Goal: Task Accomplishment & Management: Manage account settings

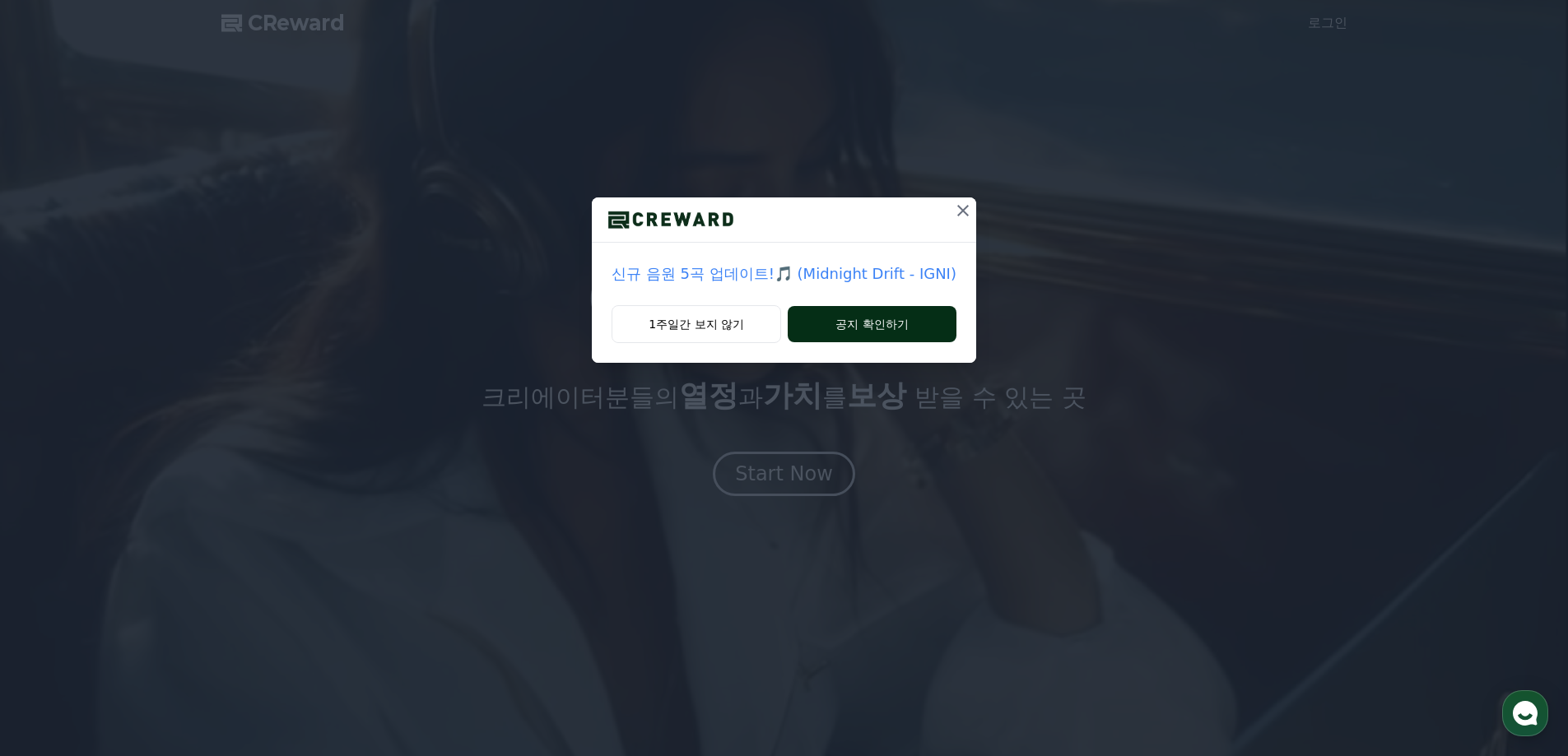
click at [862, 324] on button "공지 확인하기" at bounding box center [872, 323] width 169 height 36
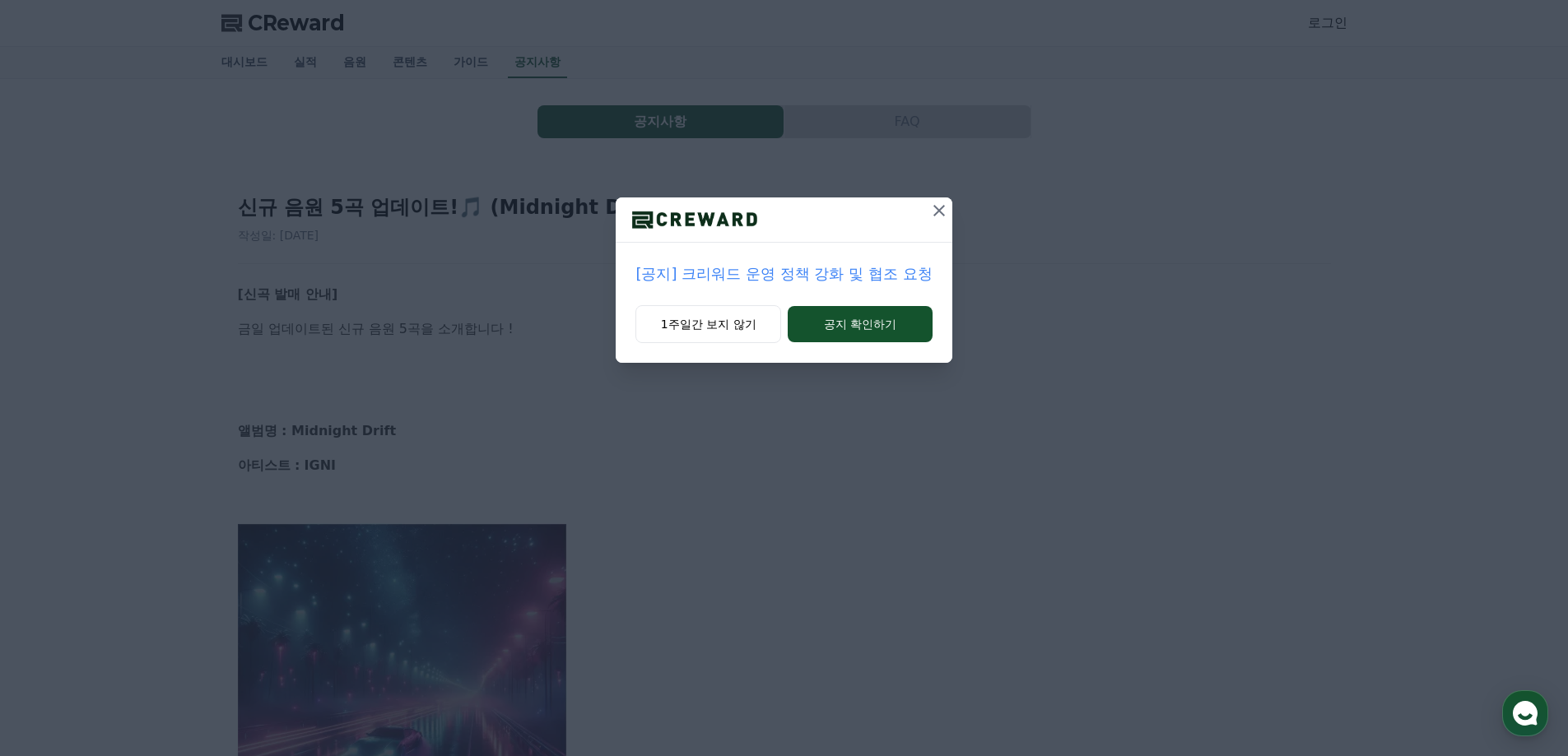
click at [932, 208] on icon at bounding box center [939, 210] width 19 height 19
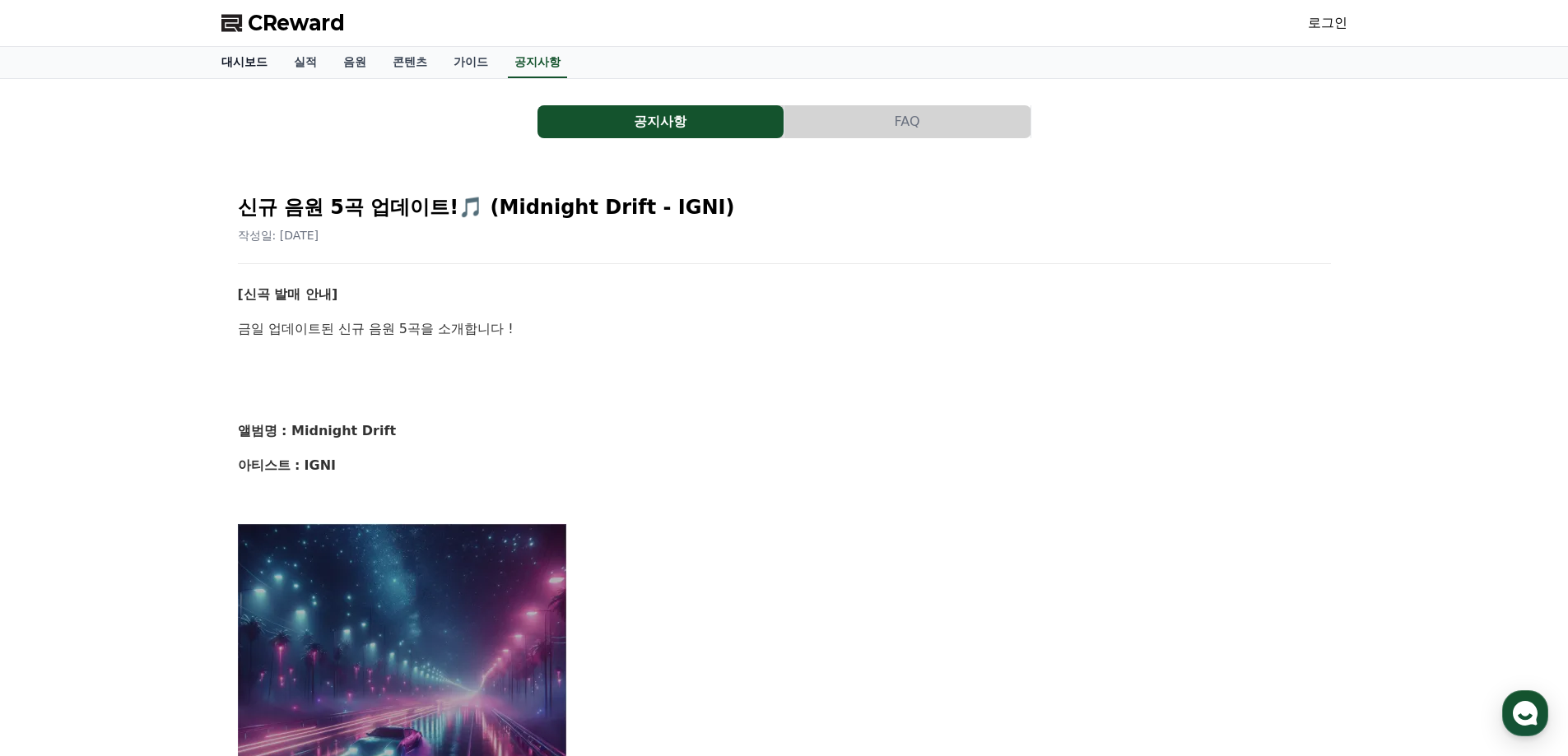
click at [232, 63] on link "대시보드" at bounding box center [244, 62] width 72 height 31
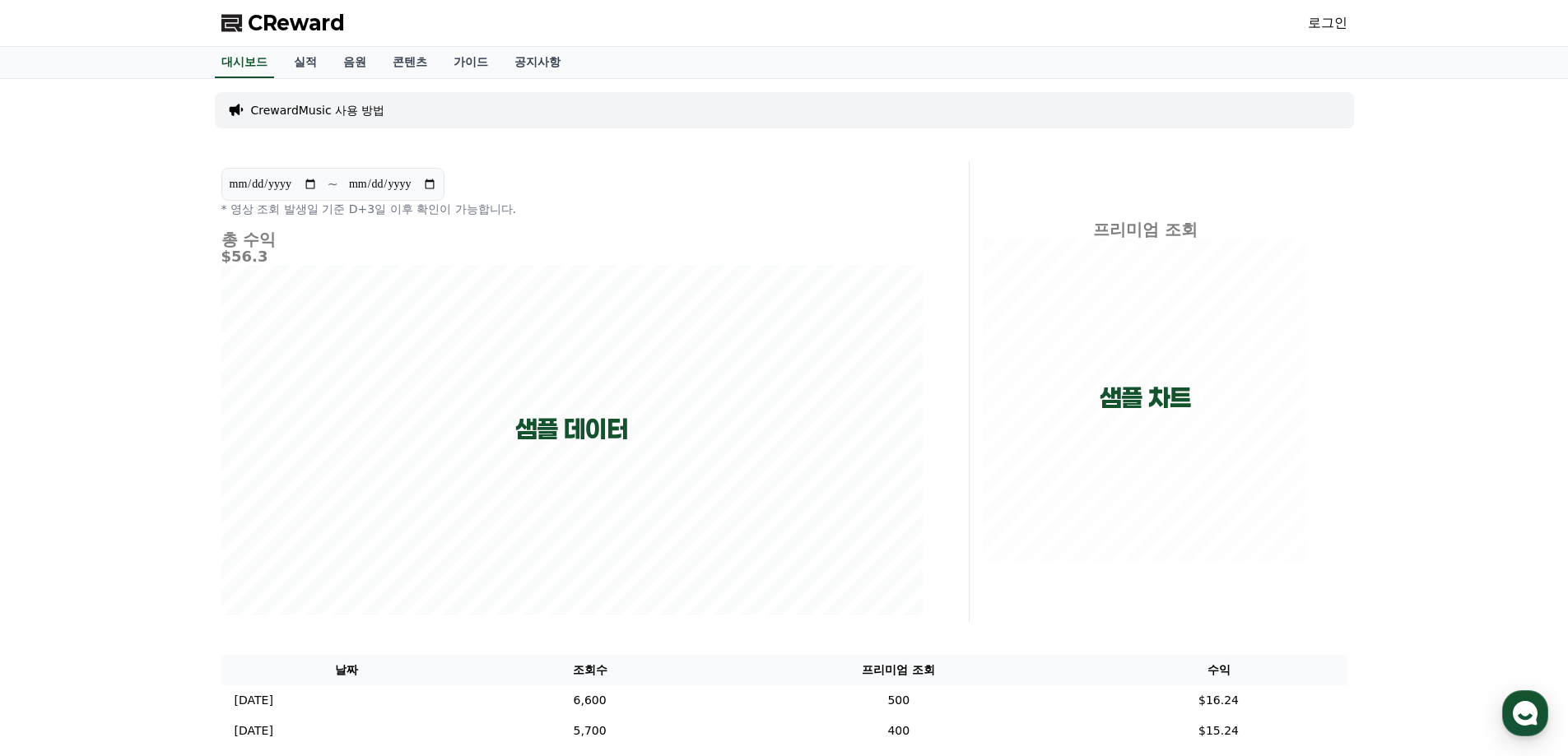
click at [1327, 19] on link "로그인" at bounding box center [1327, 23] width 40 height 19
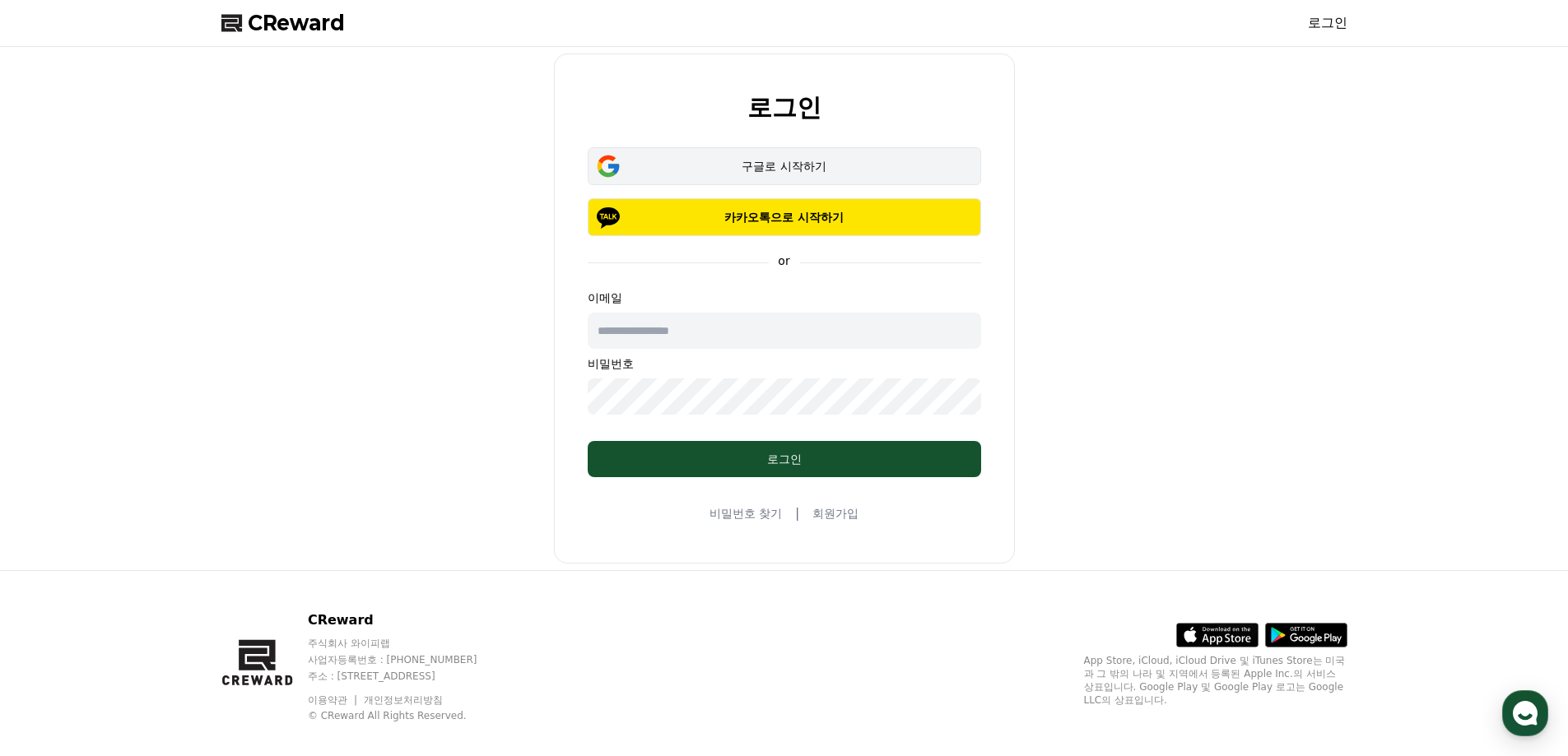
click at [759, 161] on div "구글로 시작하기" at bounding box center [784, 166] width 346 height 16
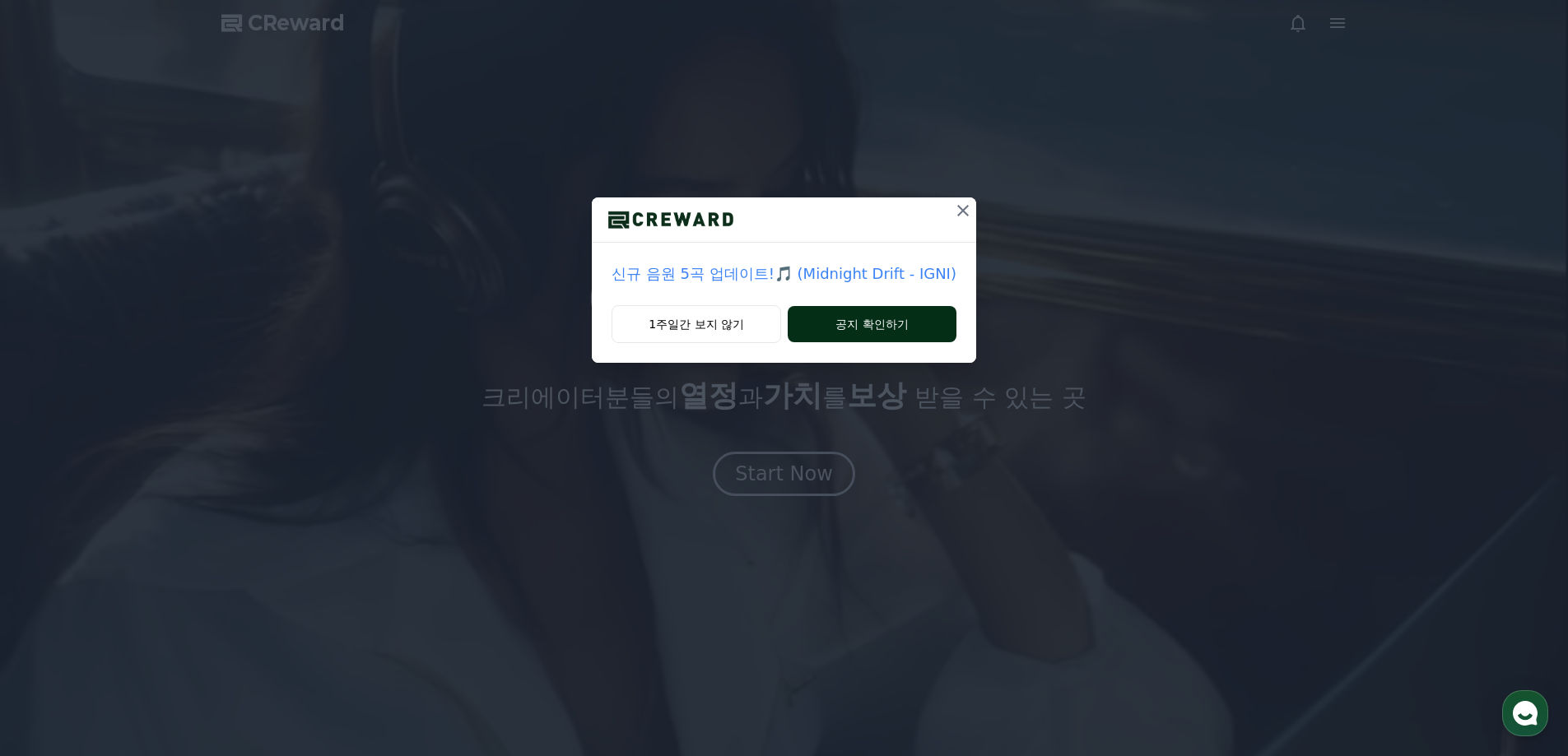
click at [868, 315] on button "공지 확인하기" at bounding box center [872, 323] width 169 height 36
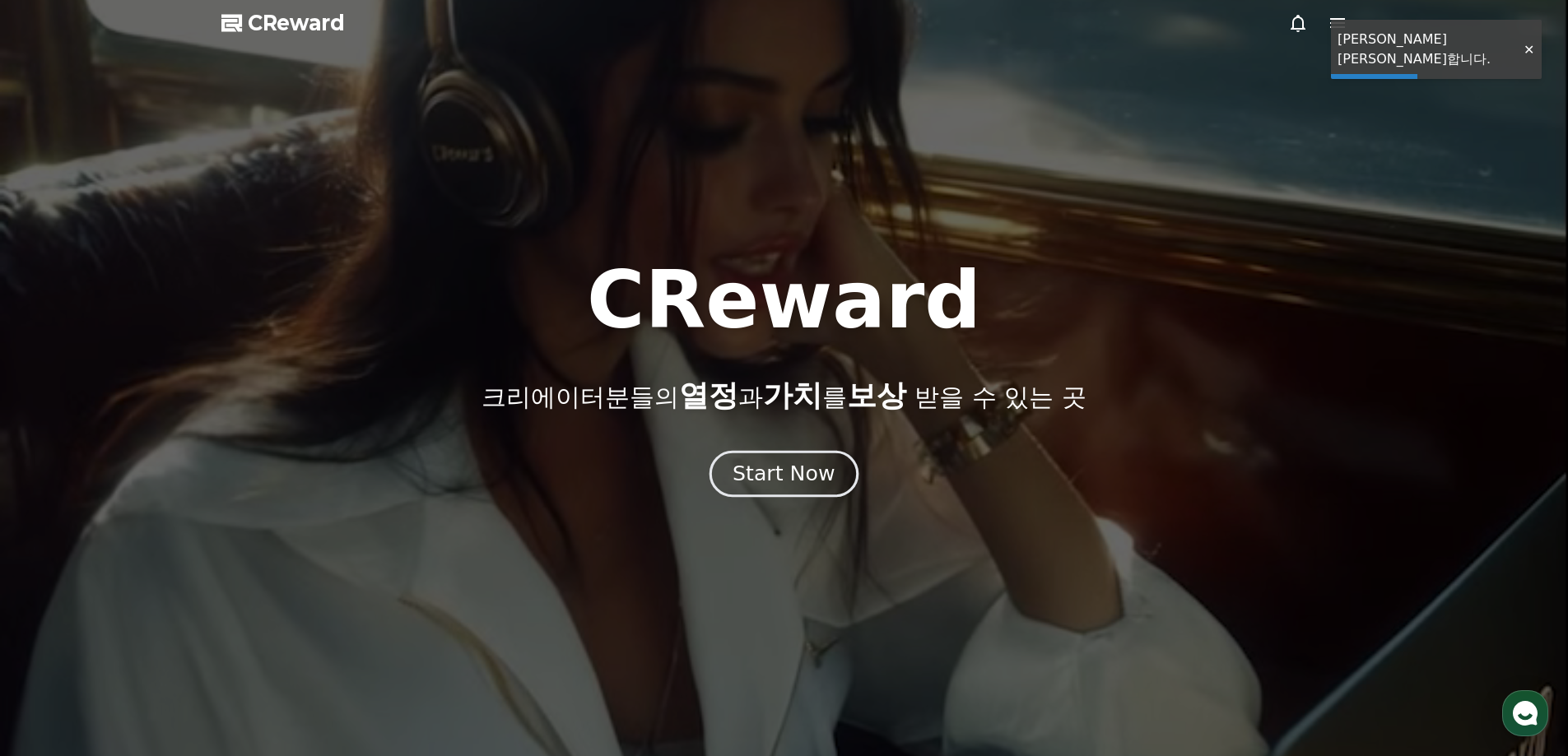
click at [776, 468] on div "Start Now" at bounding box center [784, 473] width 102 height 28
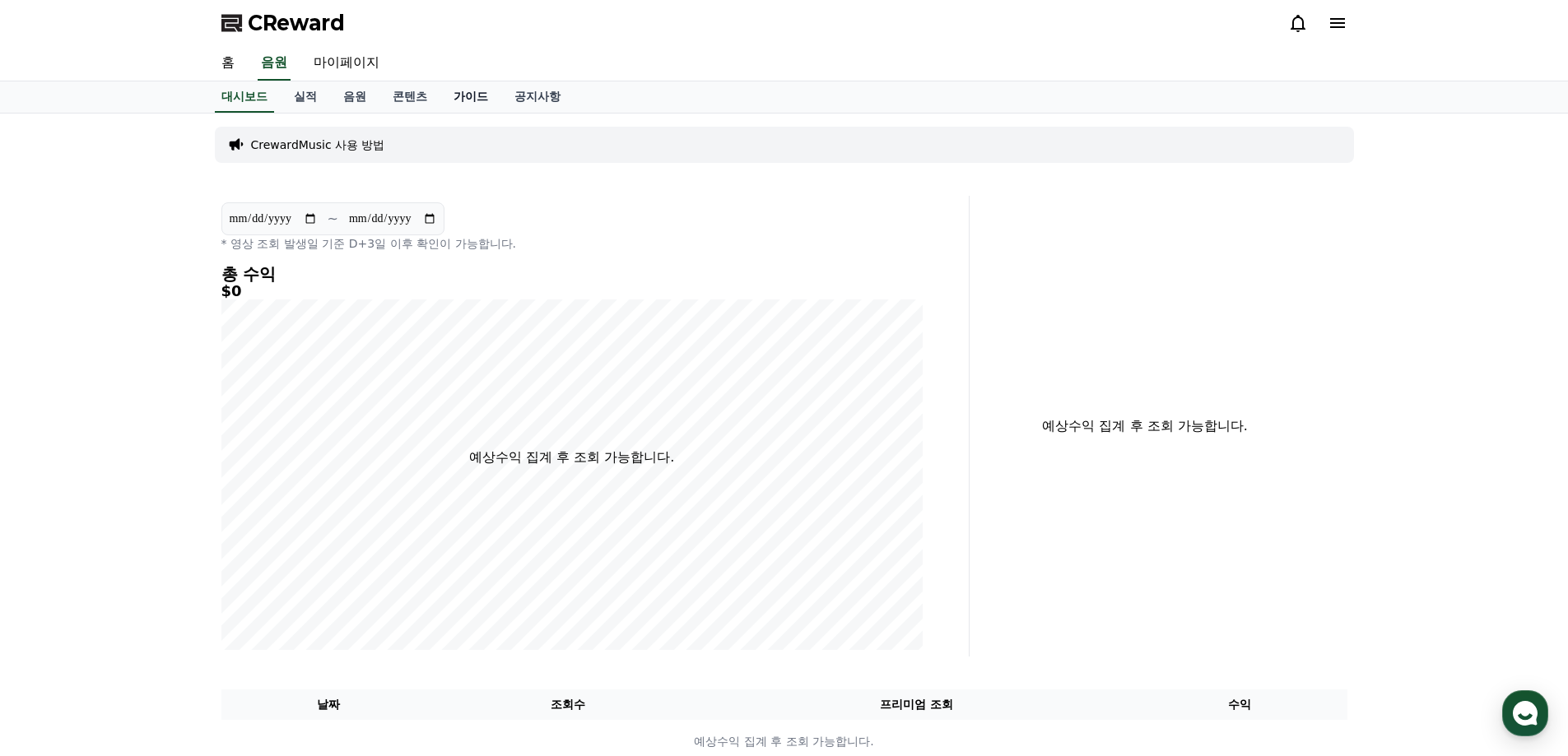
click at [463, 88] on link "가이드" at bounding box center [471, 97] width 61 height 31
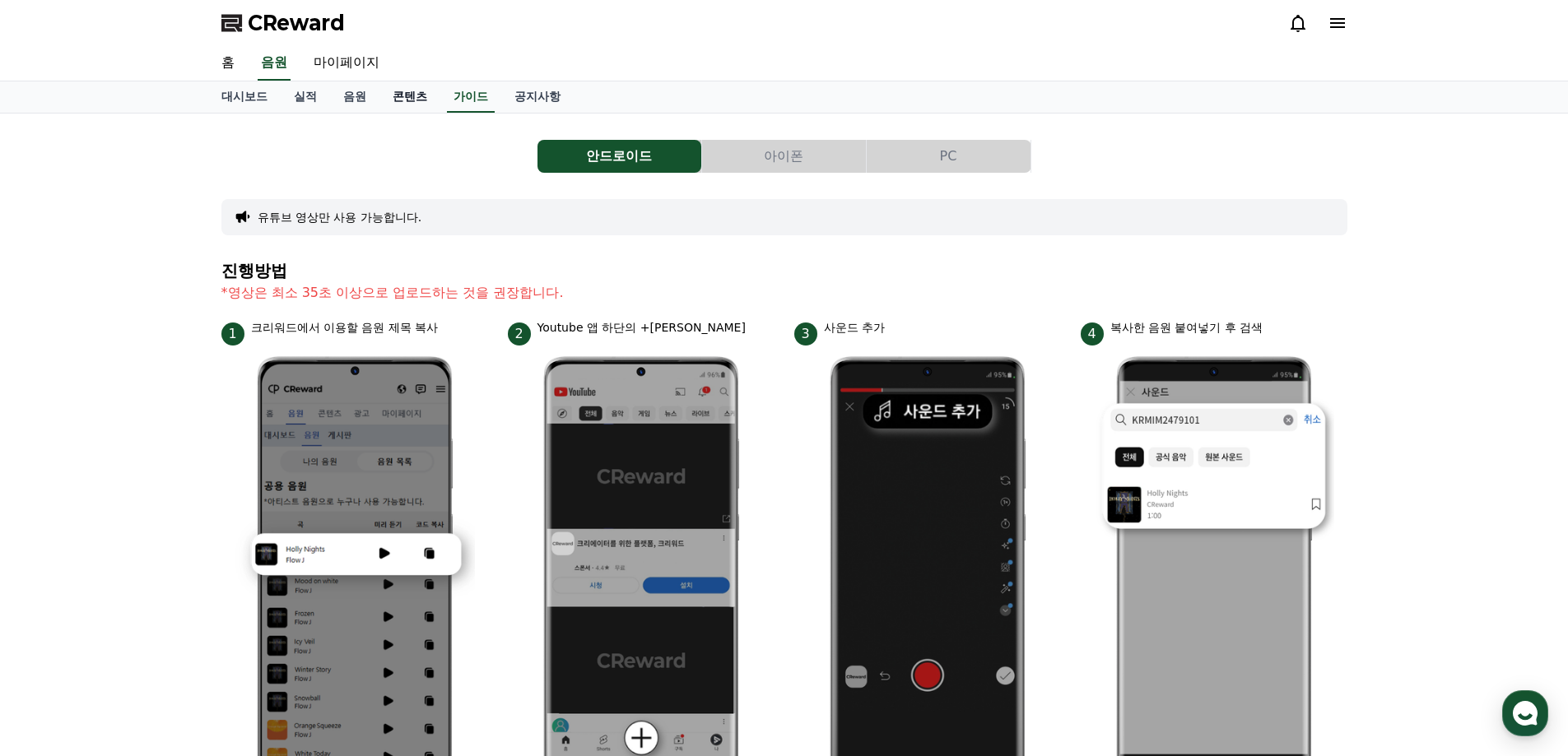
click at [409, 97] on link "콘텐츠" at bounding box center [410, 97] width 61 height 31
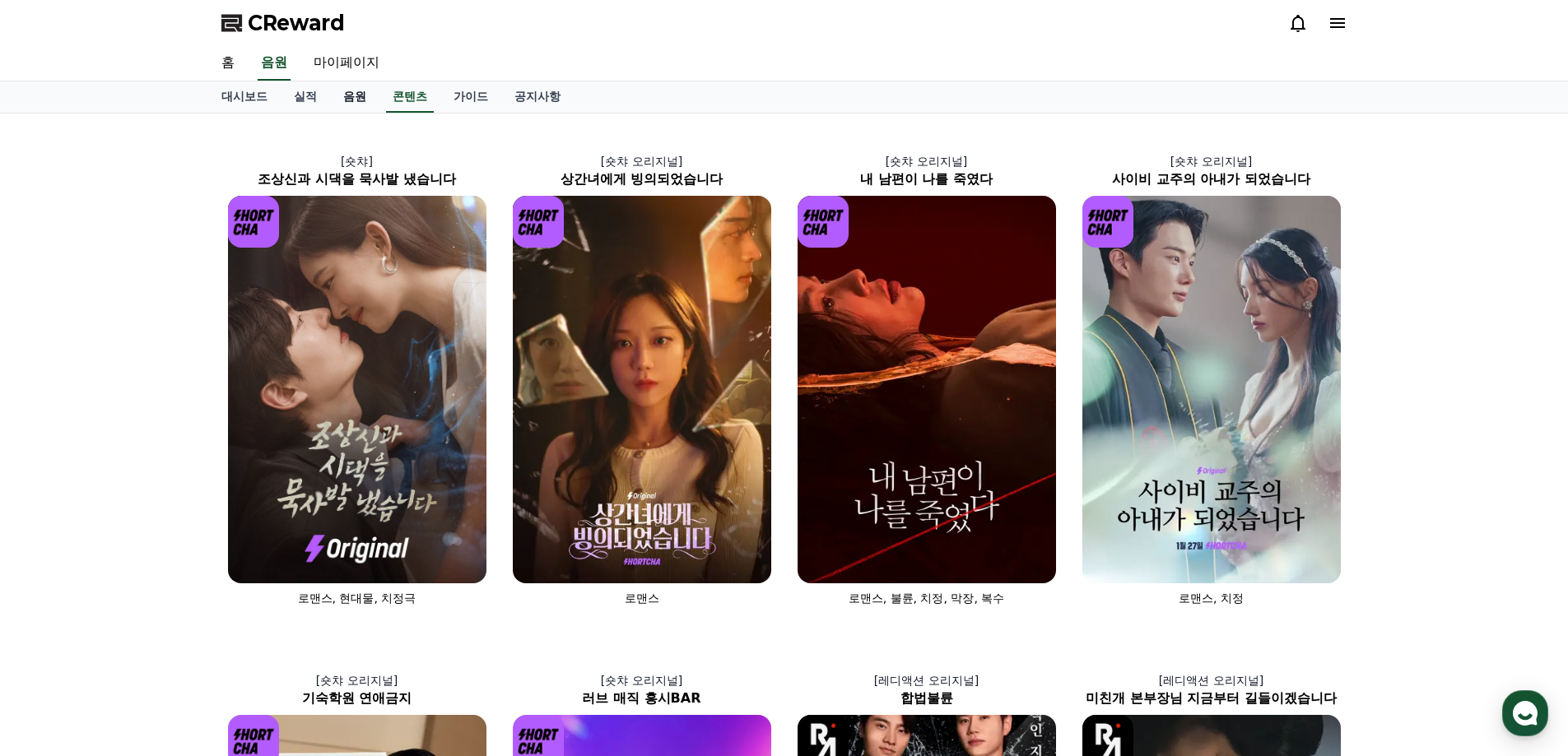
click at [352, 95] on link "음원" at bounding box center [355, 97] width 49 height 31
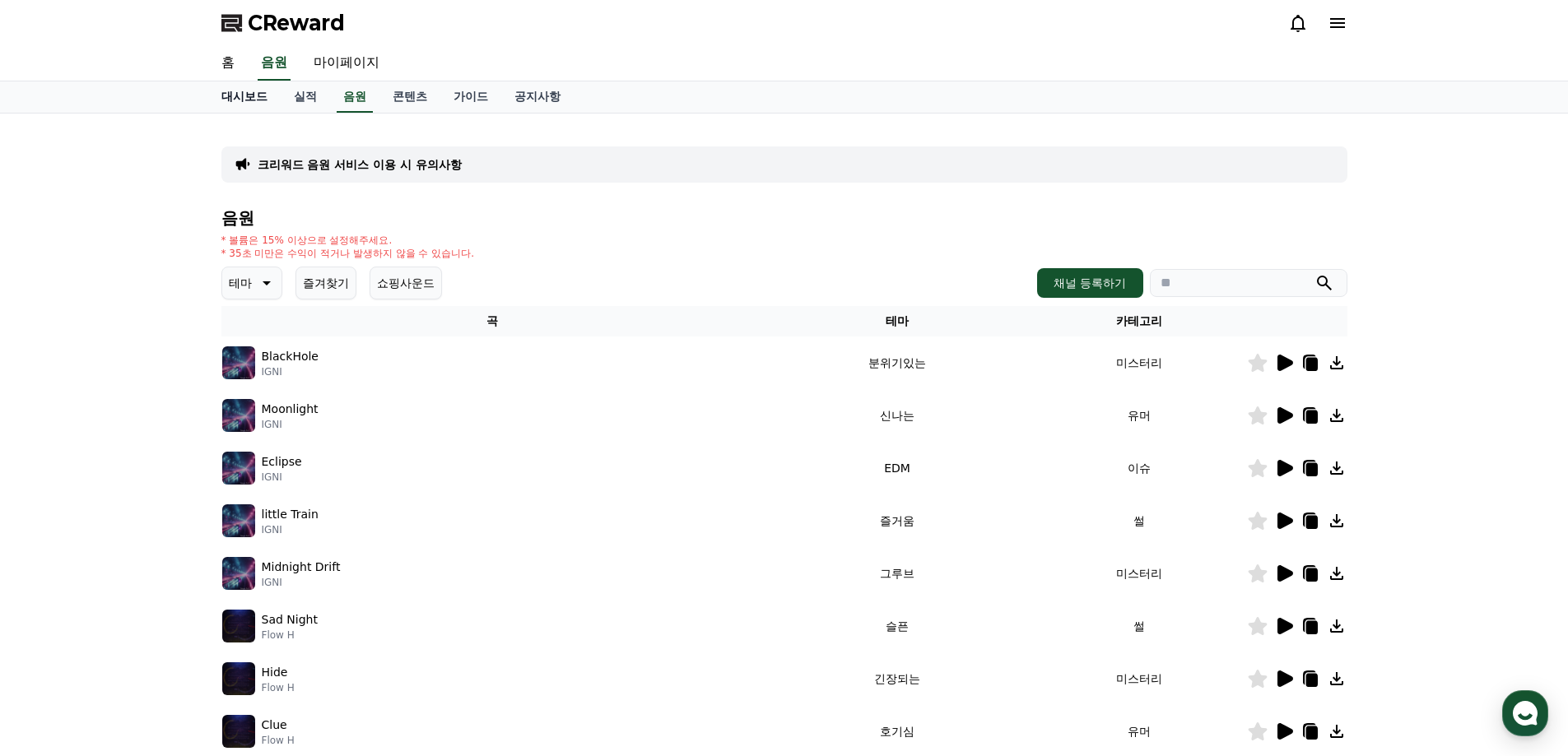
click at [251, 93] on link "대시보드" at bounding box center [244, 97] width 72 height 31
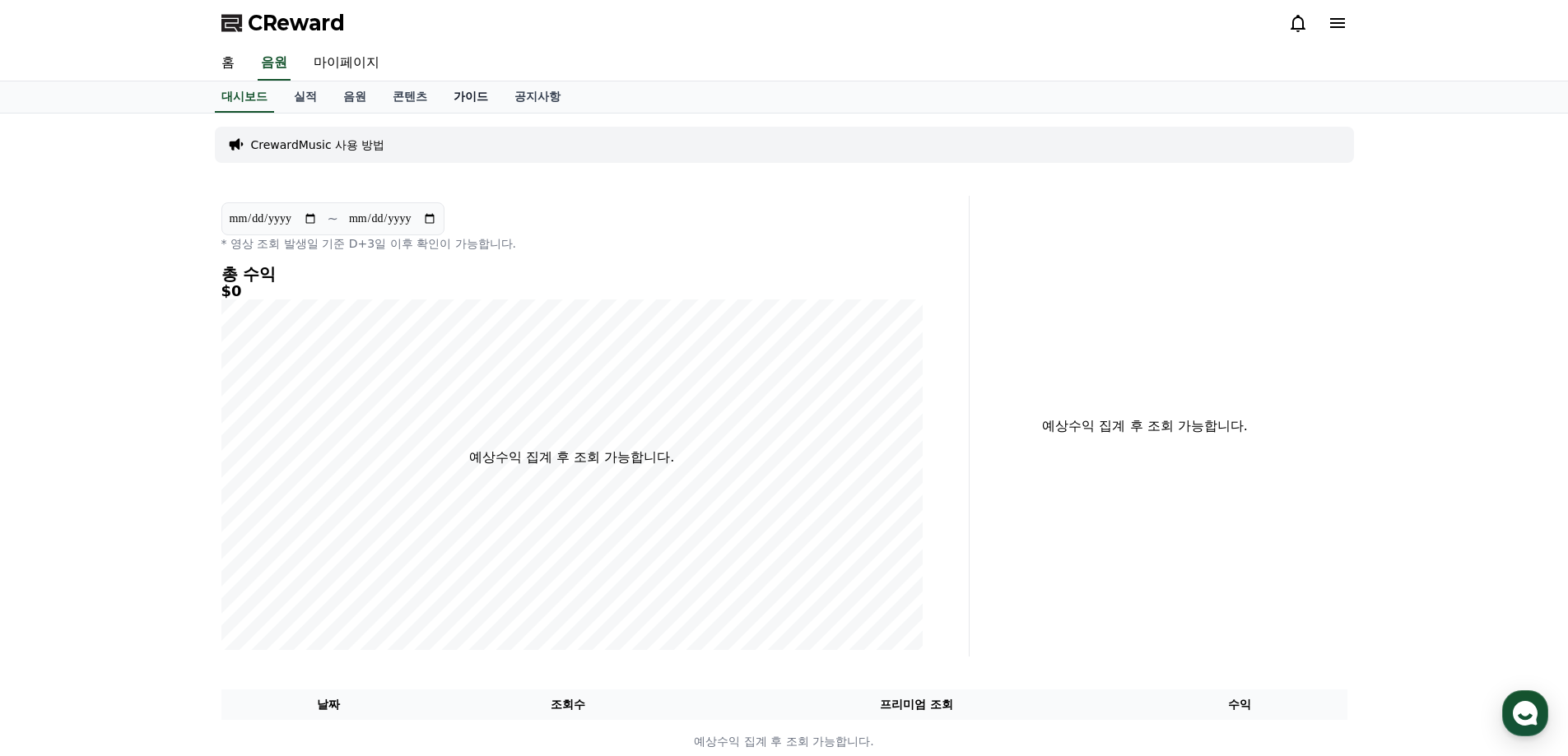
click at [451, 82] on link "가이드" at bounding box center [471, 97] width 61 height 31
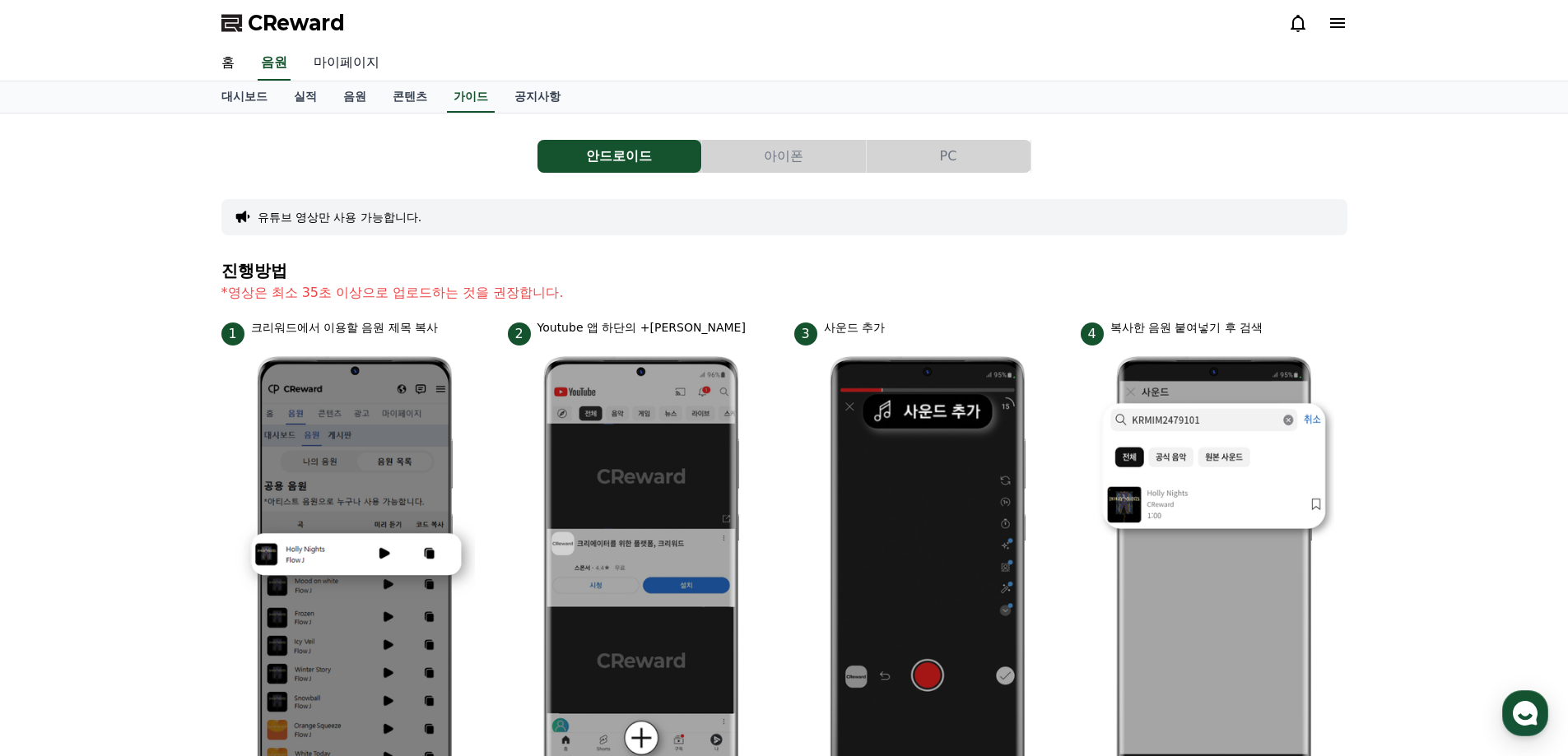
click at [357, 63] on link "마이페이지" at bounding box center [346, 63] width 92 height 35
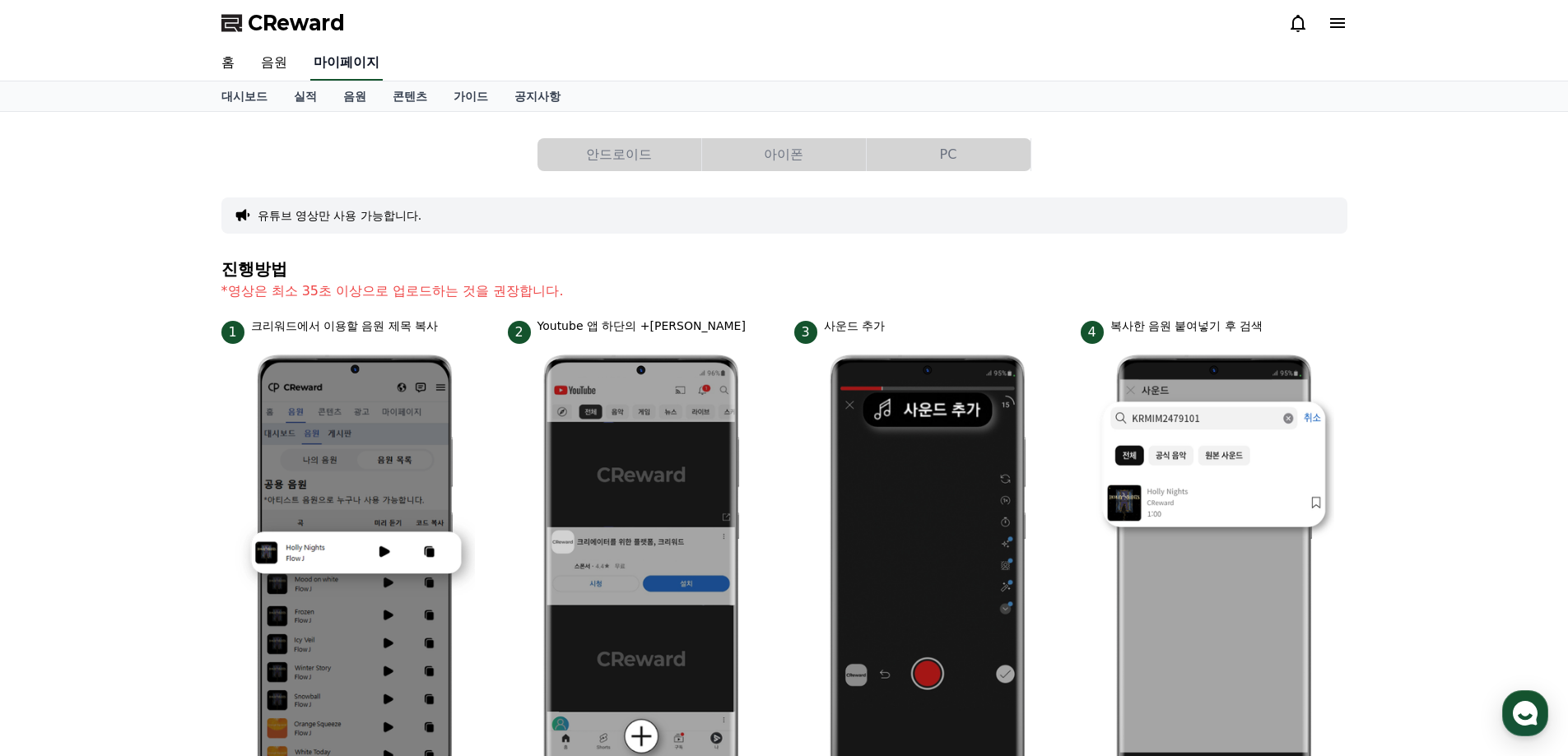
select select "**********"
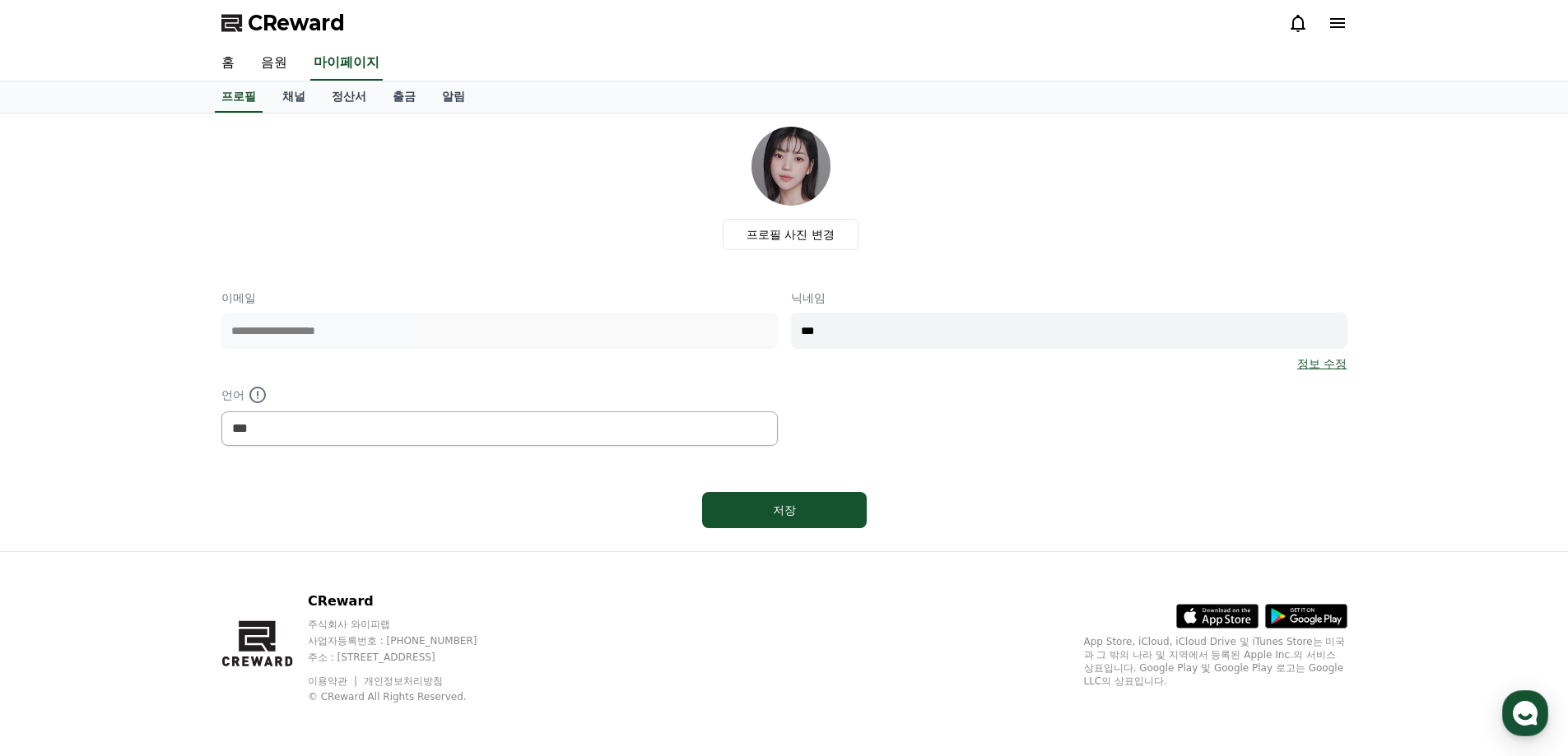
click at [1338, 18] on icon at bounding box center [1337, 23] width 14 height 10
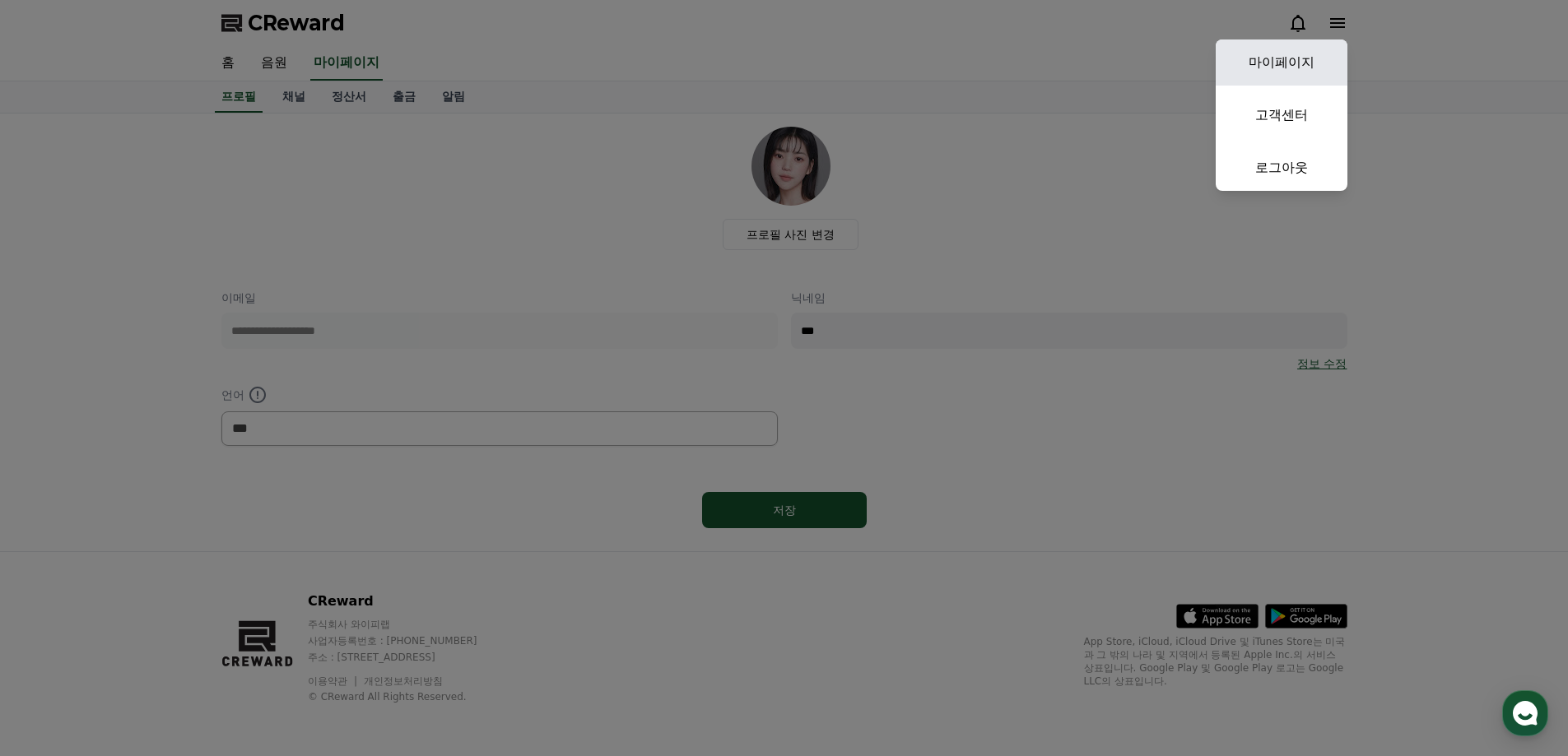
click at [1295, 54] on link "마이페이지" at bounding box center [1281, 63] width 131 height 46
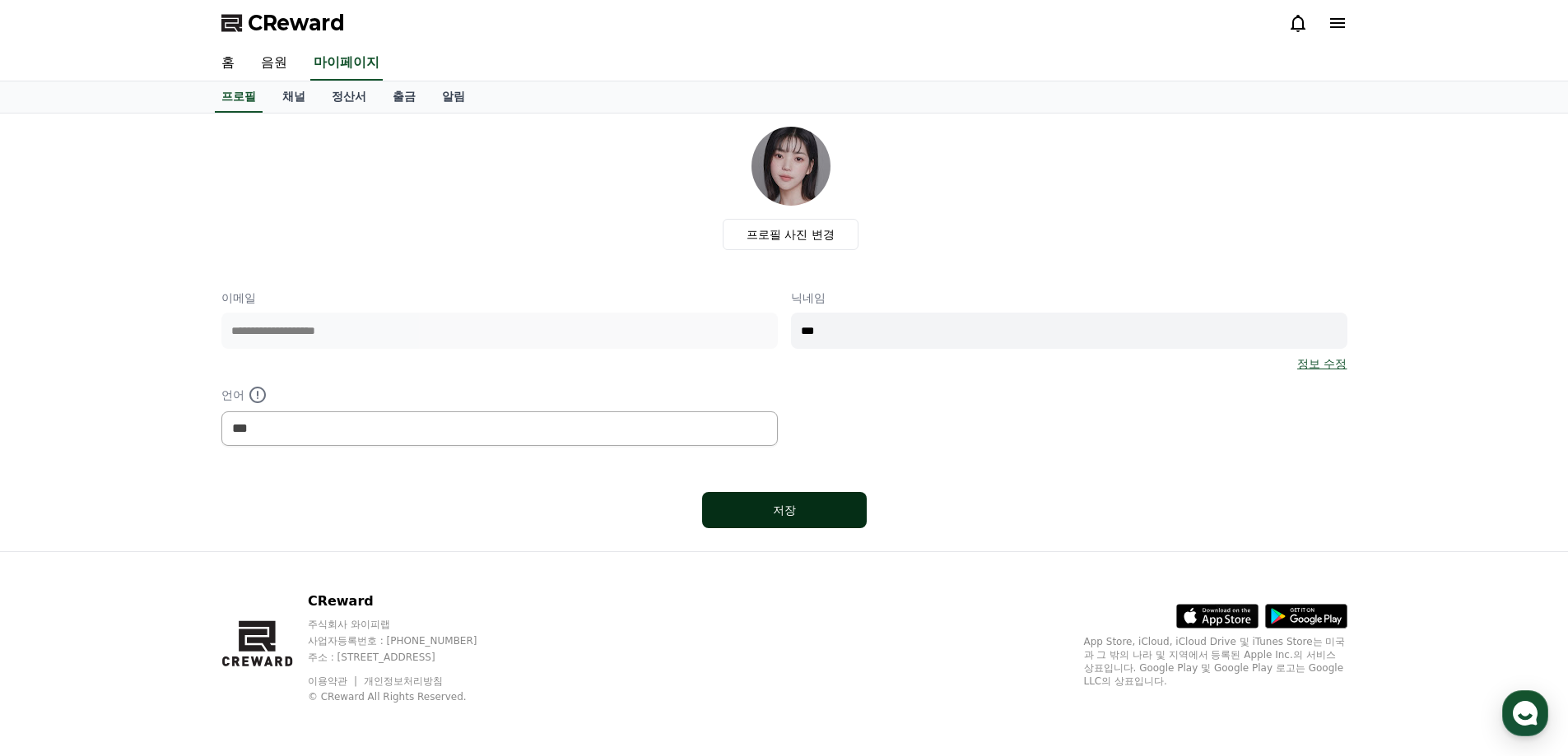
click at [777, 510] on div "저장" at bounding box center [784, 510] width 99 height 16
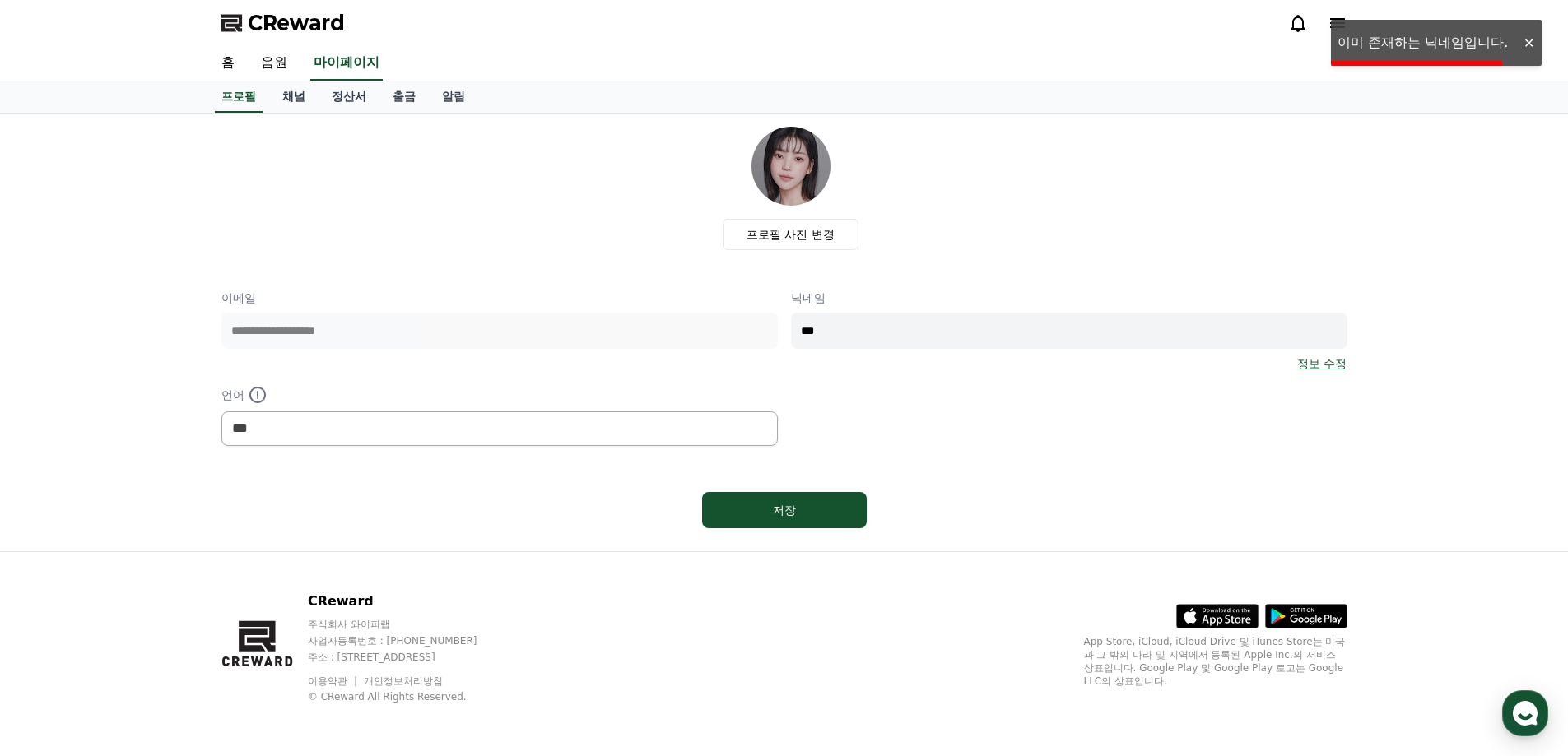
click at [1453, 207] on div "**********" at bounding box center [784, 332] width 1568 height 438
click at [769, 333] on div "**********" at bounding box center [784, 367] width 1126 height 157
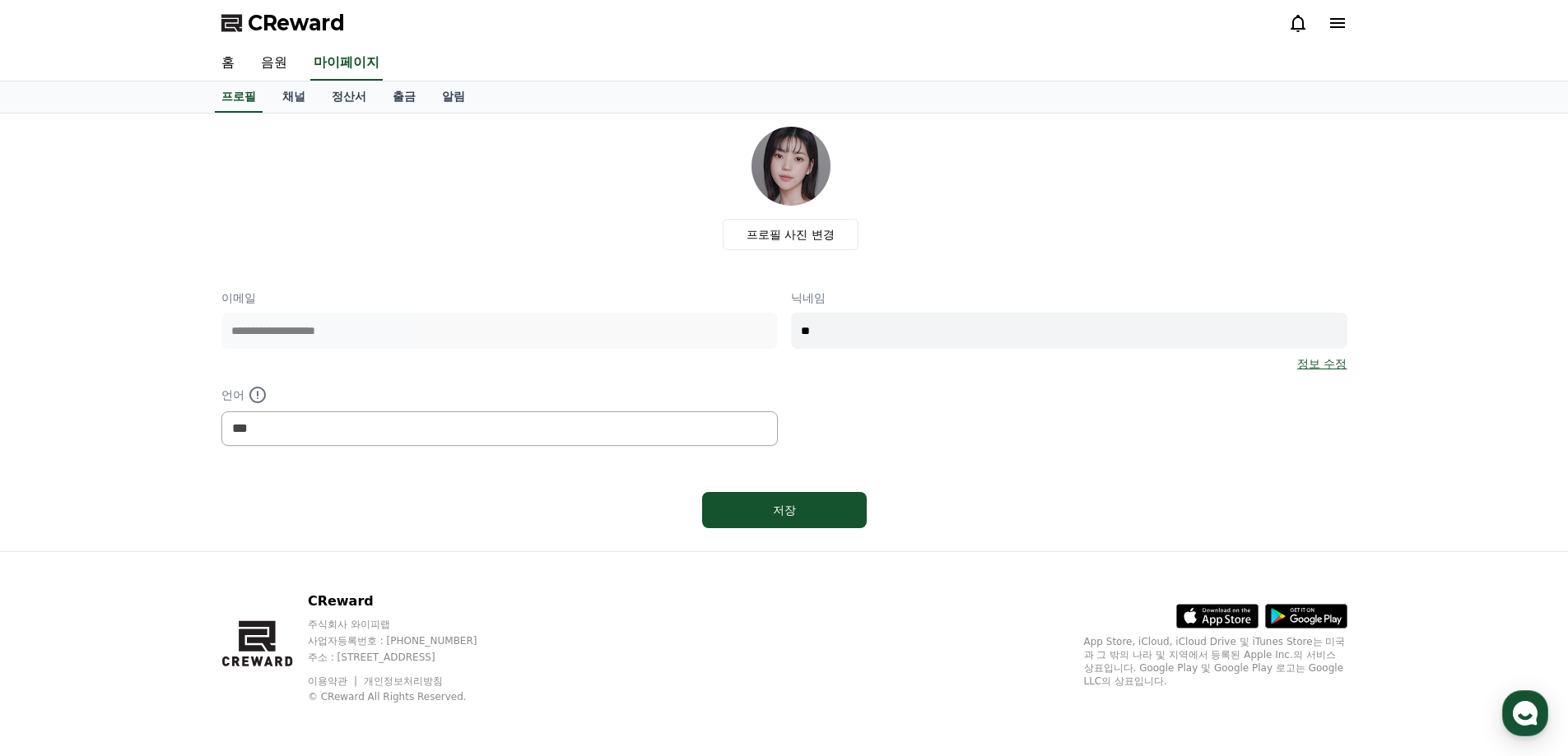
type input "*"
type input "**"
click at [821, 500] on button "저장" at bounding box center [784, 510] width 164 height 36
select select "**********"
click at [834, 507] on button "저장" at bounding box center [784, 510] width 164 height 36
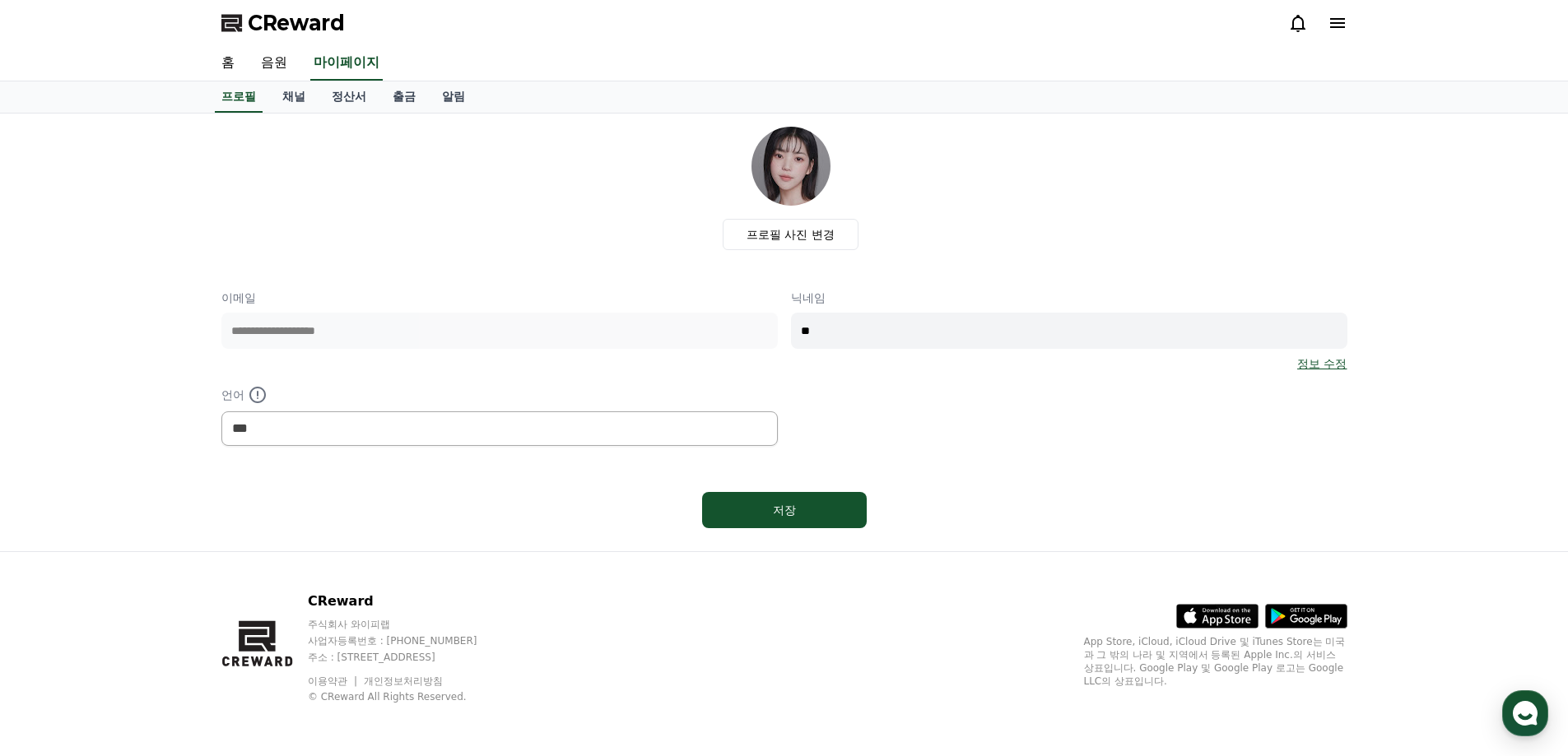
select select "**********"
click at [296, 94] on link "채널" at bounding box center [294, 97] width 49 height 31
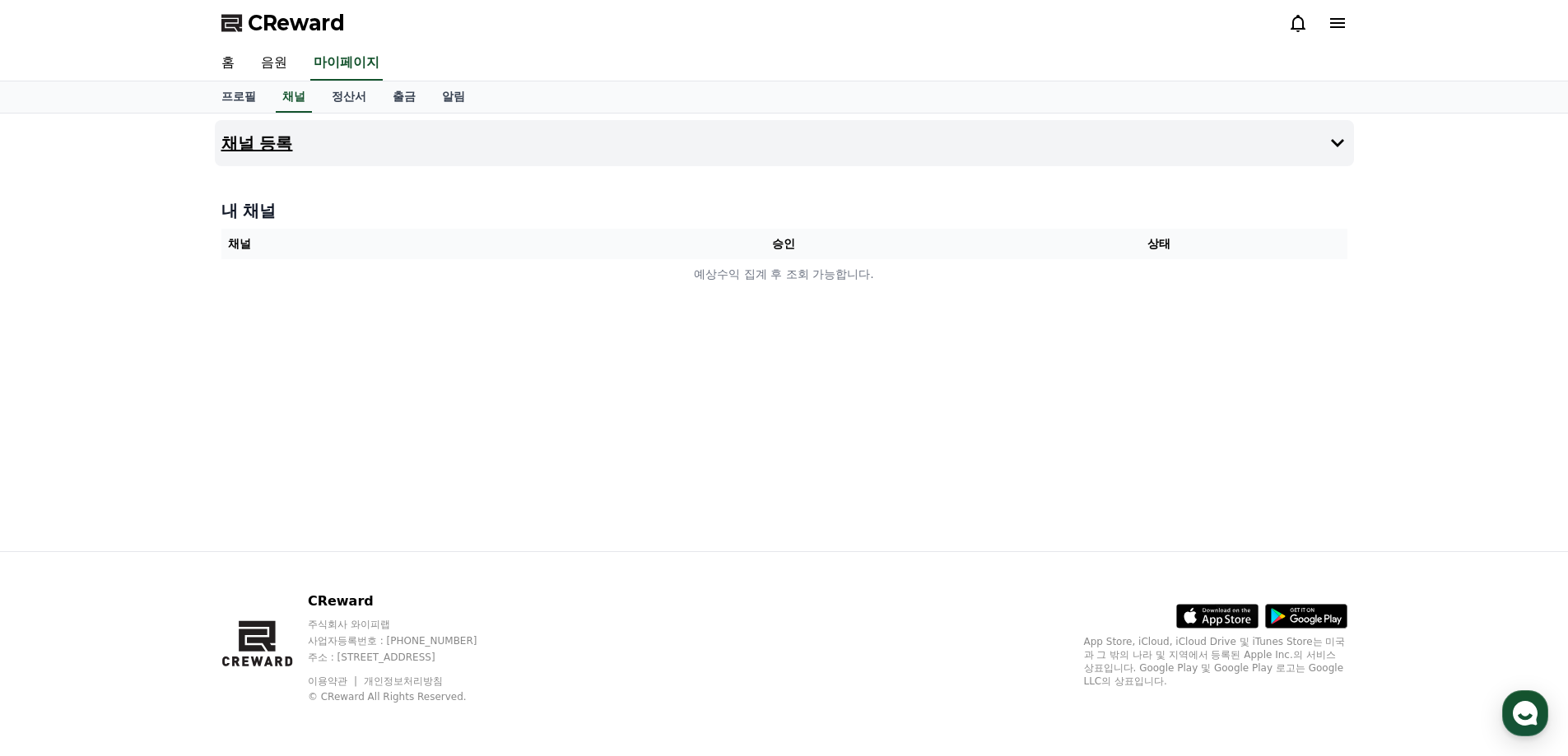
click at [1333, 138] on icon at bounding box center [1337, 142] width 19 height 19
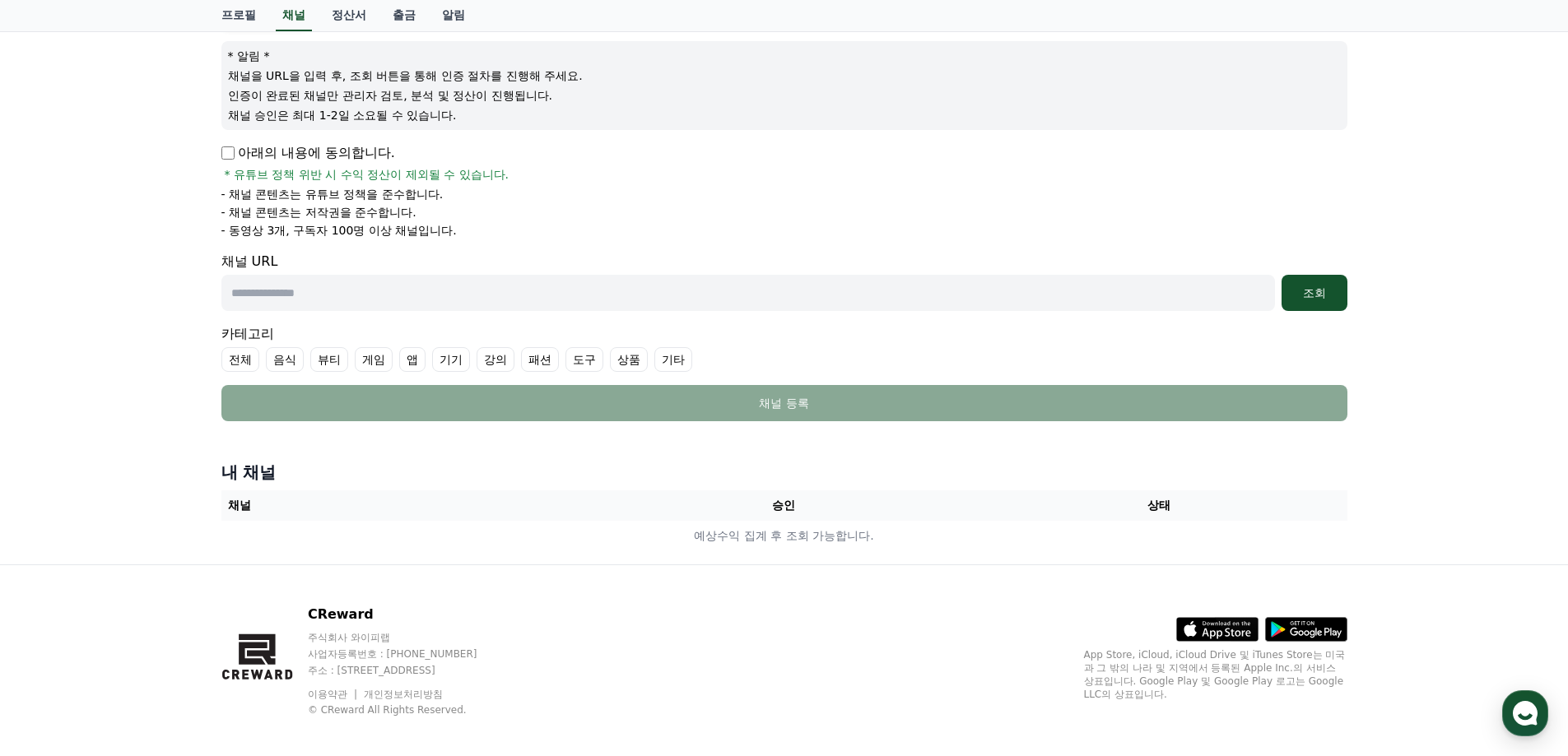
scroll to position [199, 0]
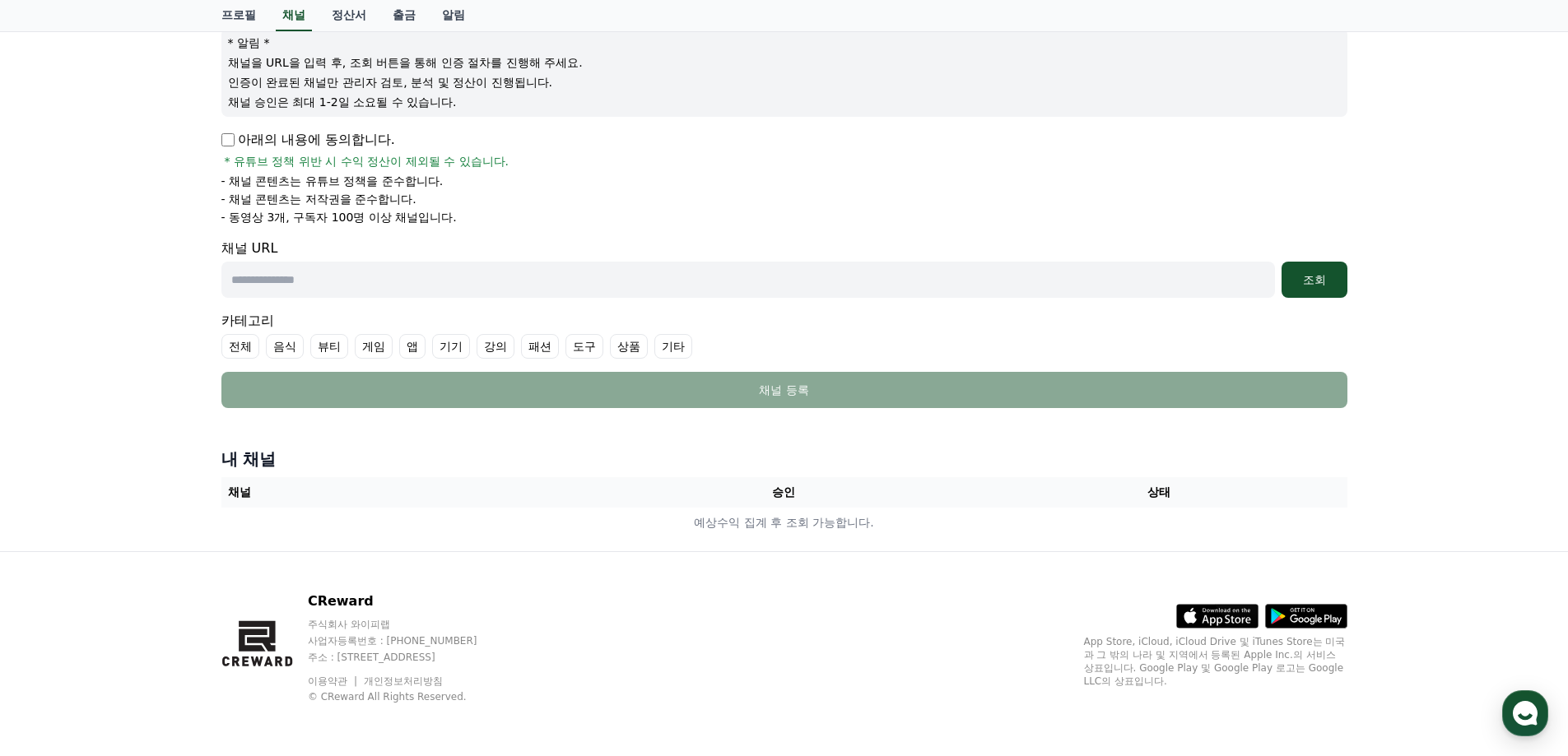
click at [284, 279] on input "text" at bounding box center [748, 279] width 1054 height 36
click at [299, 280] on input "text" at bounding box center [748, 279] width 1054 height 36
paste input "**********"
type input "**********"
click at [1316, 281] on div "조회" at bounding box center [1314, 279] width 53 height 16
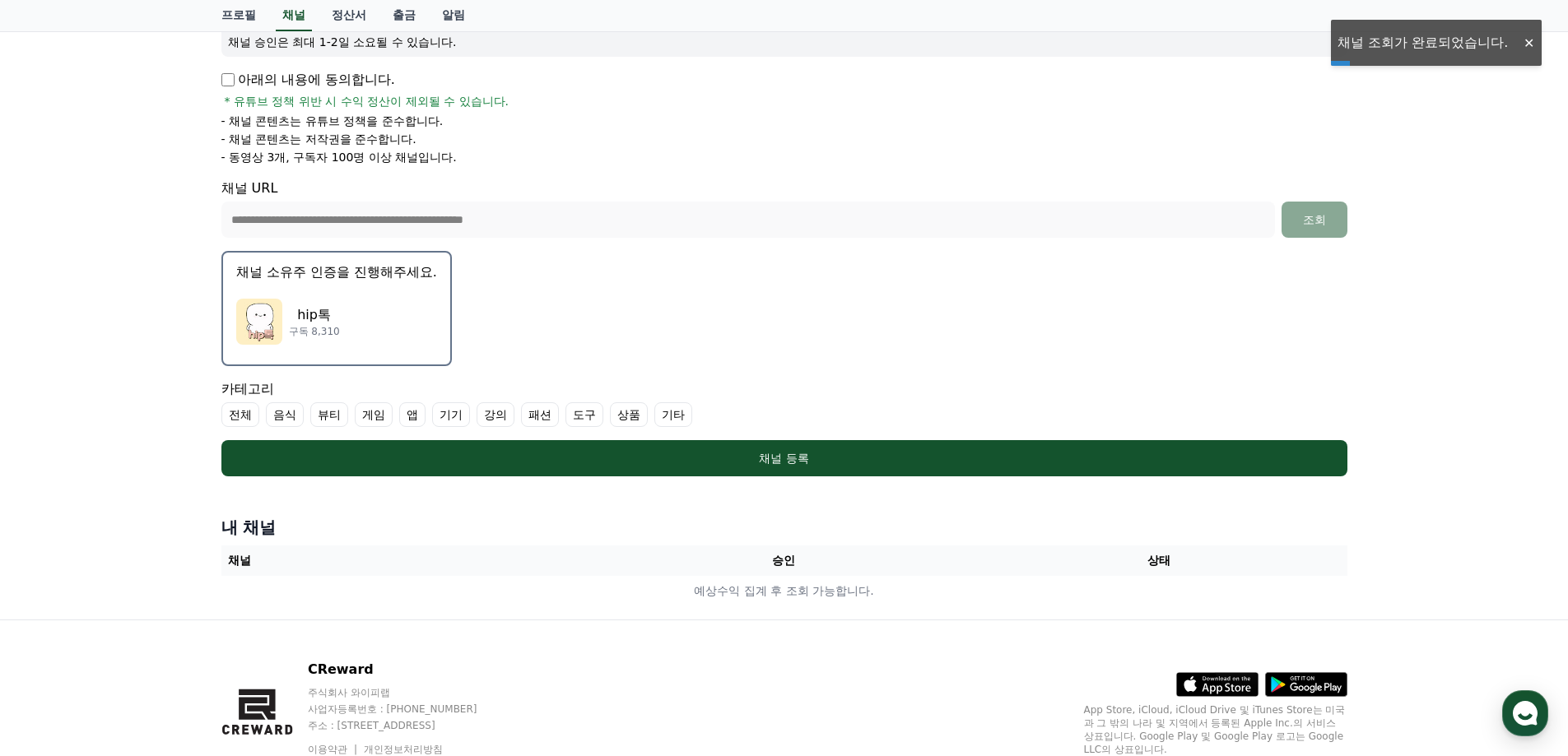
scroll to position [328, 0]
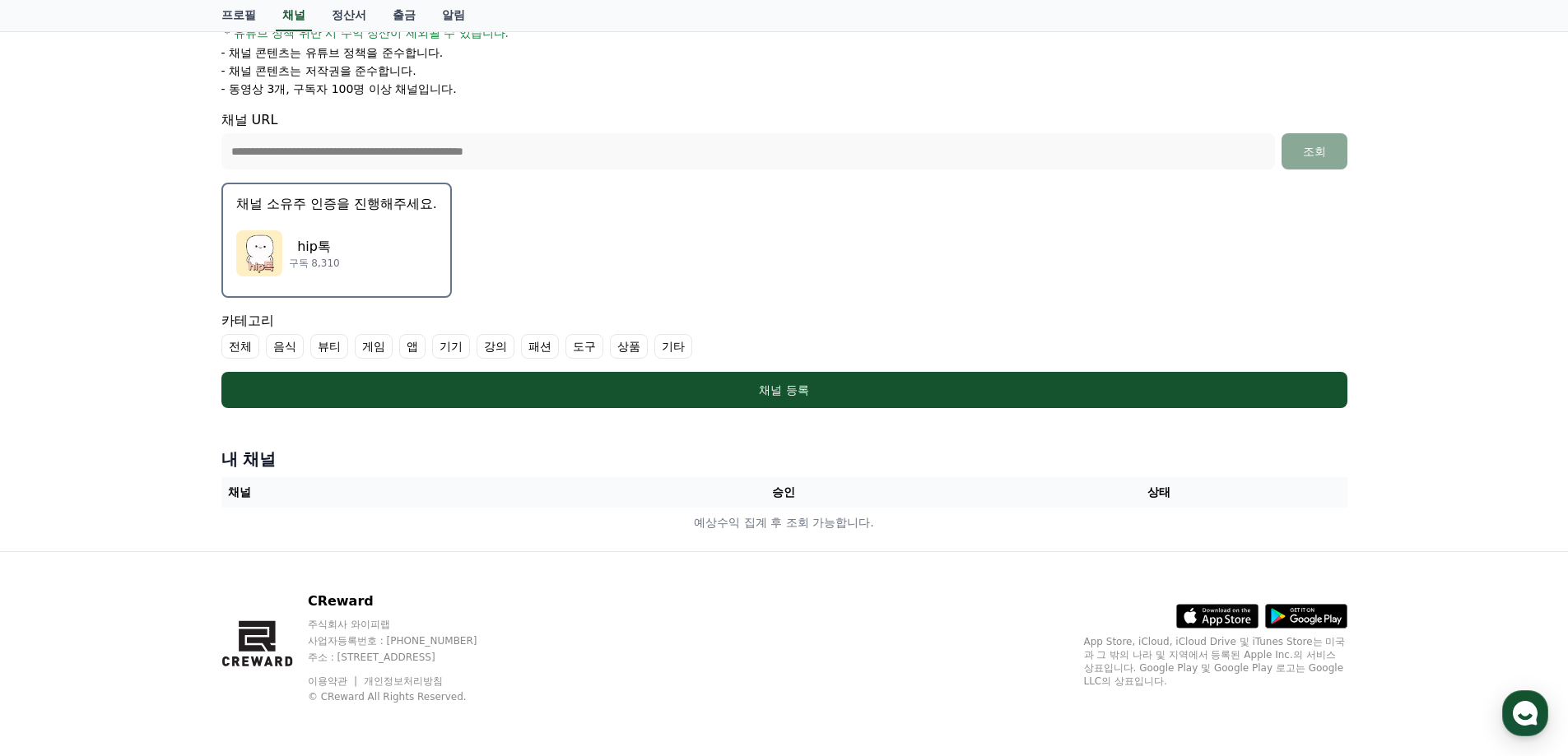
click at [285, 342] on label "음식" at bounding box center [285, 345] width 38 height 25
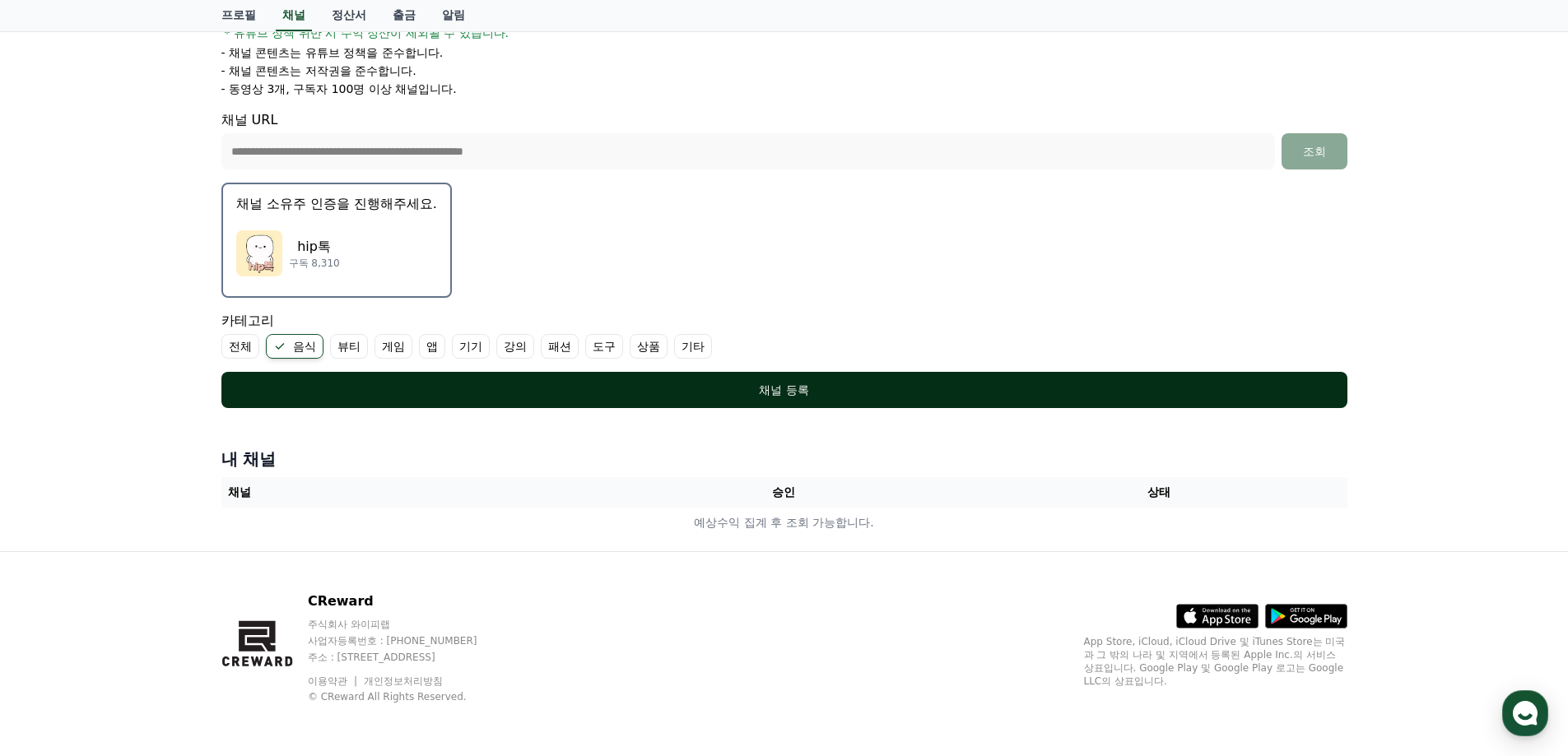
click at [765, 389] on div "채널 등록" at bounding box center [784, 389] width 1060 height 16
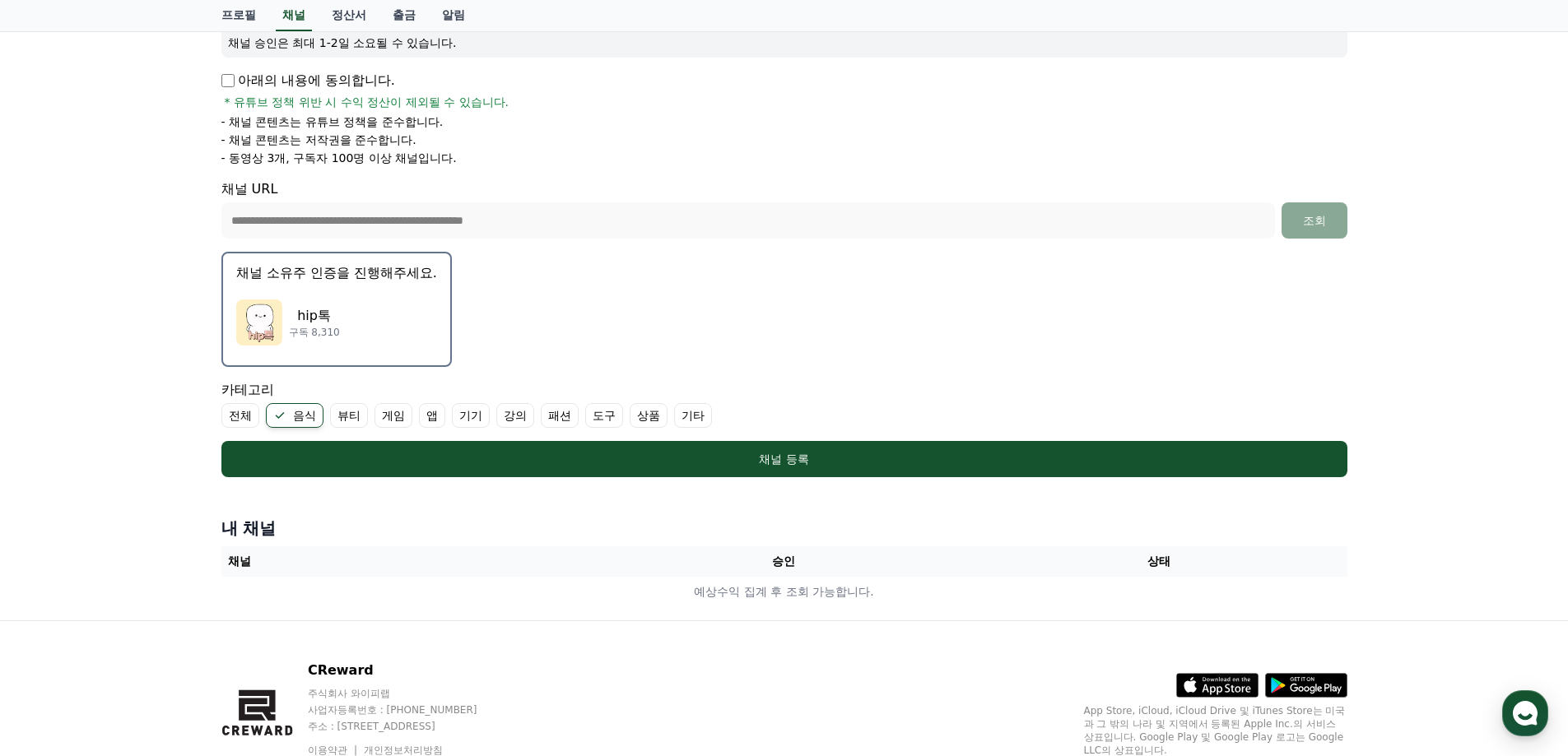
scroll to position [80, 0]
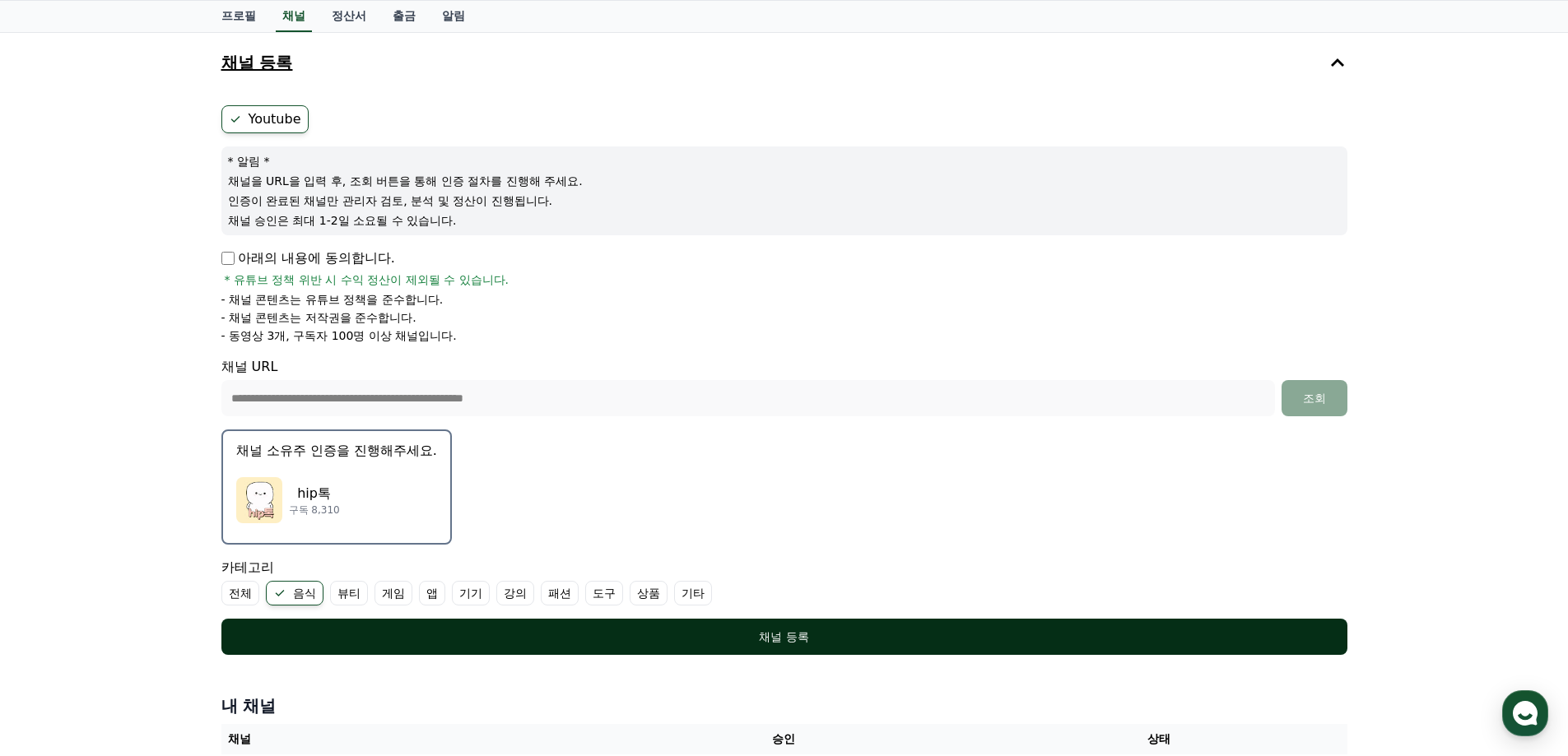
click at [806, 637] on div "채널 등록" at bounding box center [784, 636] width 1060 height 16
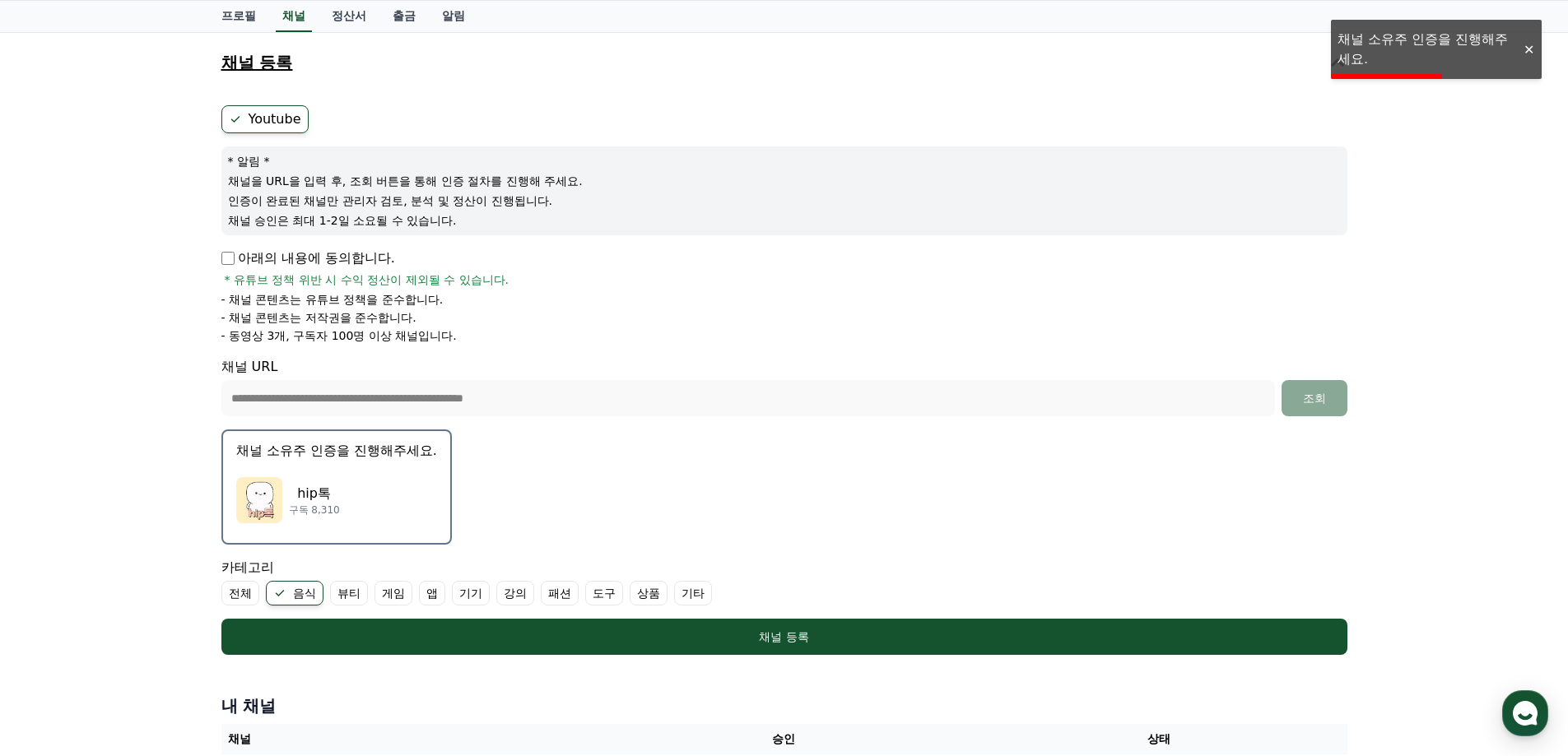
click at [349, 461] on button "채널 소유주 인증을 진행해주세요. hip톡 구독 8,310" at bounding box center [336, 487] width 230 height 115
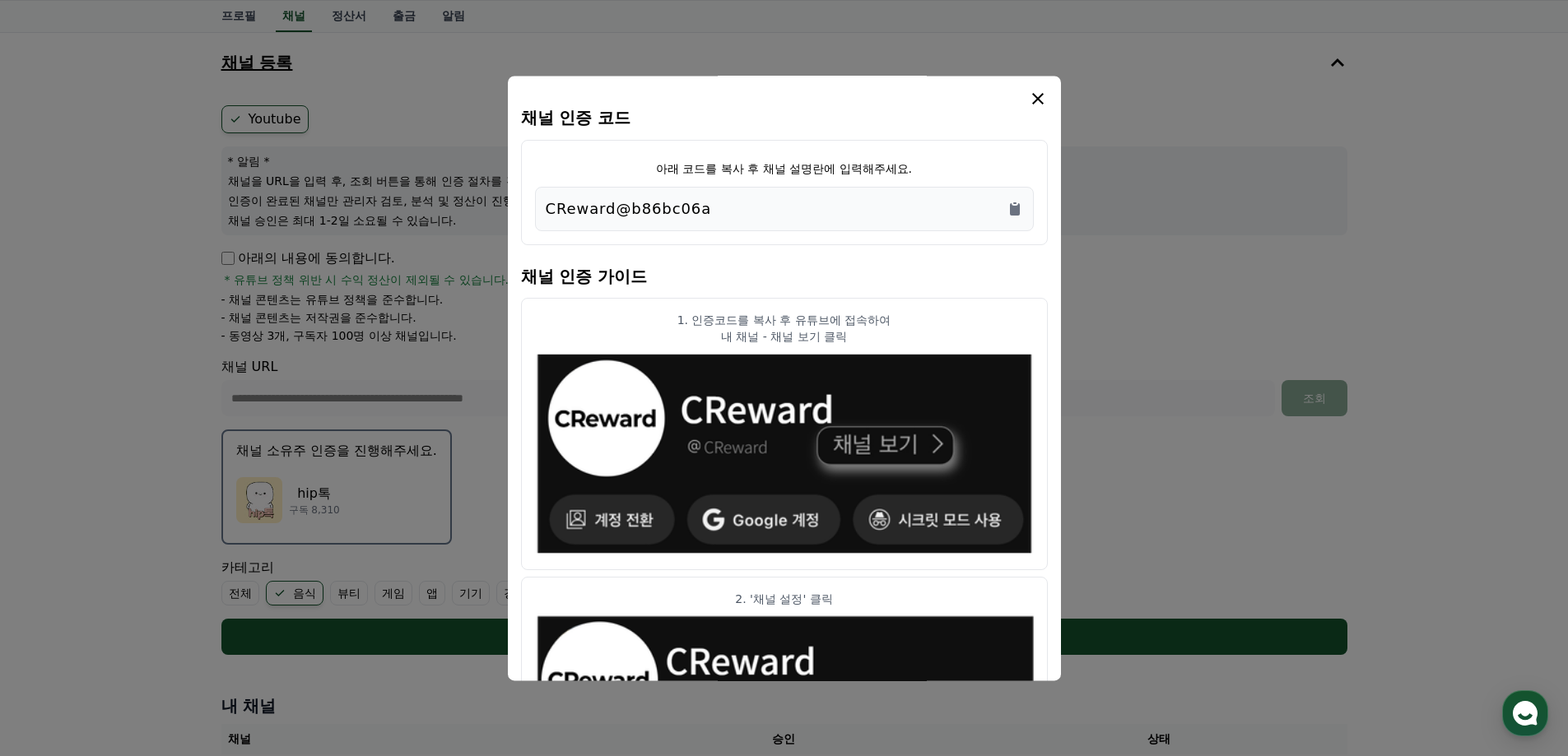
click at [775, 212] on div "CReward@b86bc06a" at bounding box center [784, 208] width 477 height 23
click at [1014, 207] on icon "Copy to clipboard" at bounding box center [1015, 209] width 10 height 13
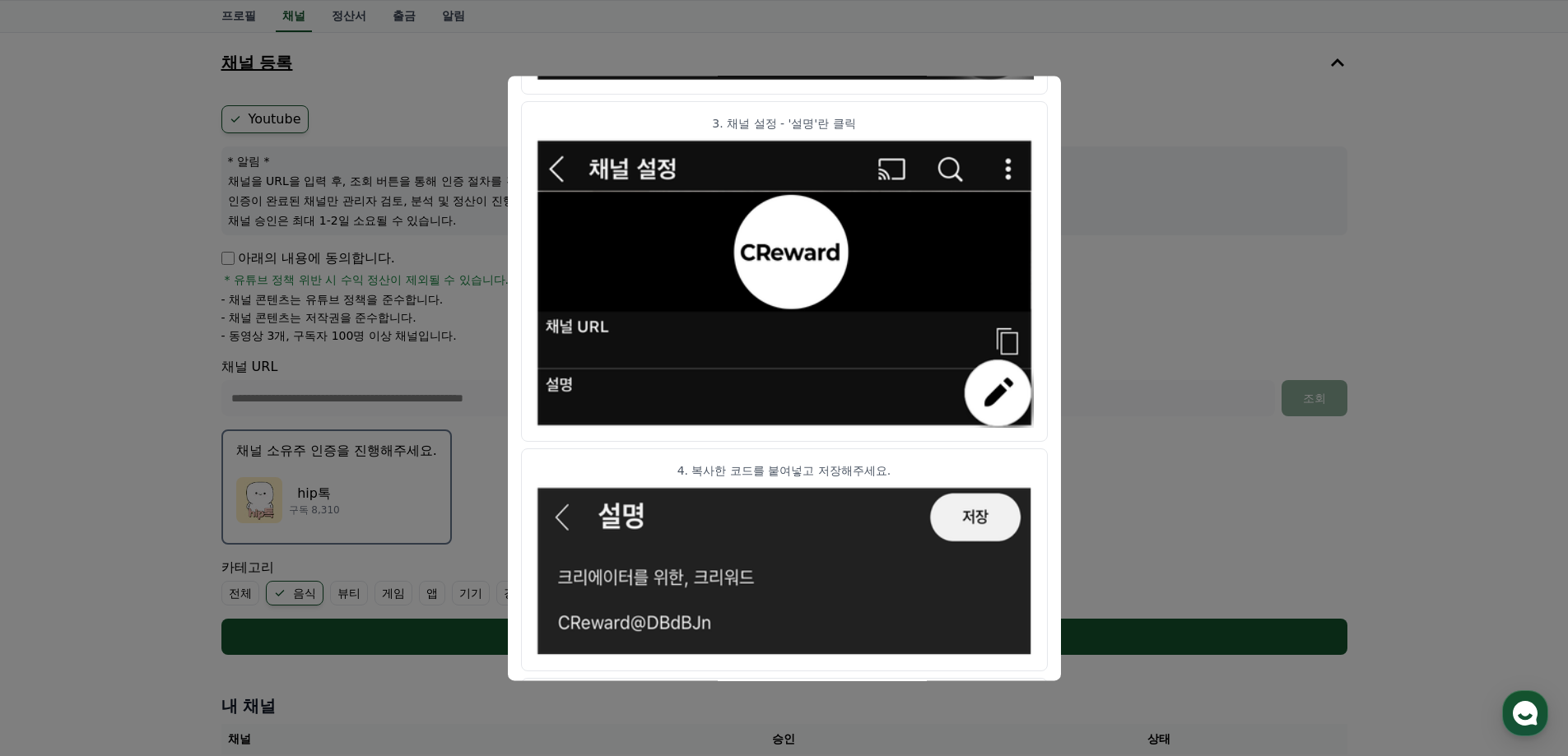
scroll to position [815, 0]
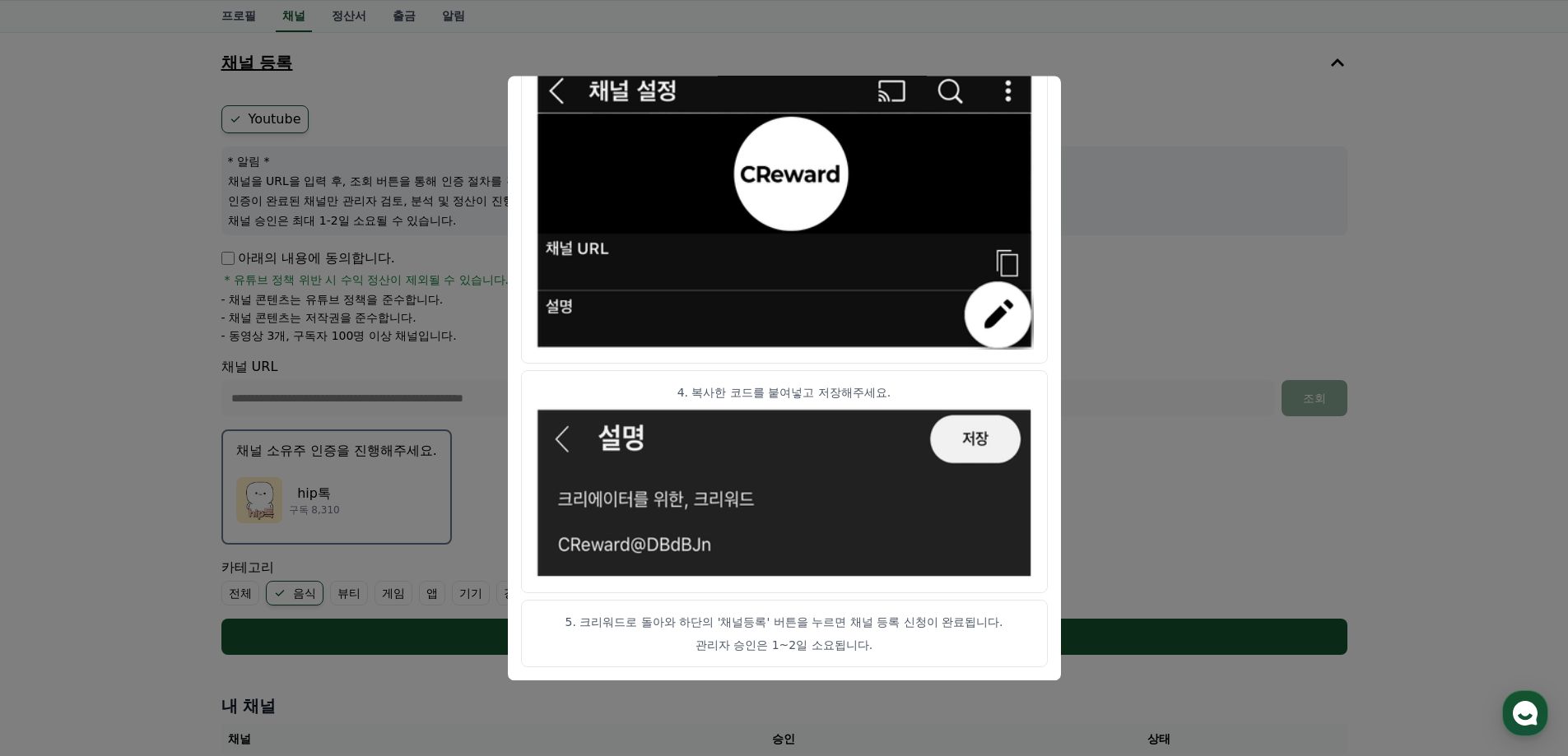
click at [1443, 194] on button "close modal" at bounding box center [784, 378] width 1568 height 756
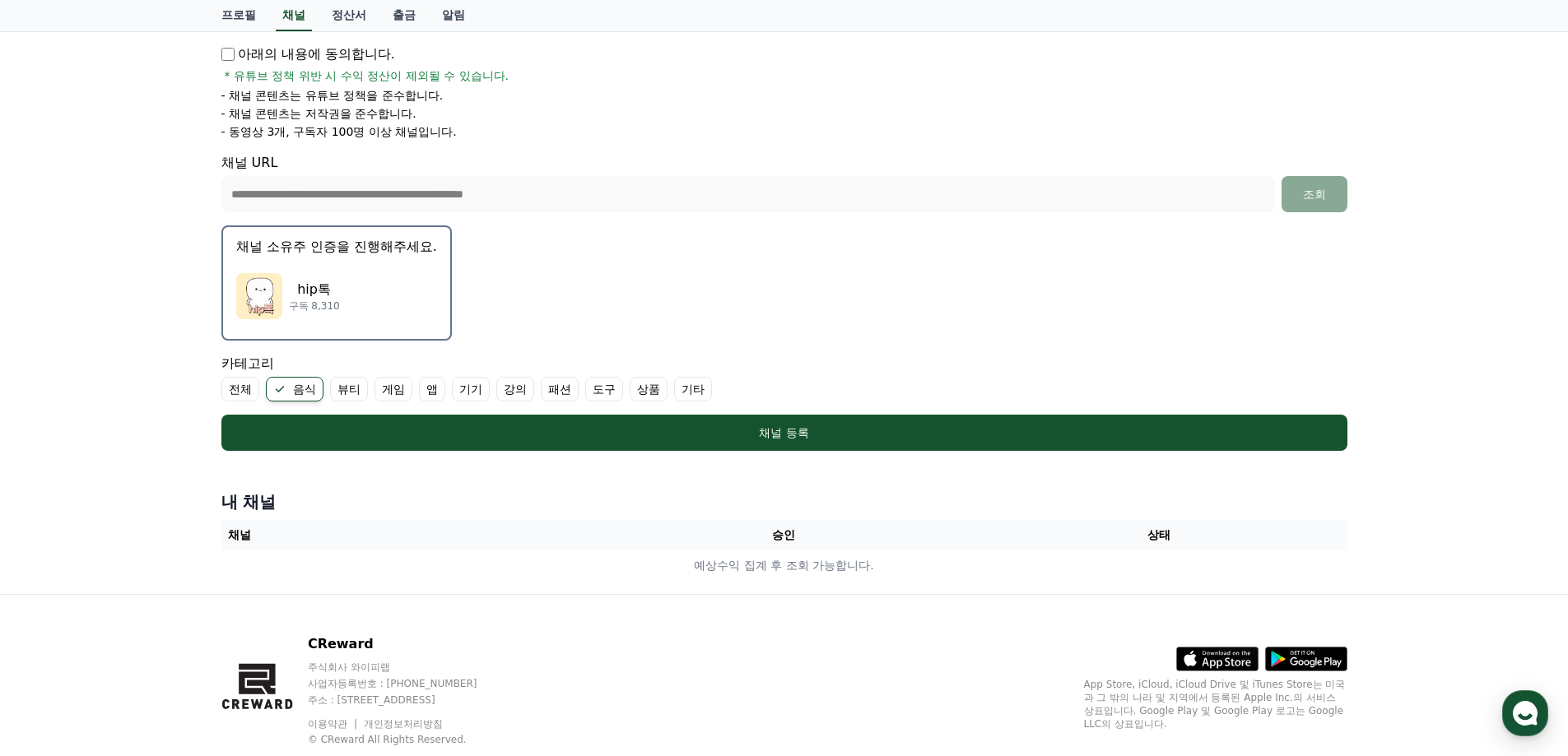
scroll to position [328, 0]
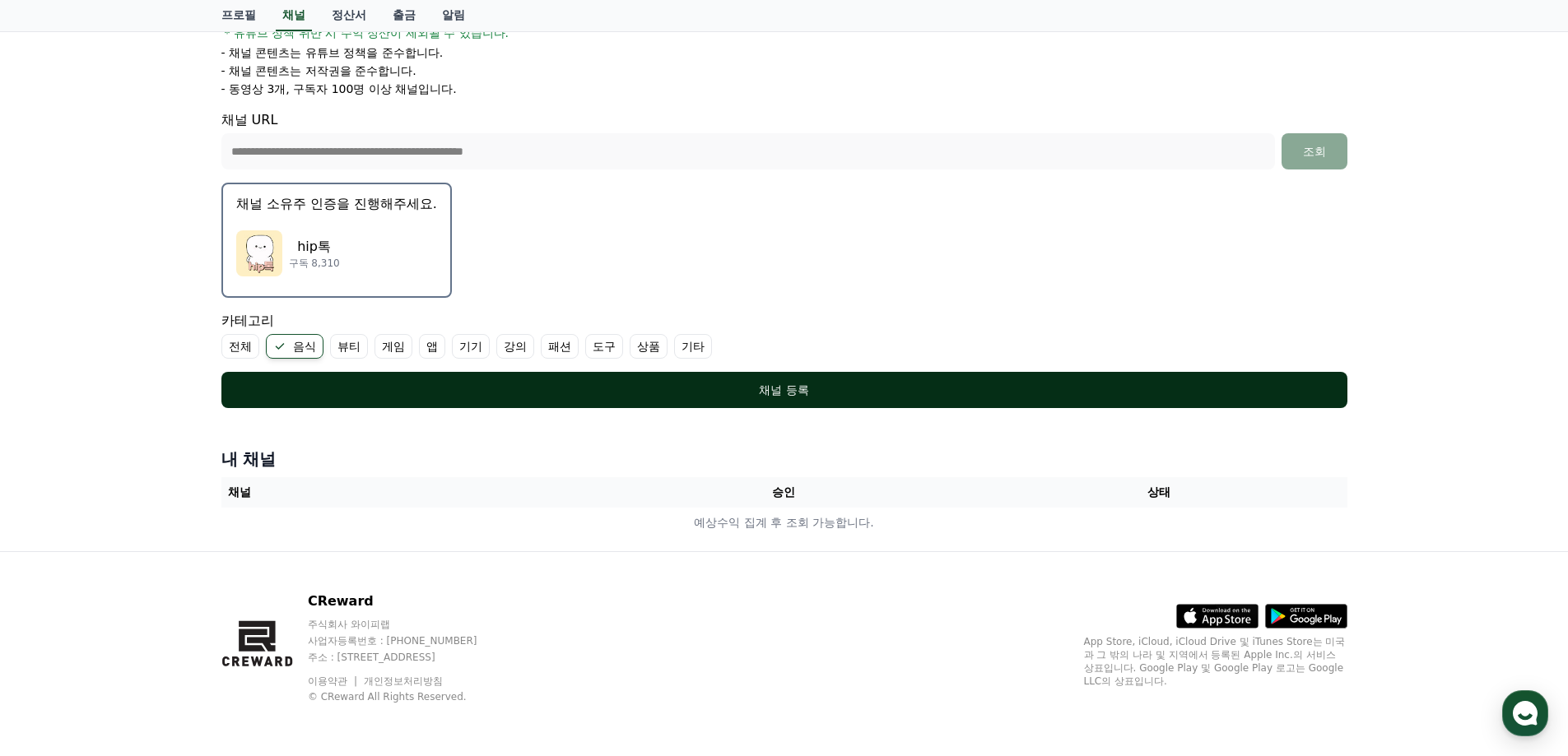
click at [788, 379] on button "채널 등록" at bounding box center [784, 389] width 1126 height 36
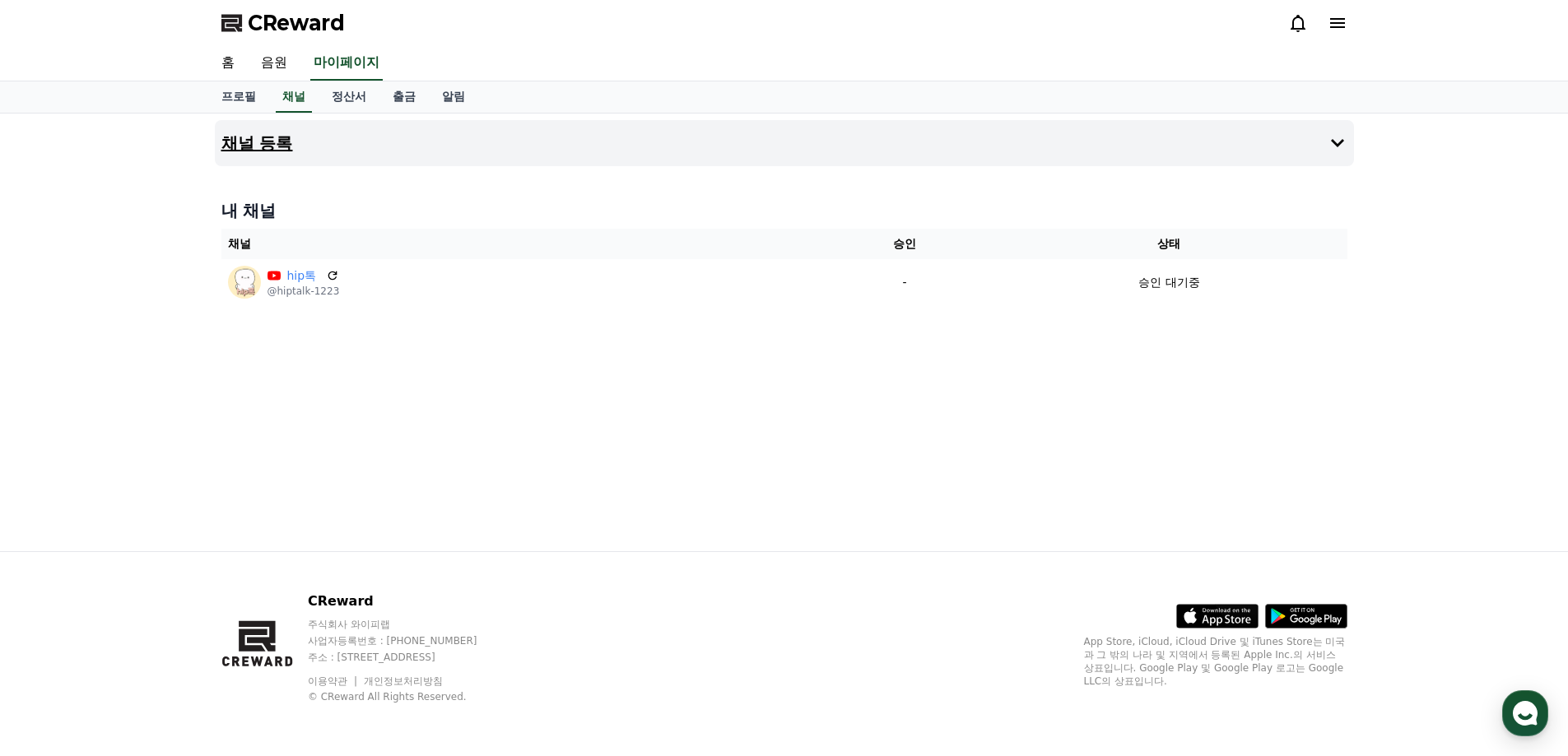
click at [264, 146] on h4 "채널 등록" at bounding box center [257, 142] width 72 height 18
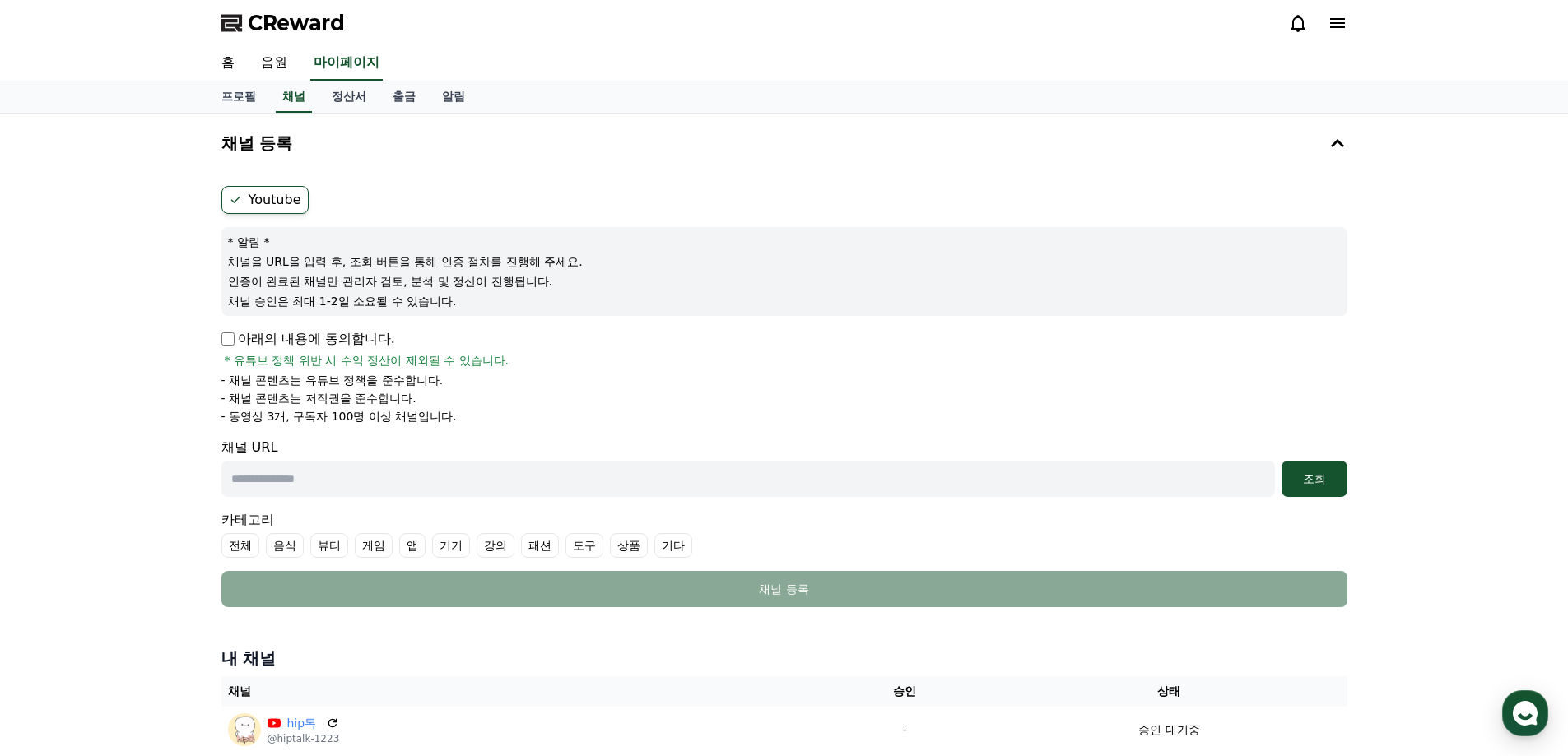
click at [338, 473] on input "text" at bounding box center [748, 478] width 1054 height 36
paste input "**********"
type input "**********"
click at [235, 542] on label "전체" at bounding box center [240, 545] width 38 height 25
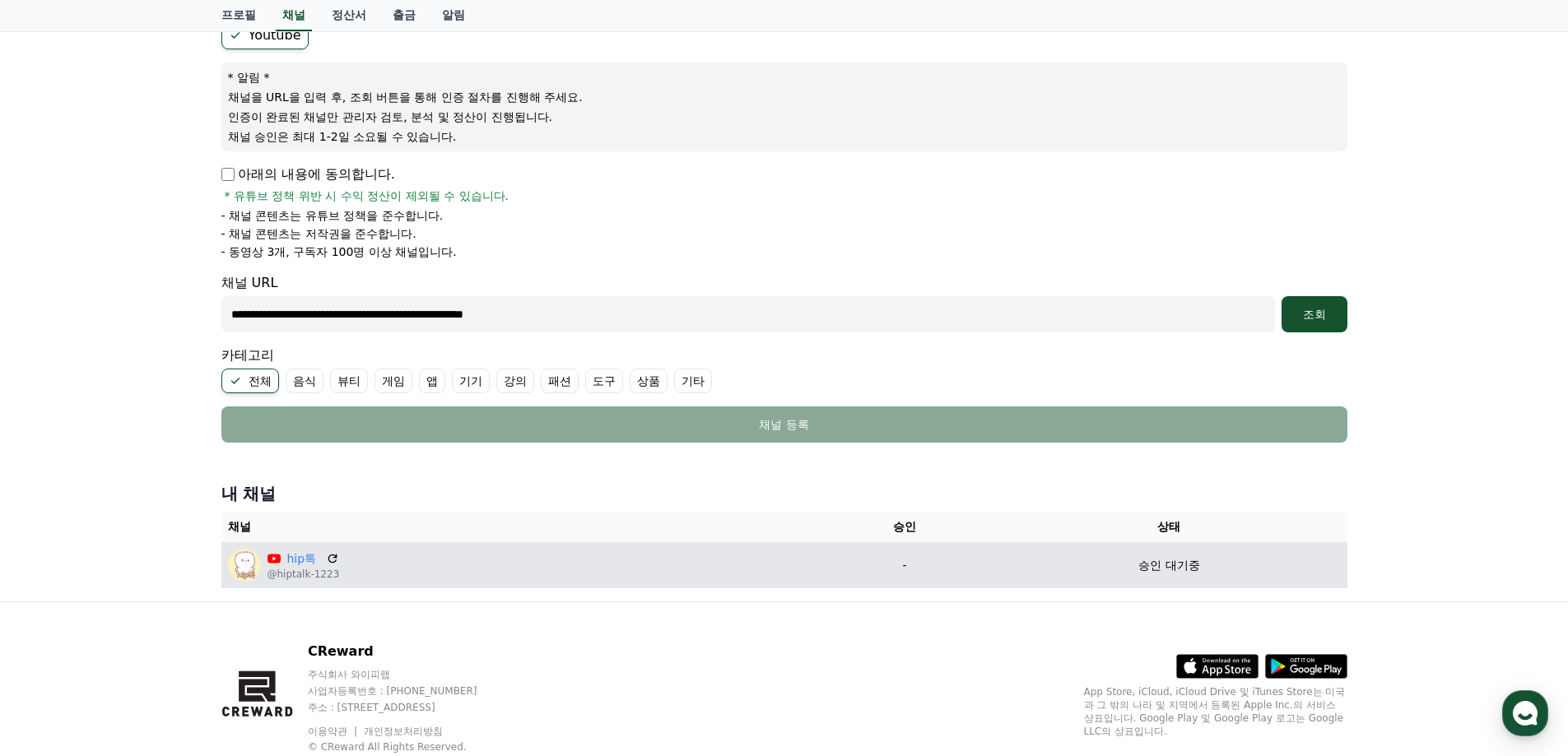
scroll to position [215, 0]
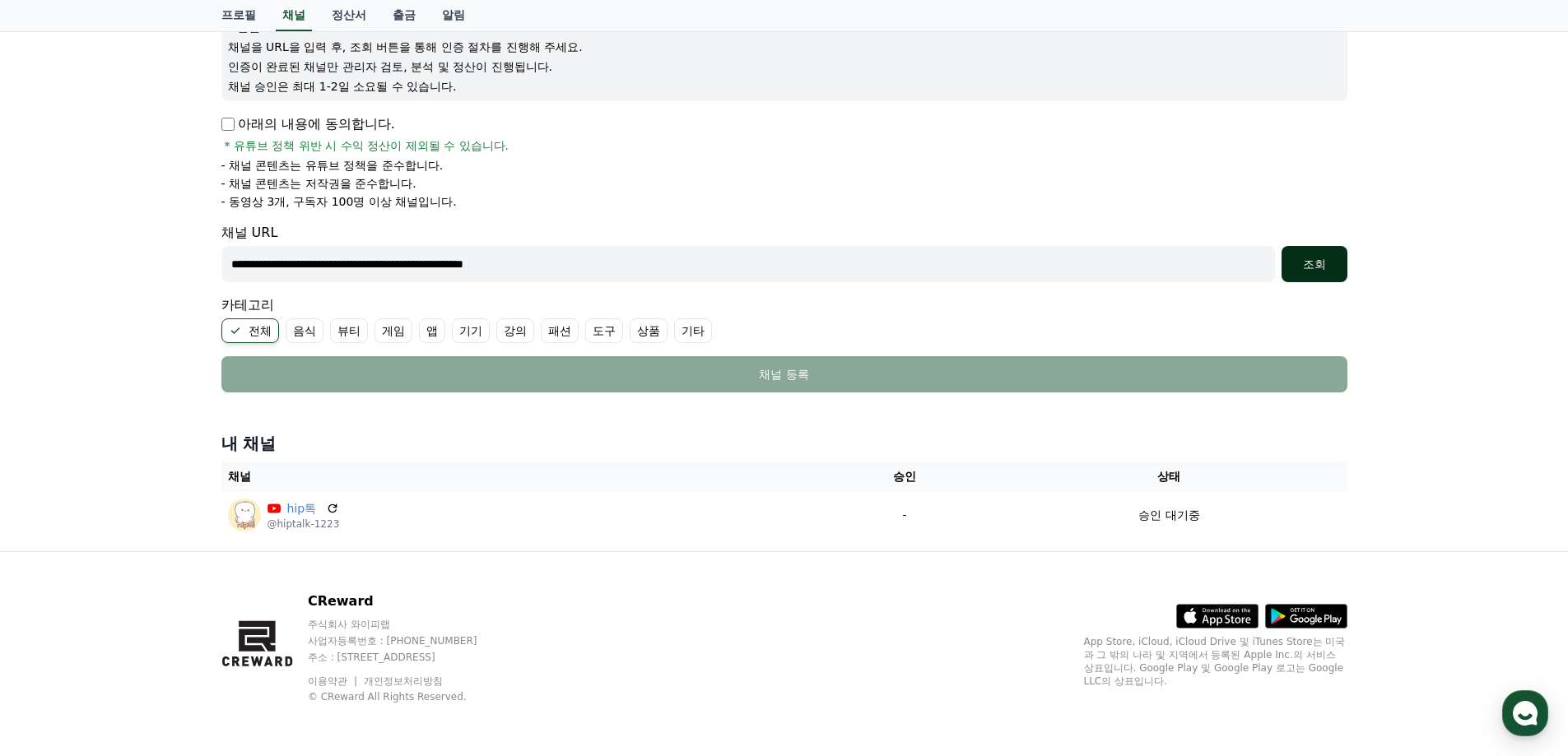
click at [1328, 262] on div "조회" at bounding box center [1314, 263] width 53 height 16
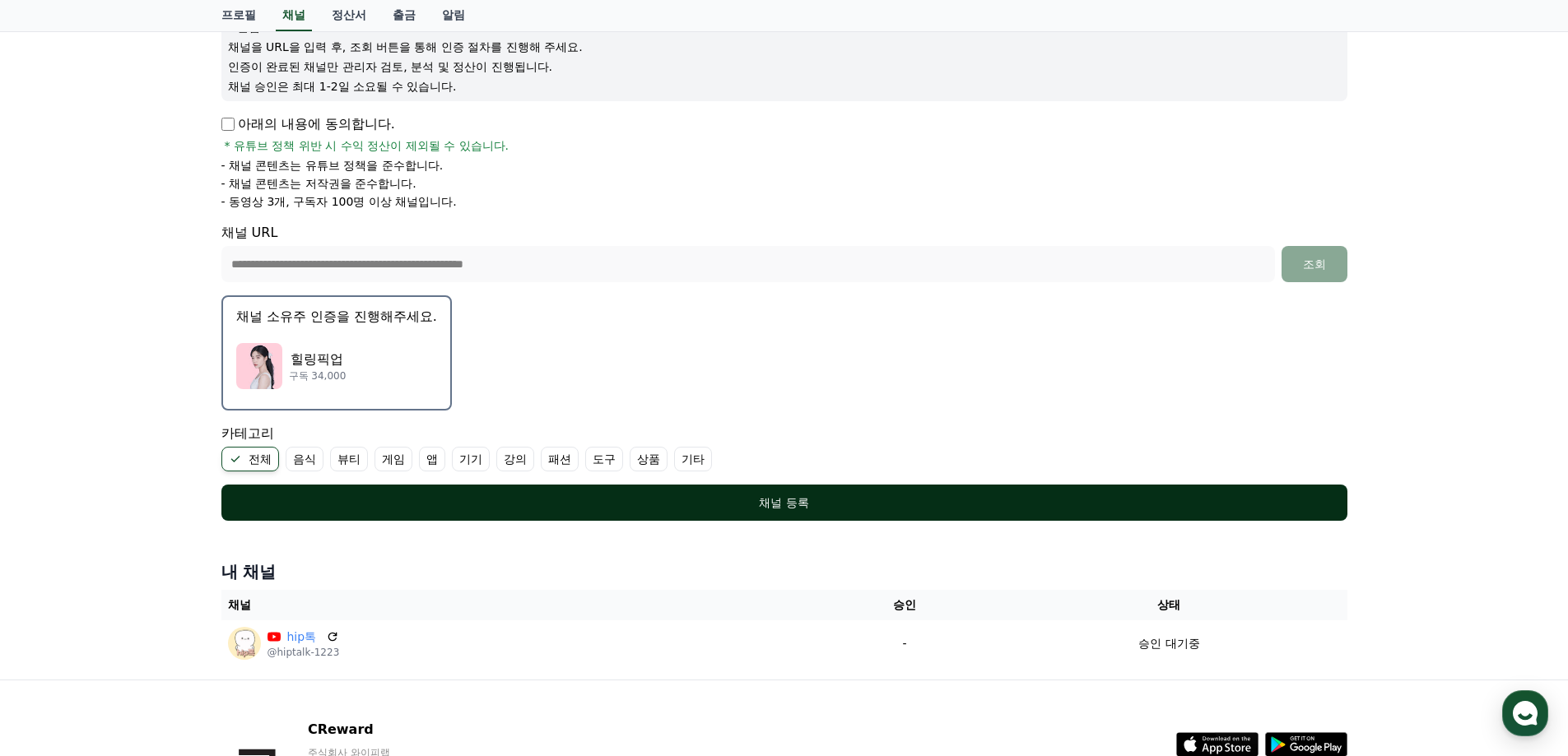
click at [773, 498] on div "채널 등록" at bounding box center [784, 502] width 1060 height 16
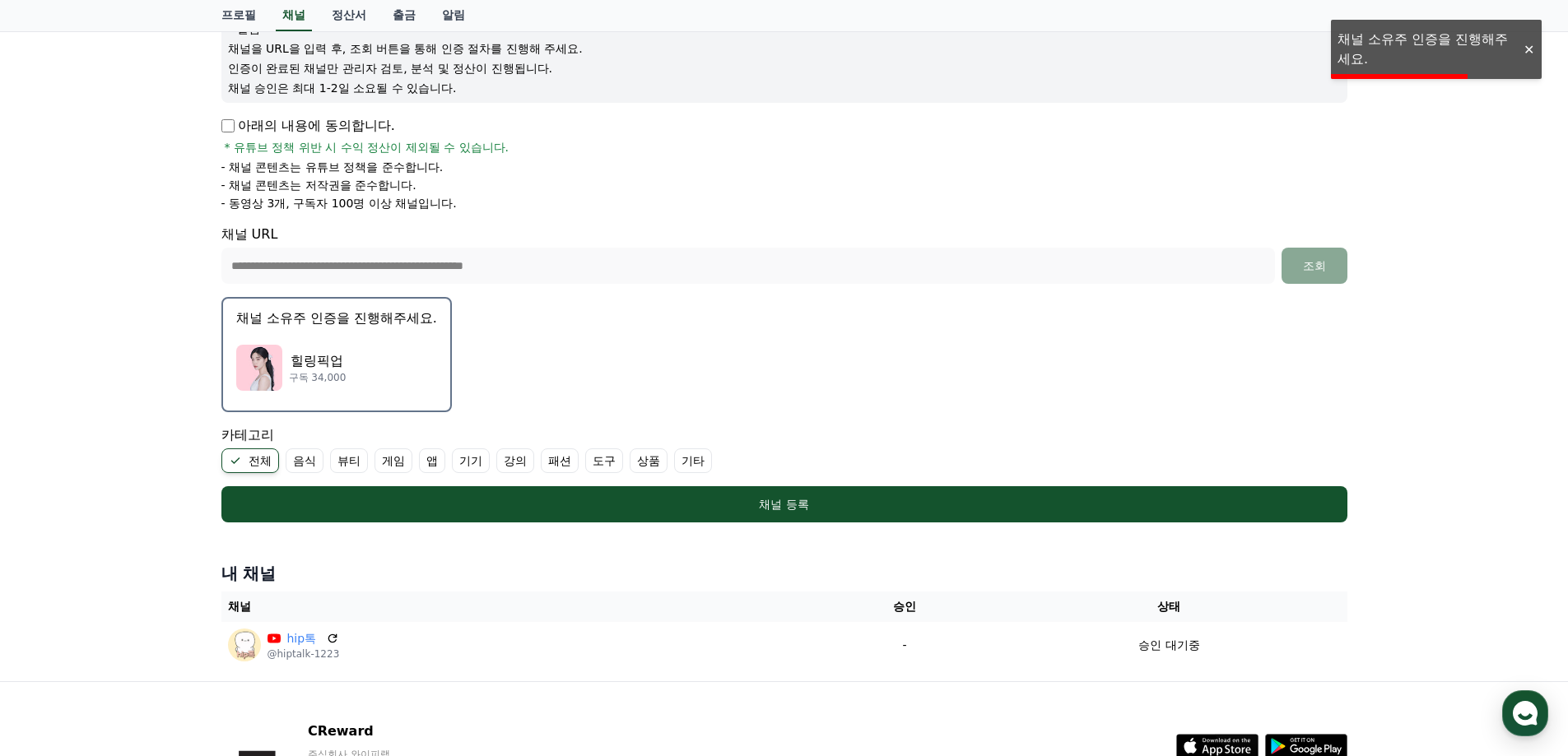
scroll to position [0, 0]
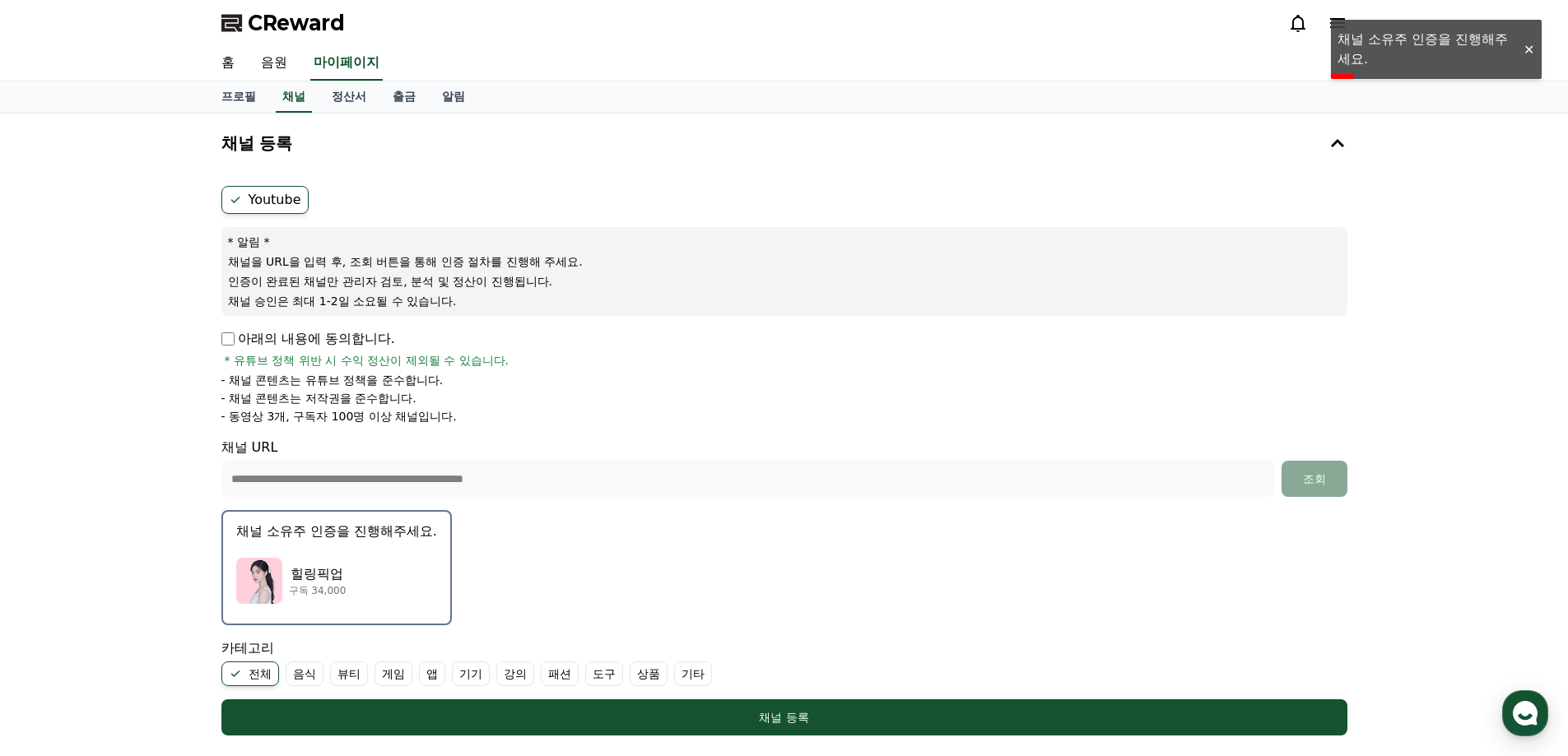
click at [333, 536] on p "채널 소유주 인증을 진행해주세요." at bounding box center [336, 531] width 201 height 19
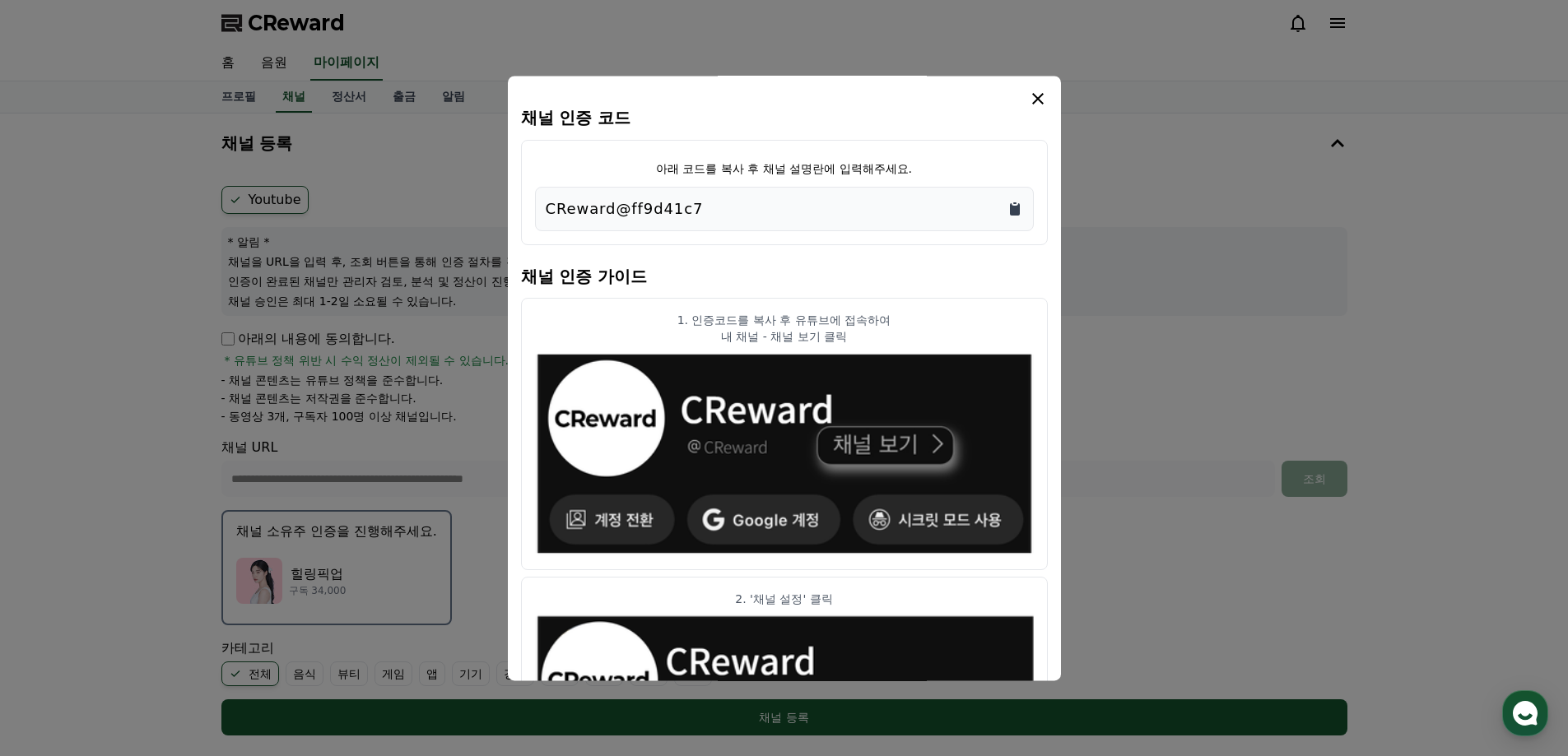
click at [1009, 209] on icon "Copy to clipboard" at bounding box center [1014, 208] width 16 height 16
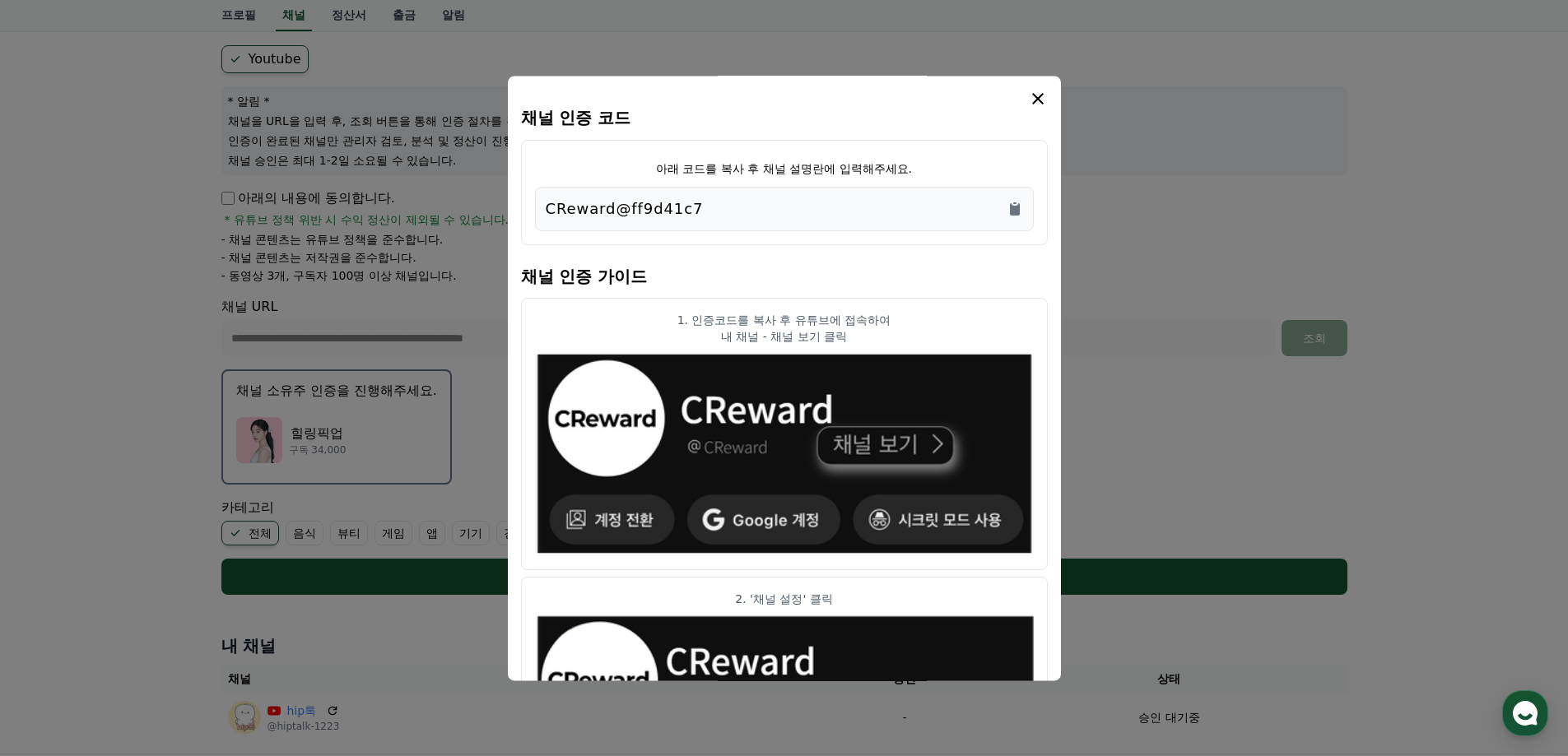
scroll to position [164, 0]
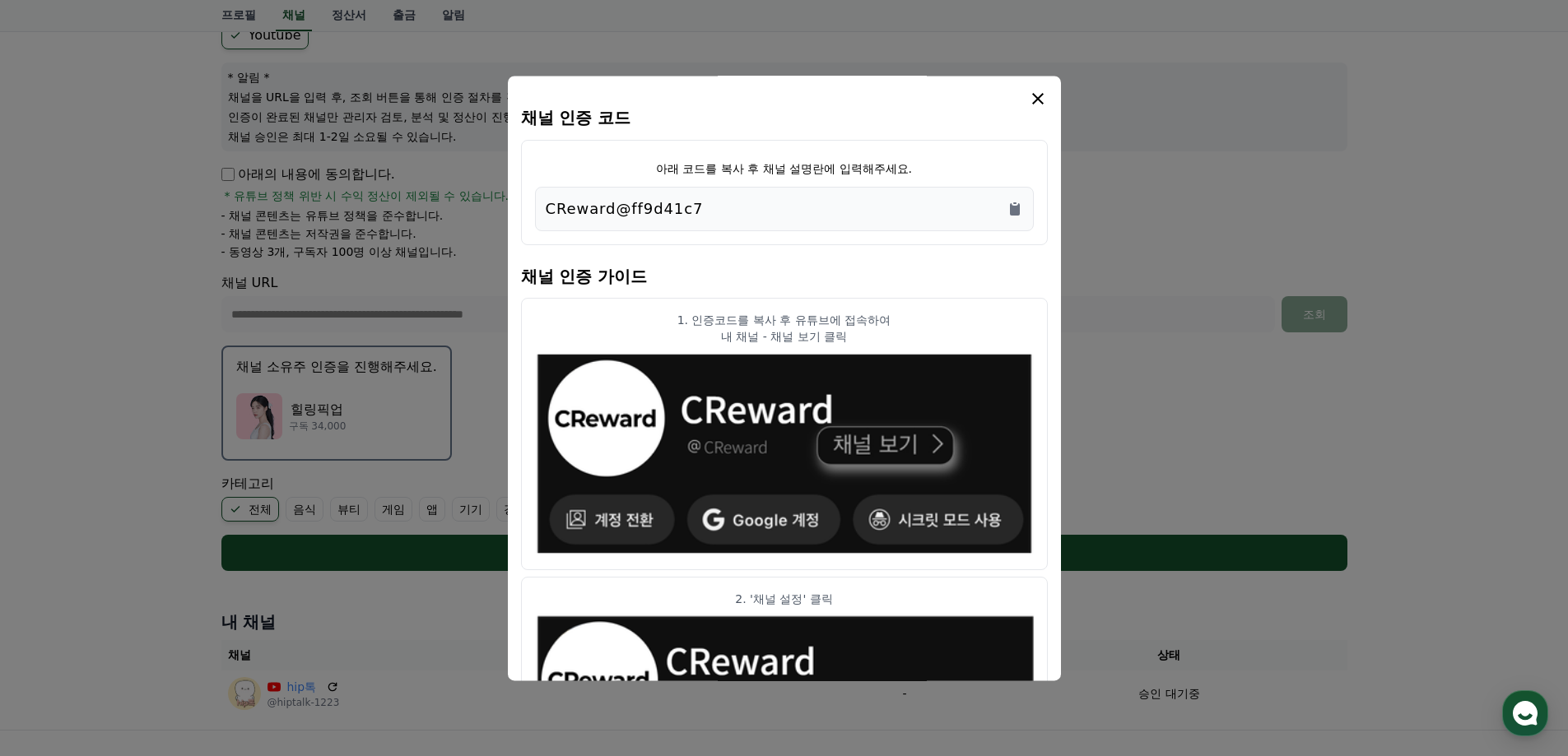
click at [1030, 102] on icon "modal" at bounding box center [1037, 98] width 19 height 19
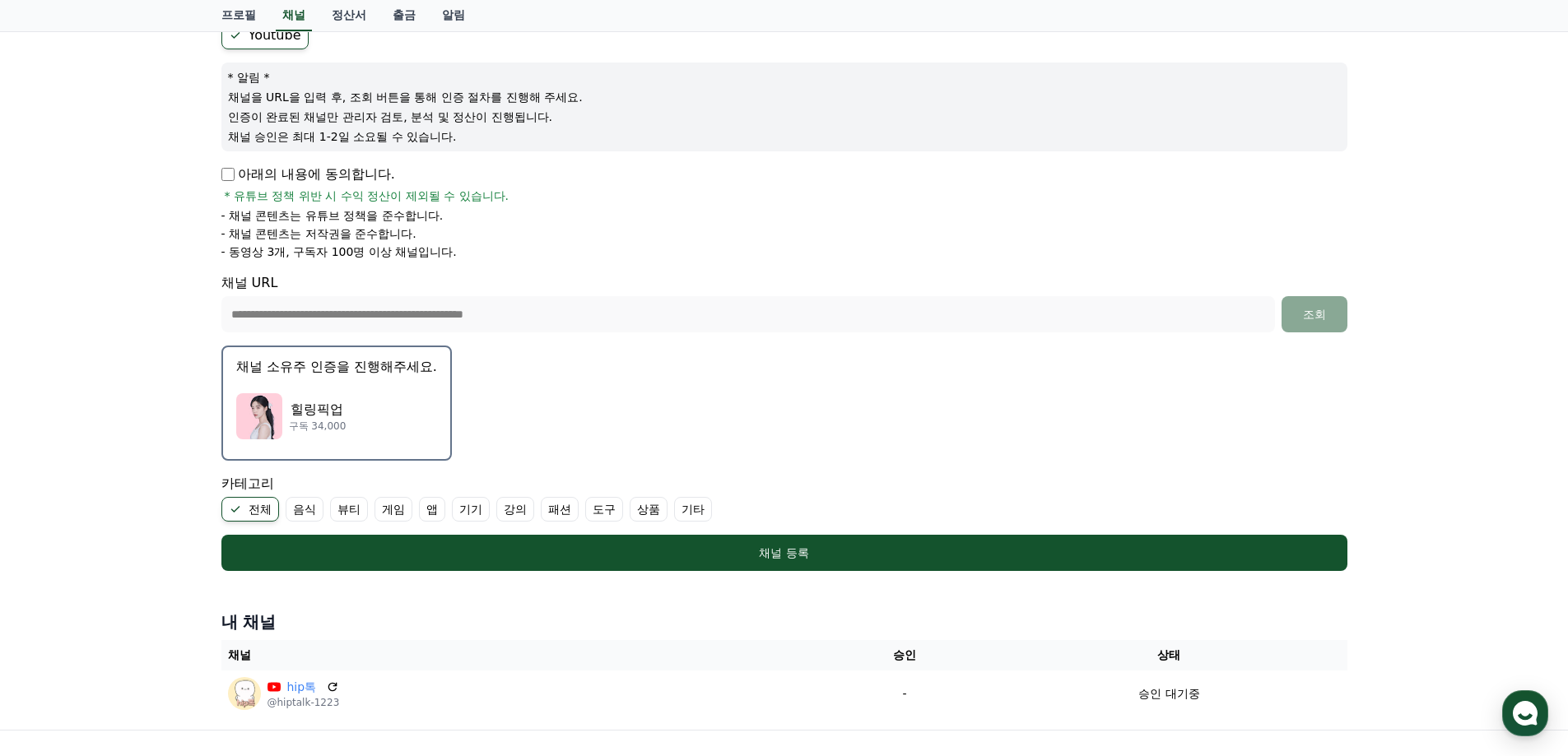
click at [333, 406] on p "힐링픽업" at bounding box center [318, 409] width 58 height 19
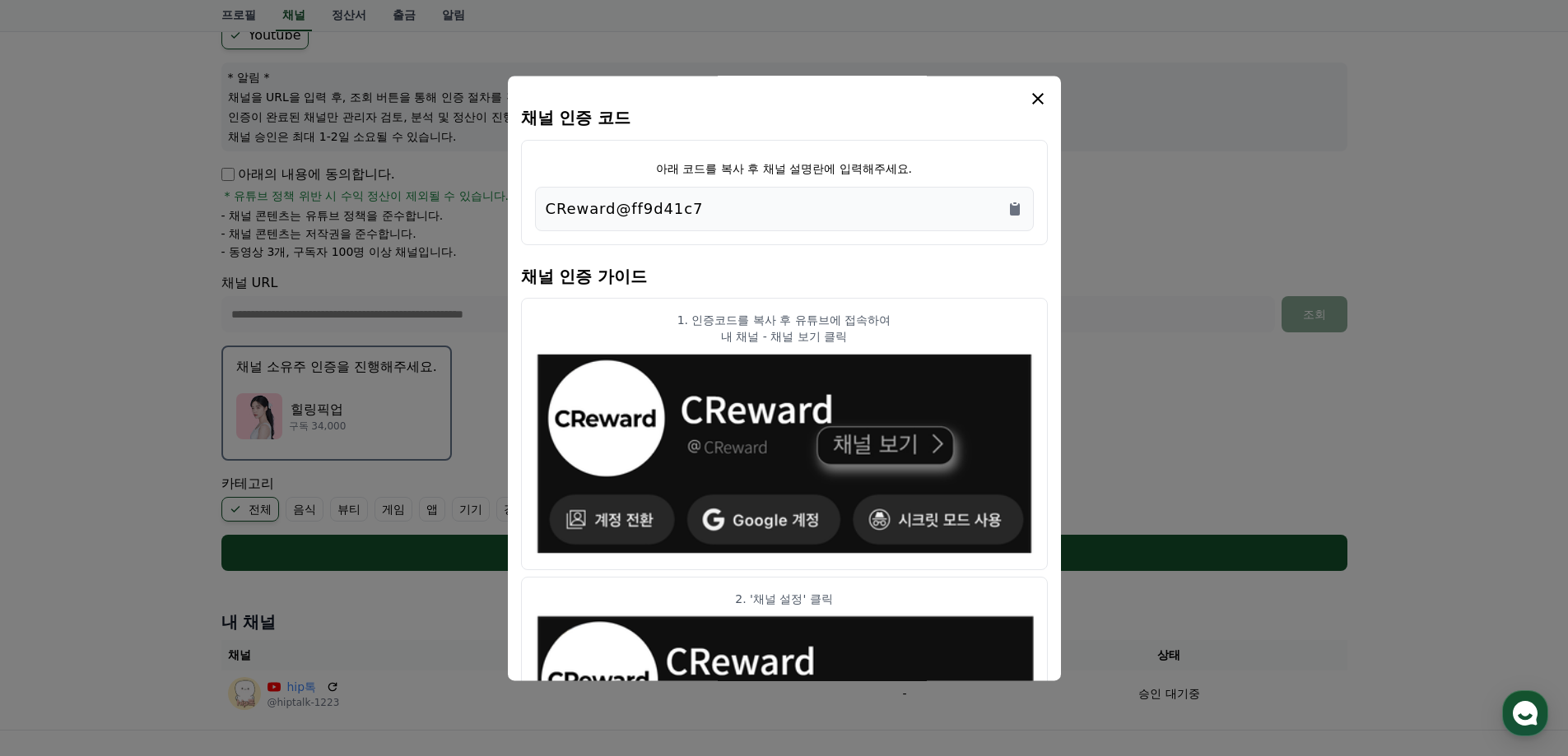
click at [1032, 91] on icon "modal" at bounding box center [1037, 98] width 19 height 19
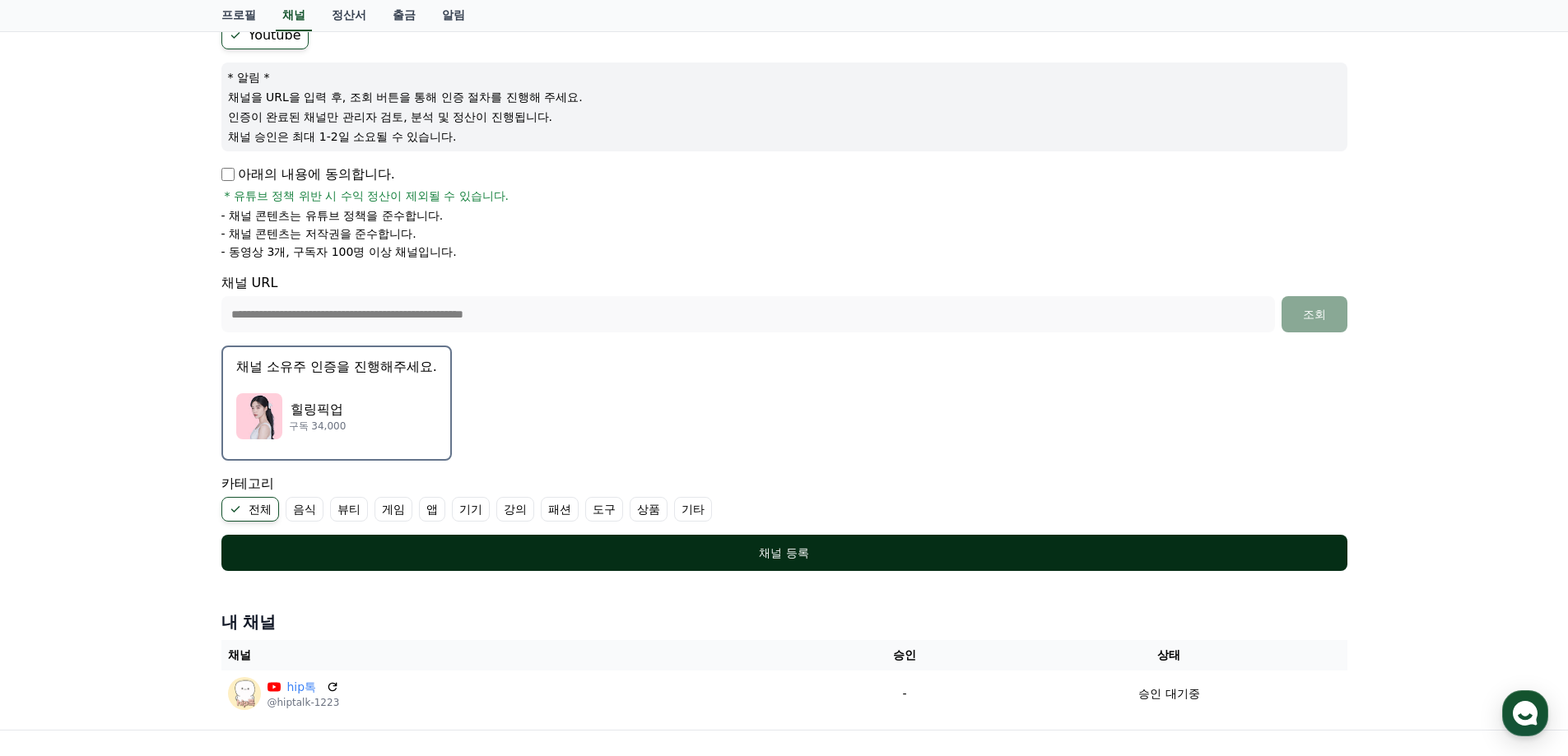
click at [615, 545] on div "채널 등록" at bounding box center [784, 552] width 1060 height 16
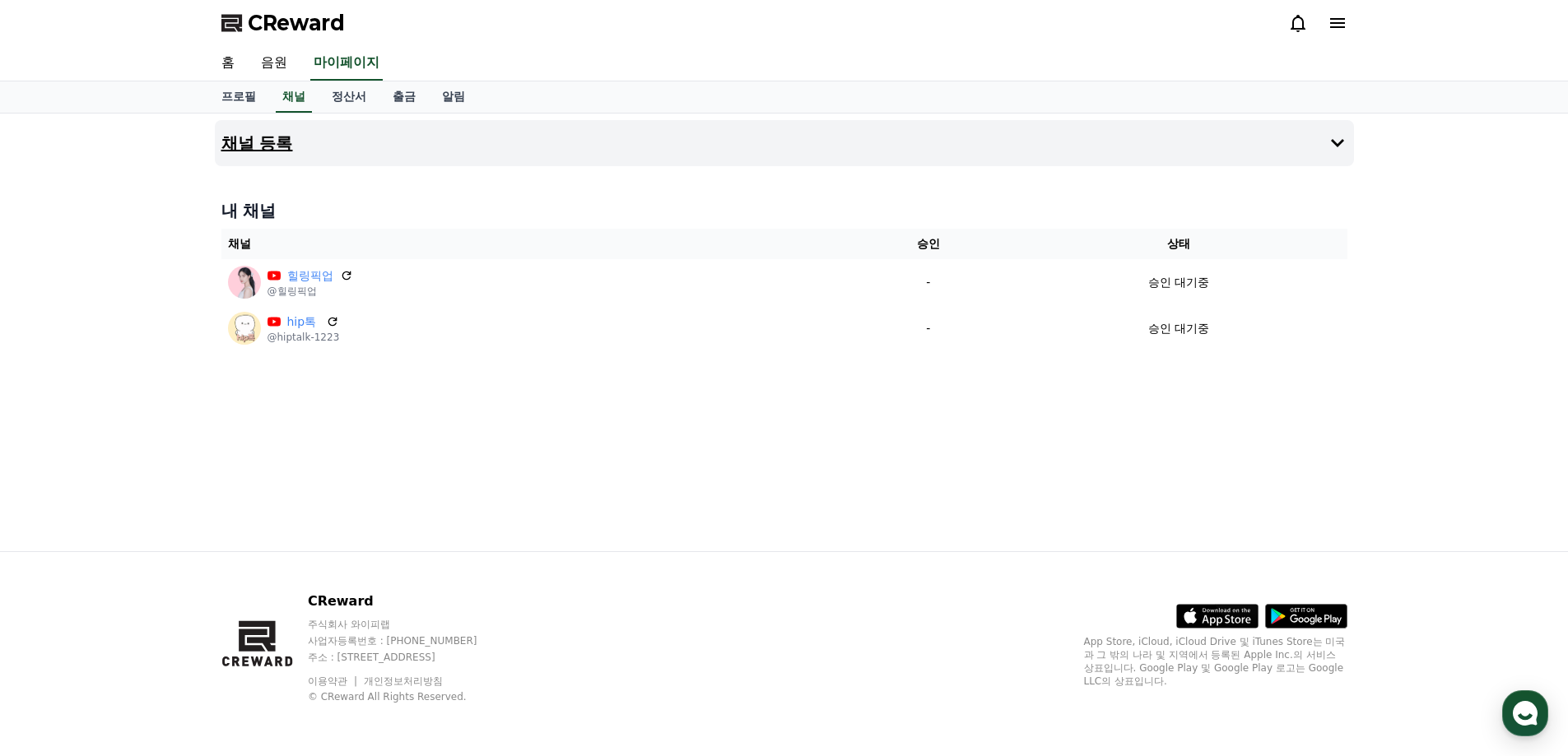
click at [1328, 139] on icon at bounding box center [1337, 142] width 19 height 19
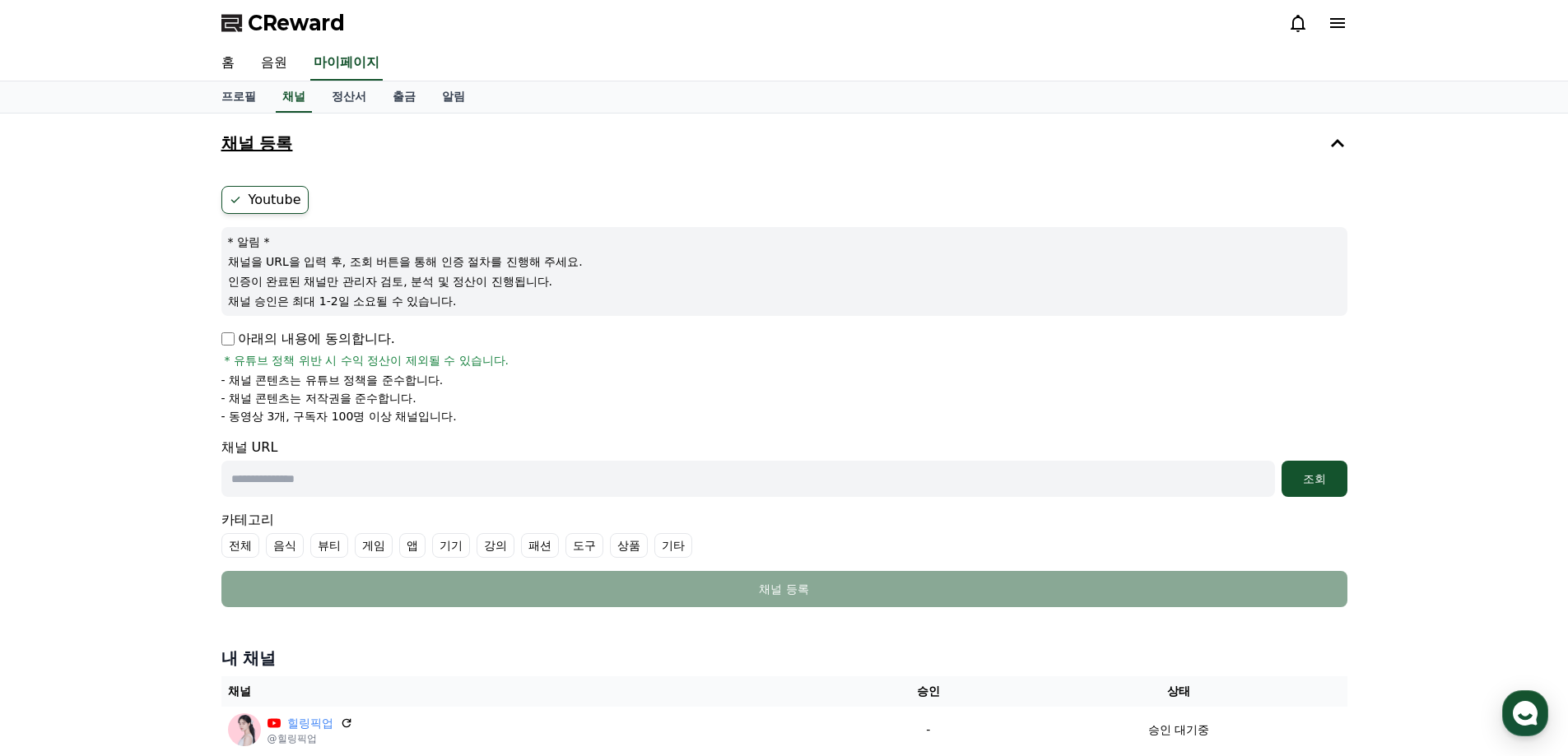
click at [313, 485] on input "text" at bounding box center [748, 478] width 1054 height 36
paste input "**********"
type input "**********"
click at [1322, 473] on div "조회" at bounding box center [1314, 478] width 53 height 16
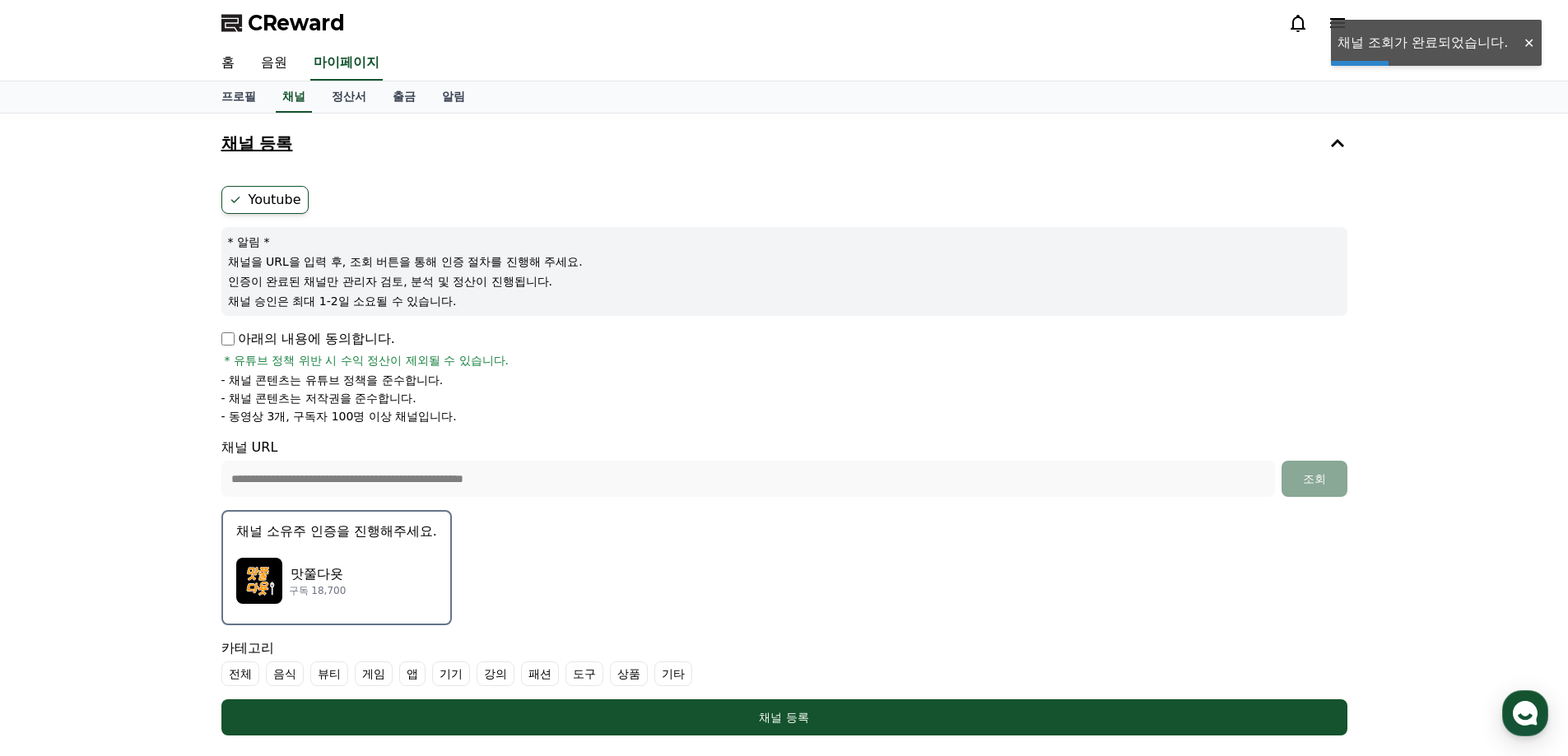
click at [267, 578] on img "button" at bounding box center [259, 581] width 46 height 46
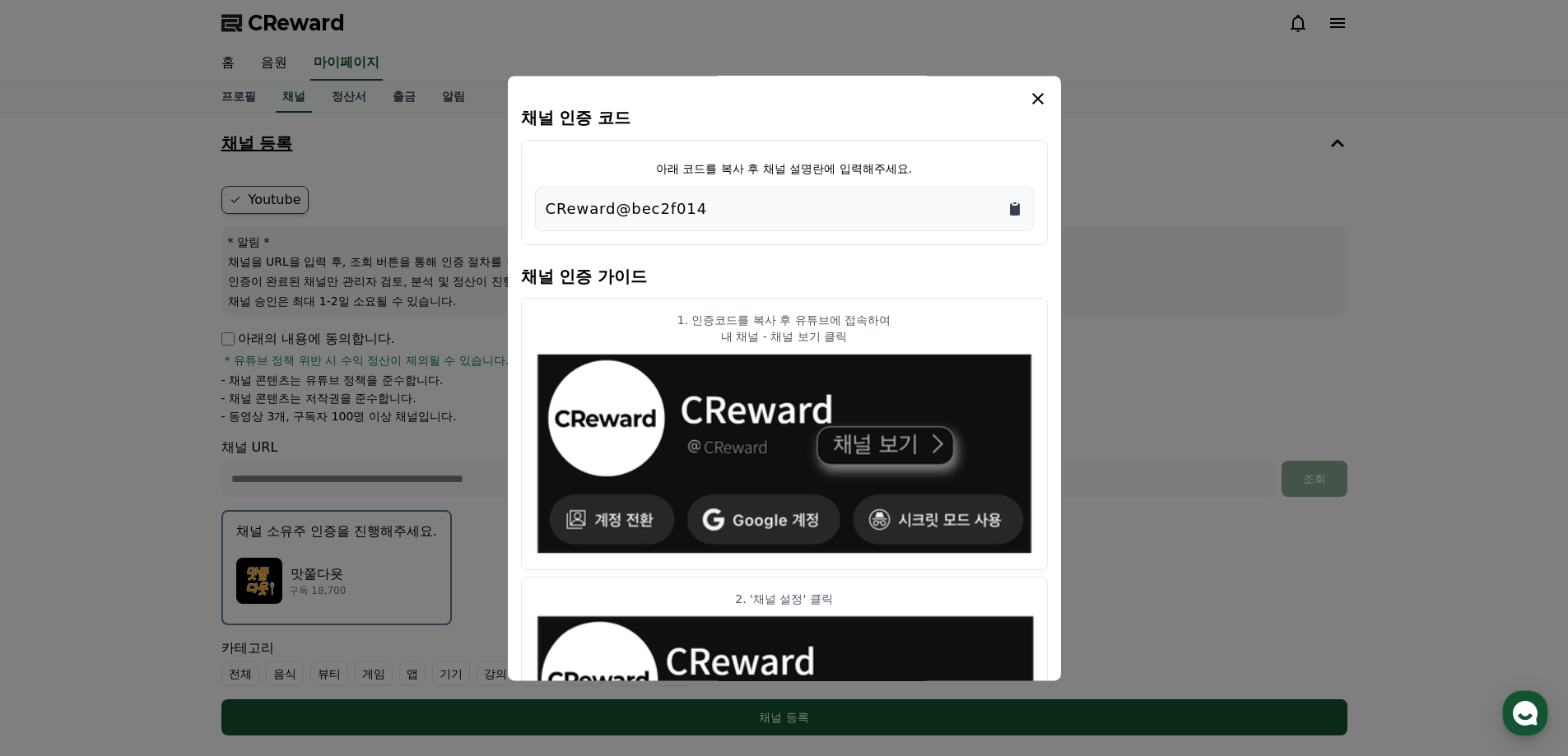
click at [1015, 207] on icon "Copy to clipboard" at bounding box center [1015, 209] width 10 height 13
click at [1448, 271] on button "close modal" at bounding box center [784, 378] width 1568 height 756
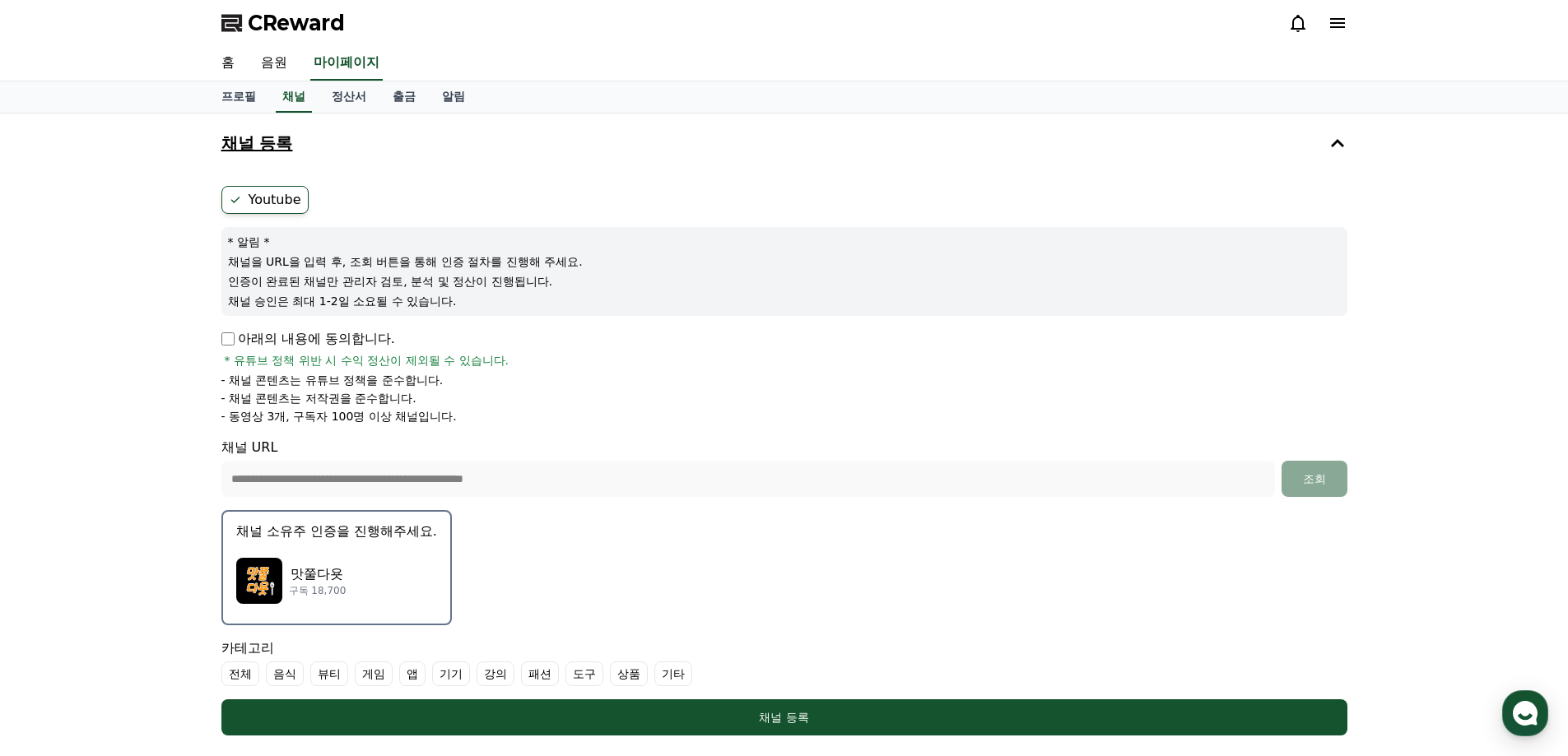
click at [357, 555] on div "맛쭐다욧 구독 18,700" at bounding box center [336, 581] width 201 height 66
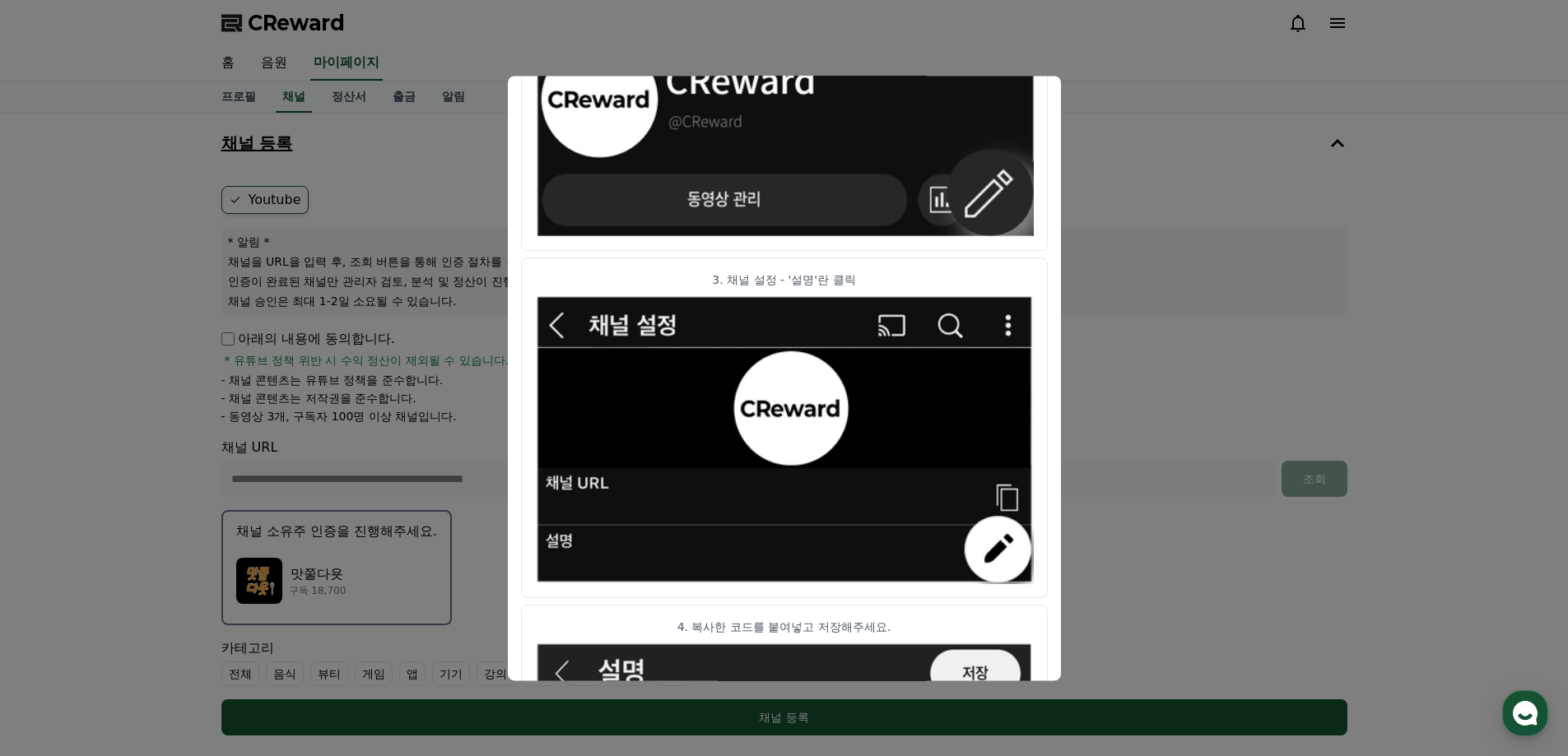
scroll to position [815, 0]
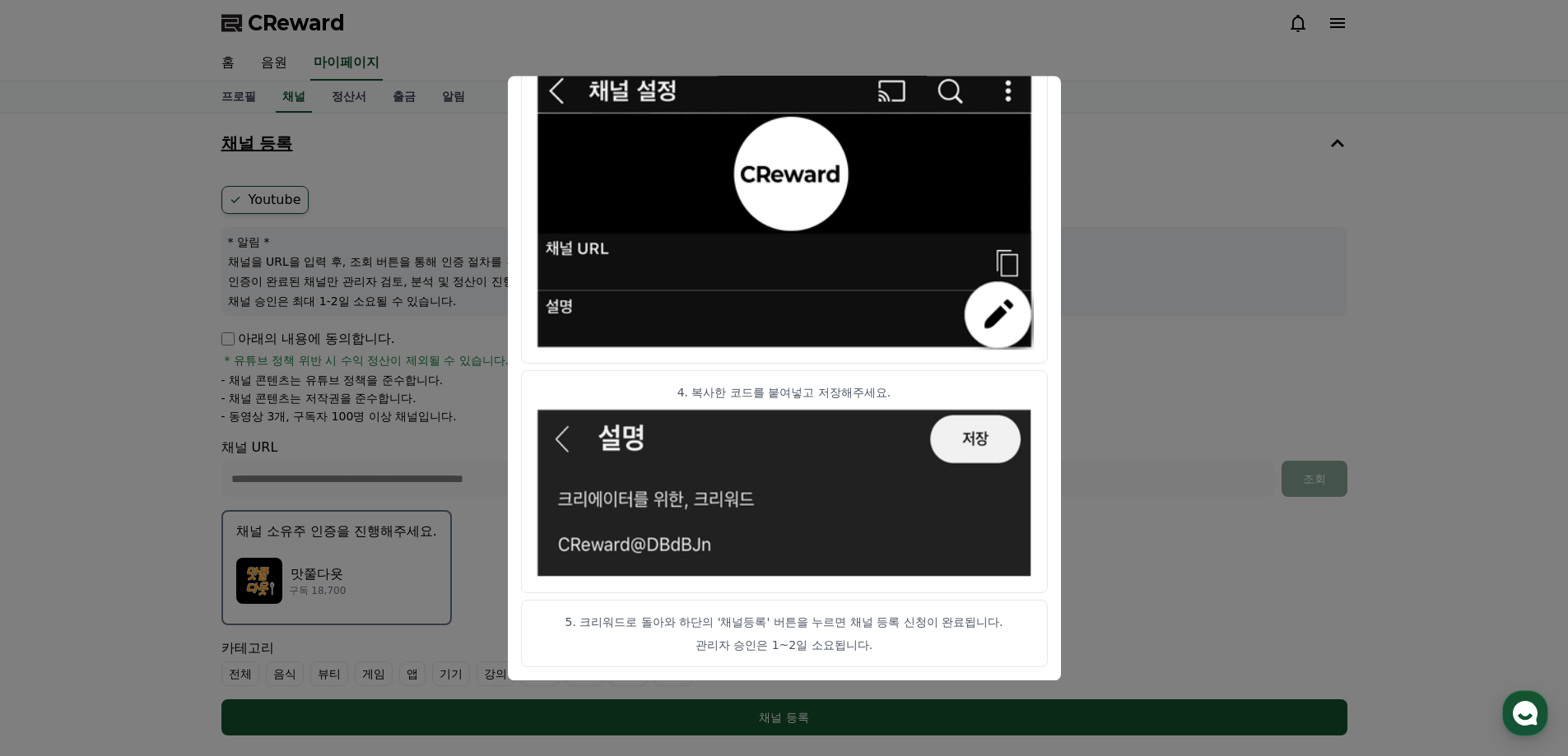
click at [1497, 325] on button "close modal" at bounding box center [784, 378] width 1568 height 756
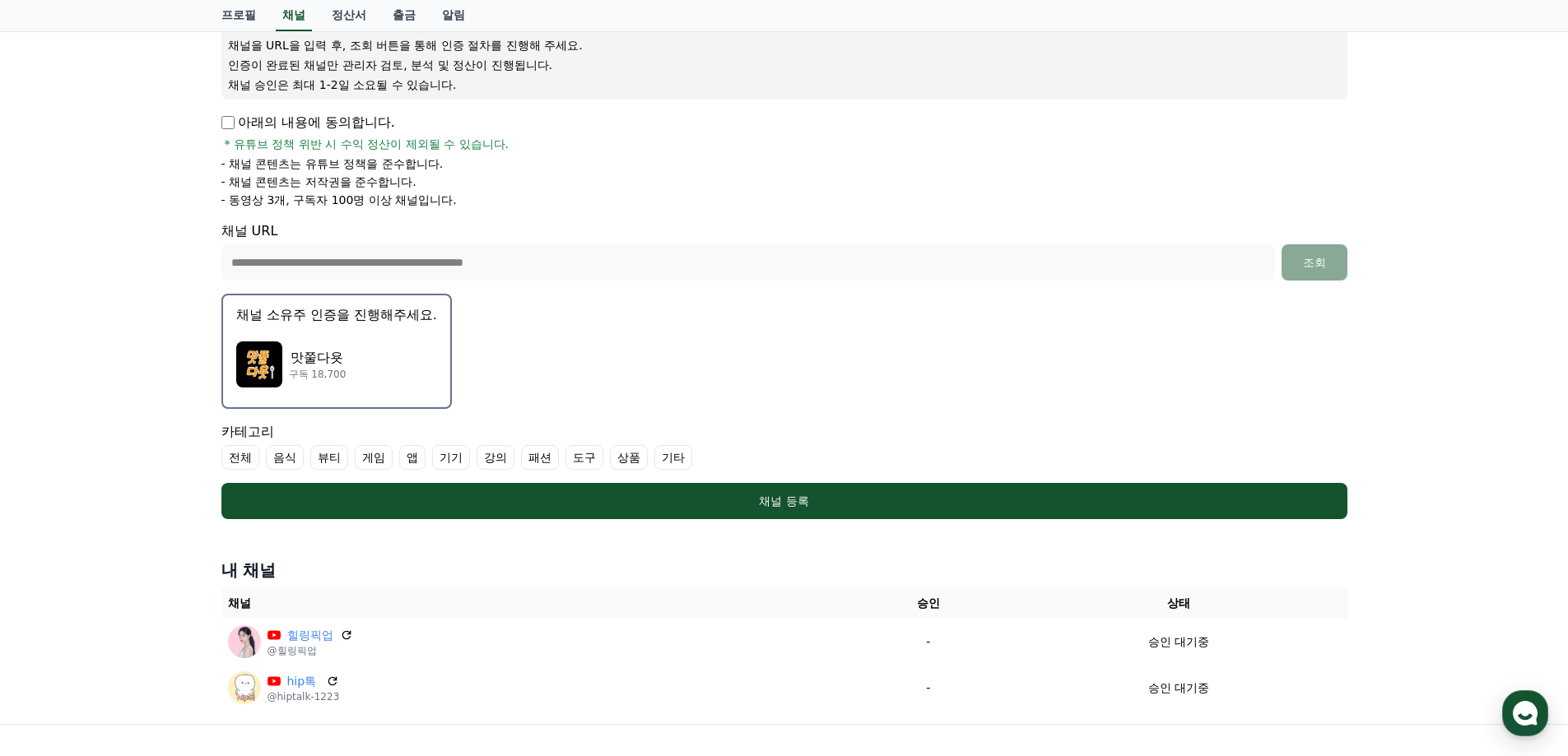
scroll to position [246, 0]
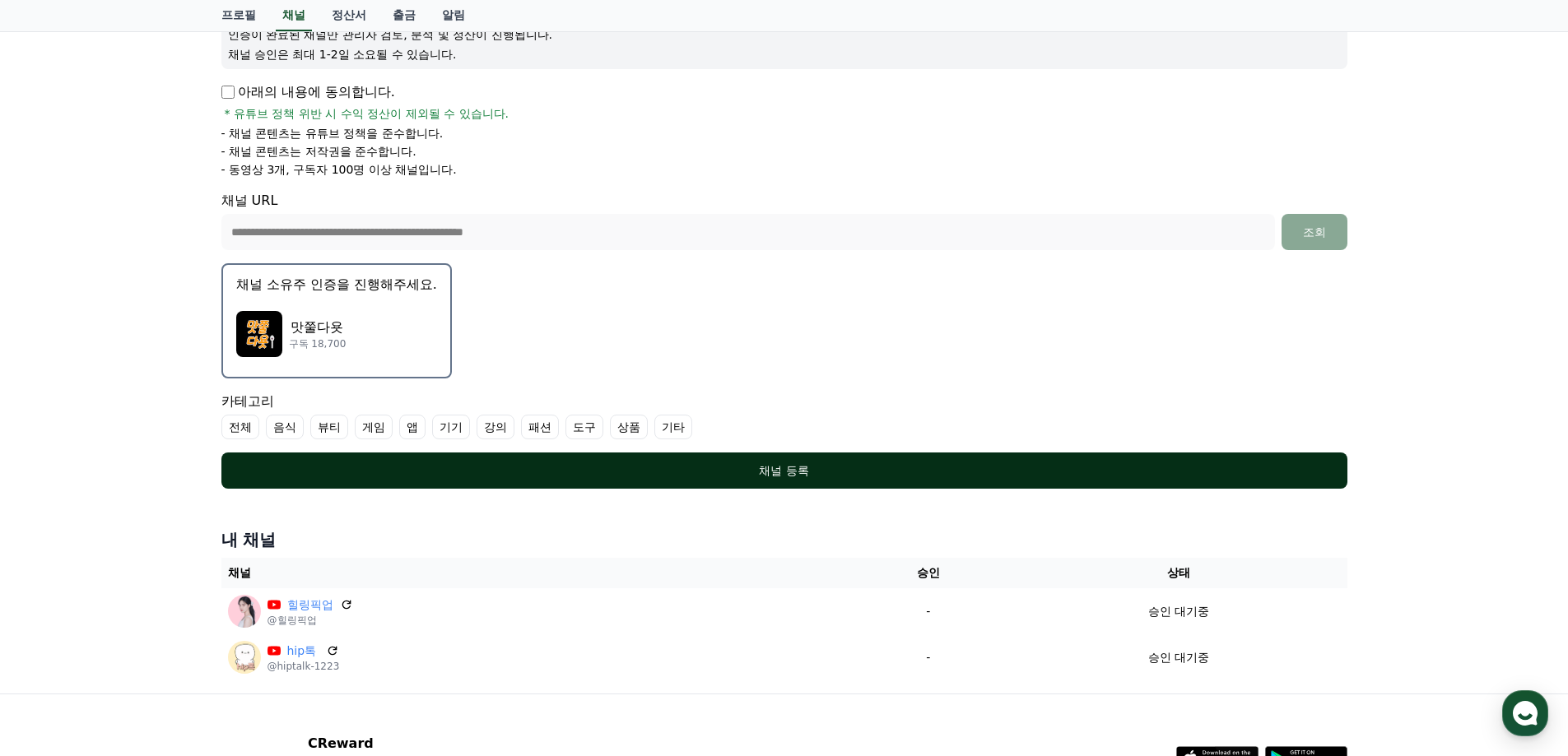
click at [701, 462] on div "채널 등록" at bounding box center [784, 470] width 1060 height 16
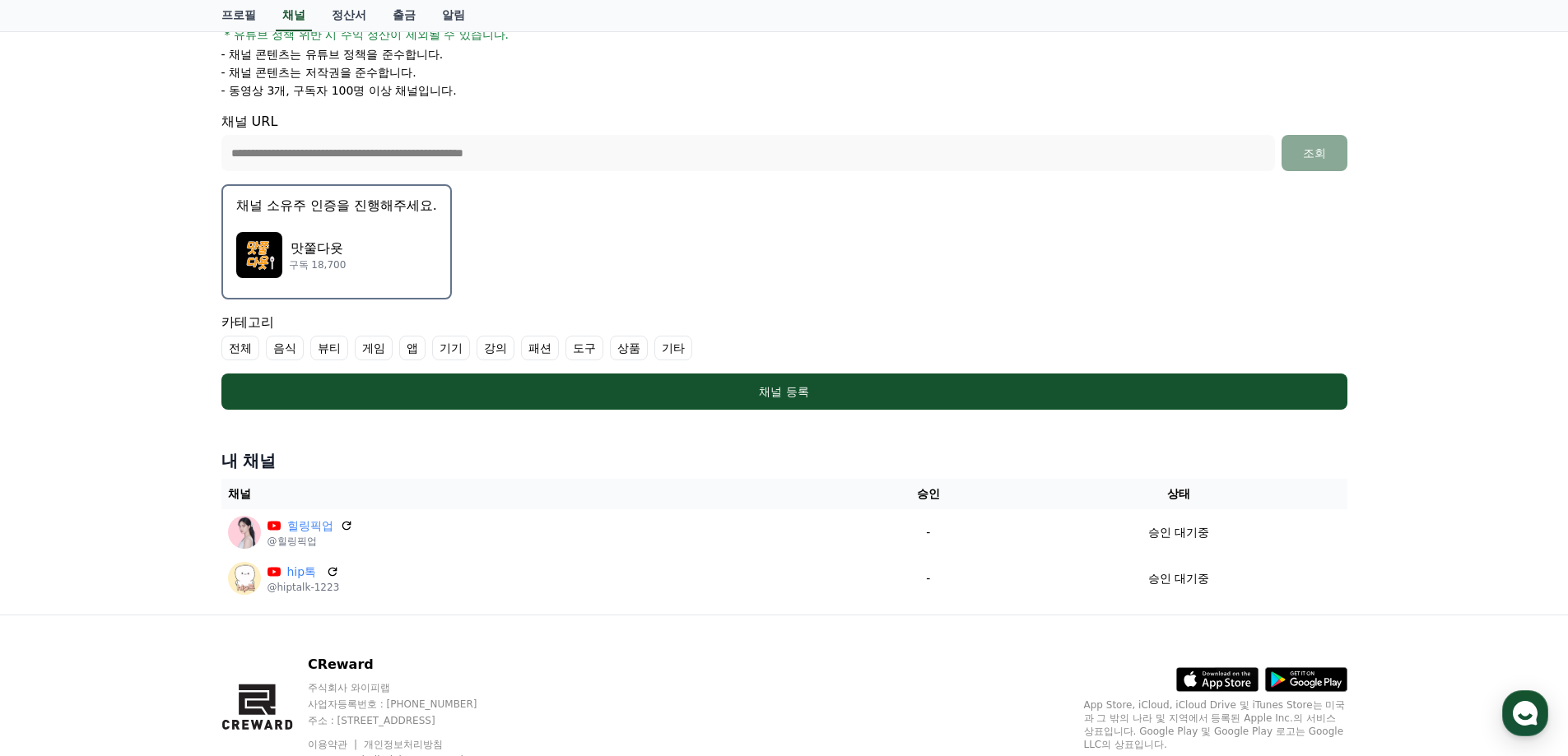
scroll to position [329, 0]
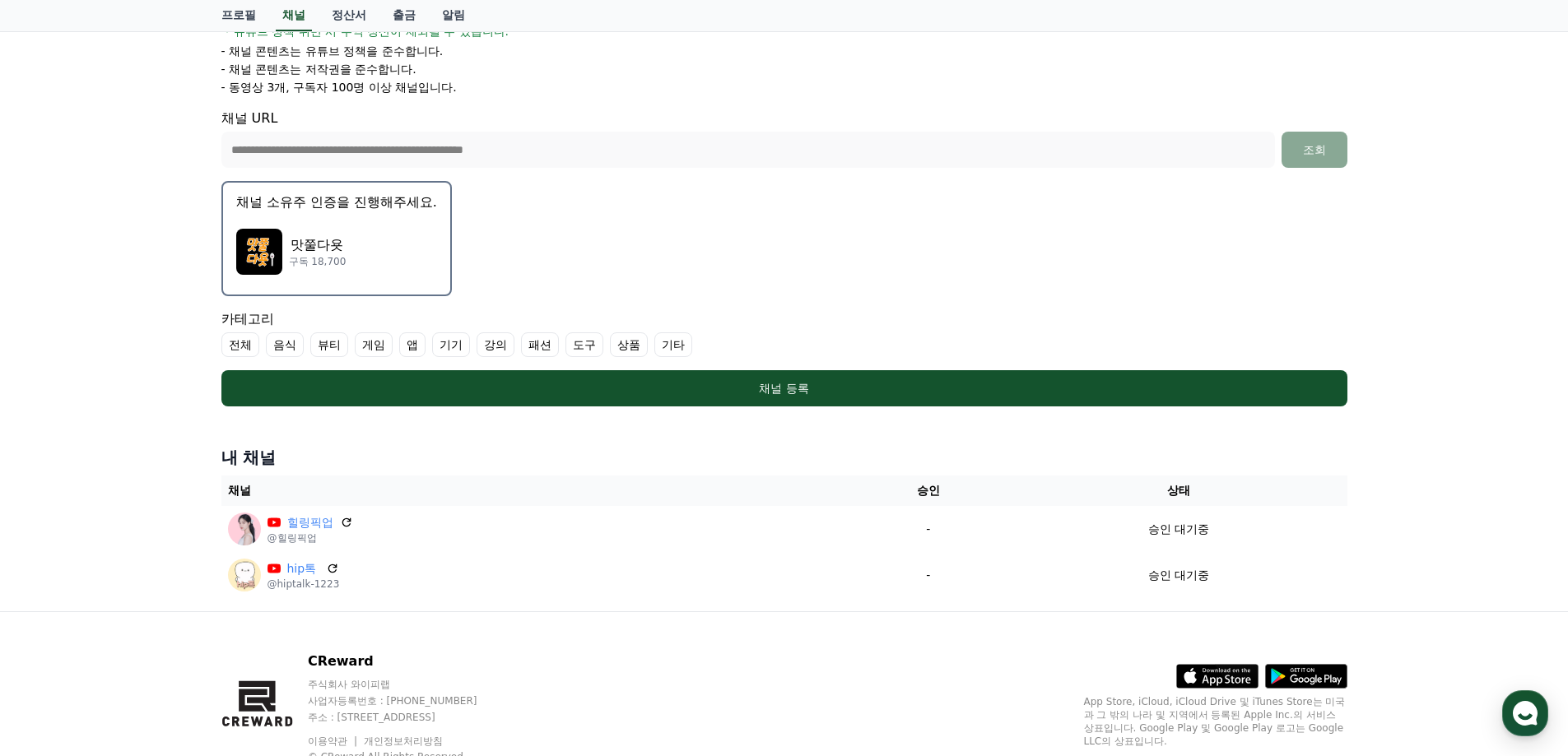
click at [396, 229] on div "맛쭐다욧 구독 18,700" at bounding box center [336, 251] width 201 height 66
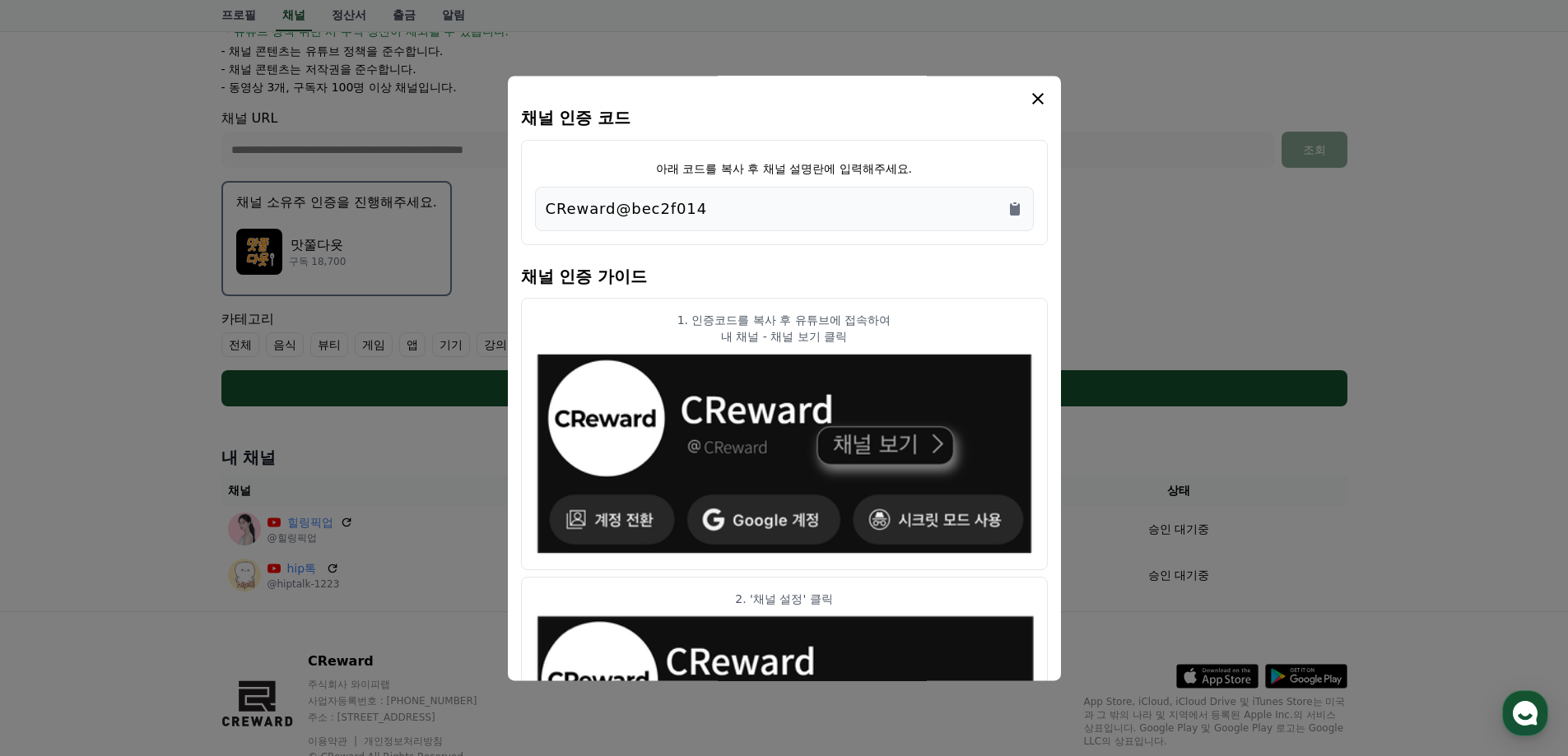
click at [1034, 96] on icon "modal" at bounding box center [1038, 99] width 12 height 12
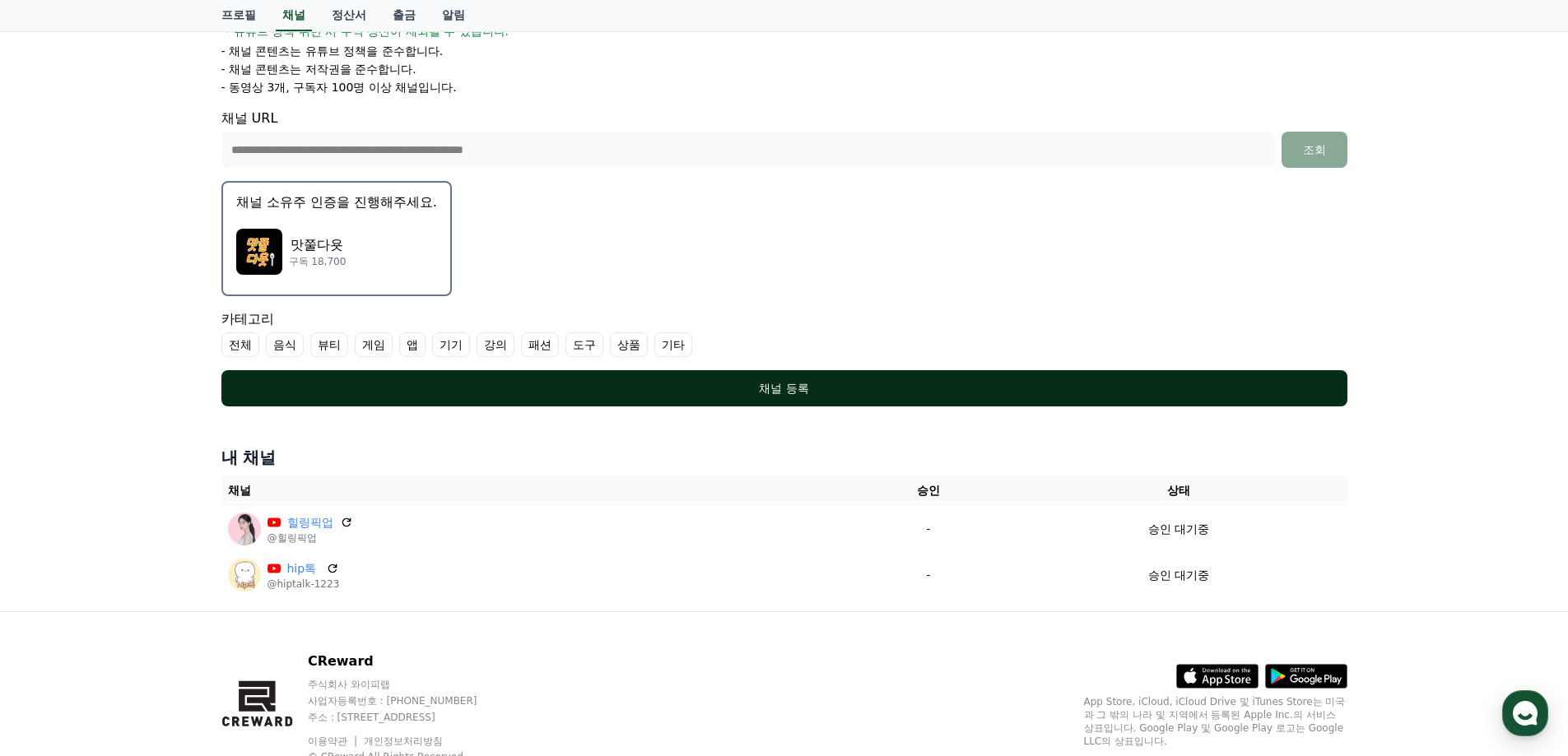
click at [794, 392] on div "채널 등록" at bounding box center [784, 388] width 1060 height 16
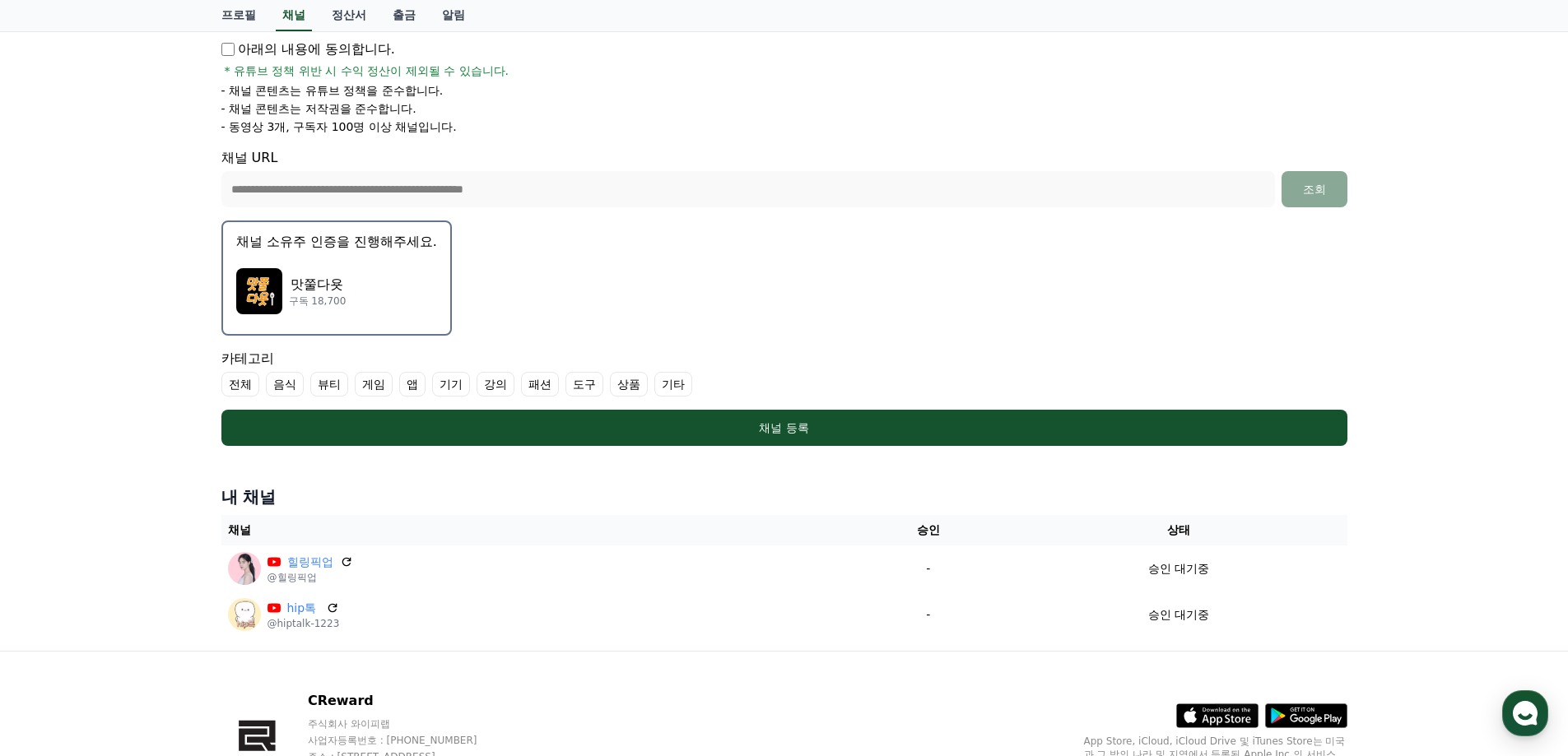
scroll to position [306, 0]
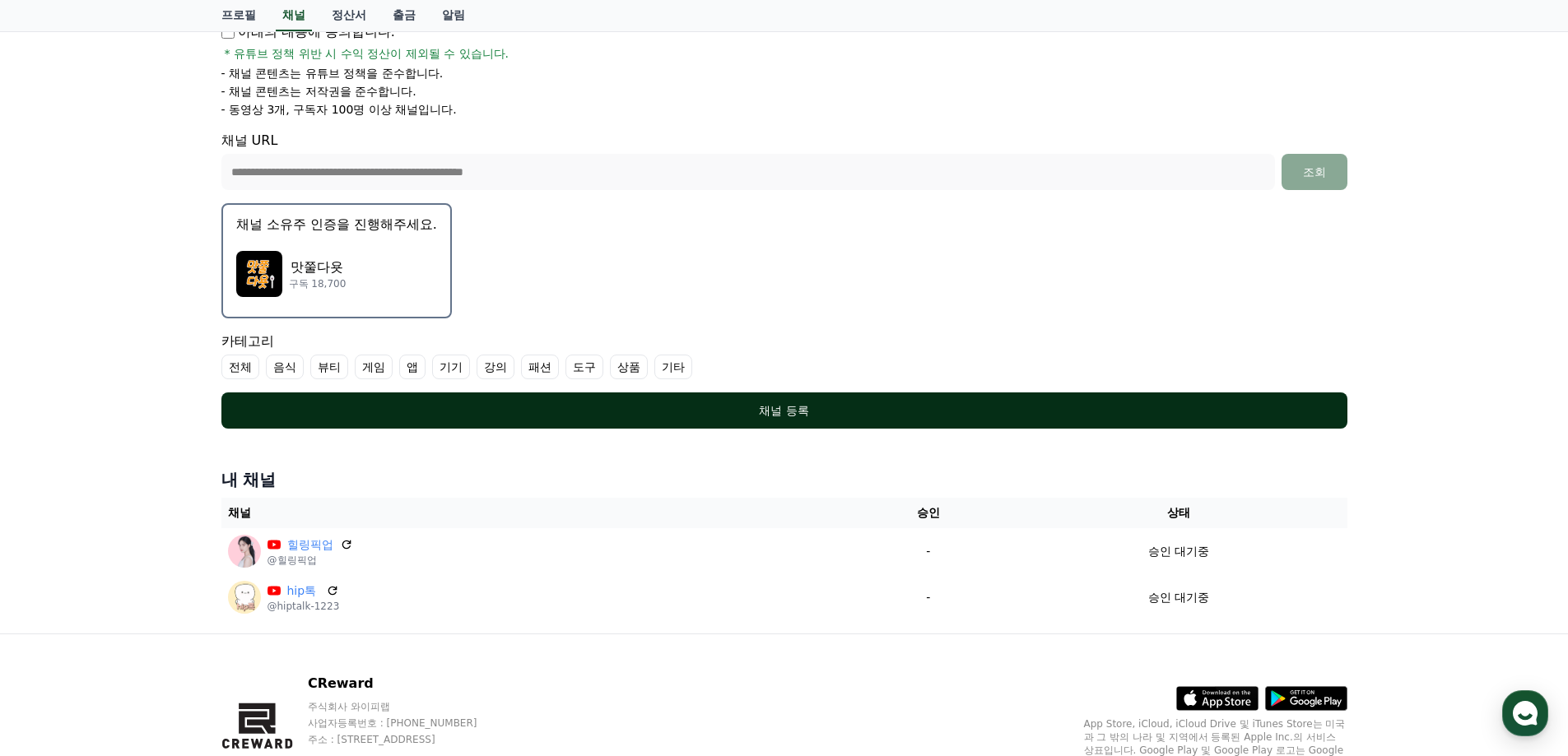
click at [823, 403] on div "채널 등록" at bounding box center [784, 410] width 1060 height 16
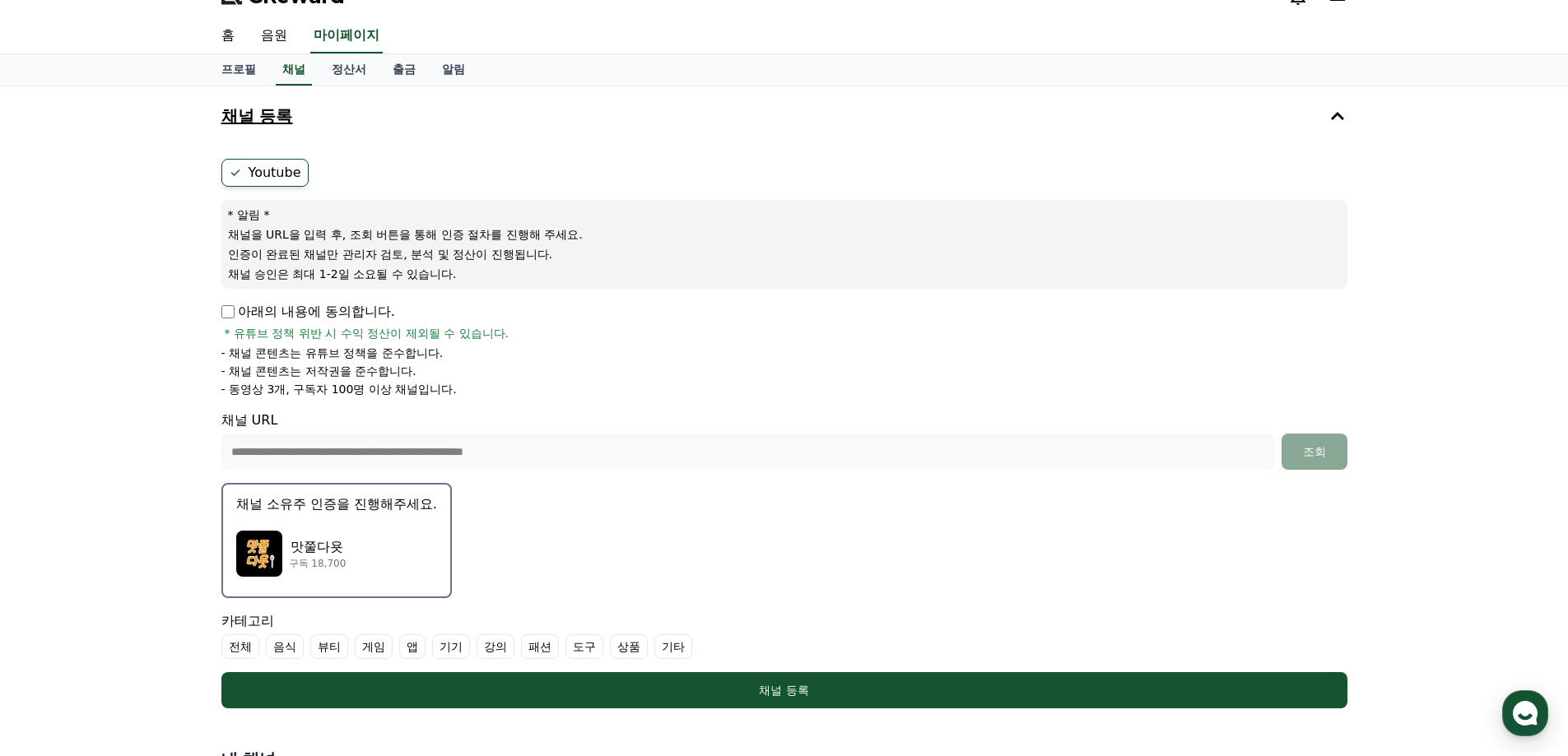
scroll to position [0, 0]
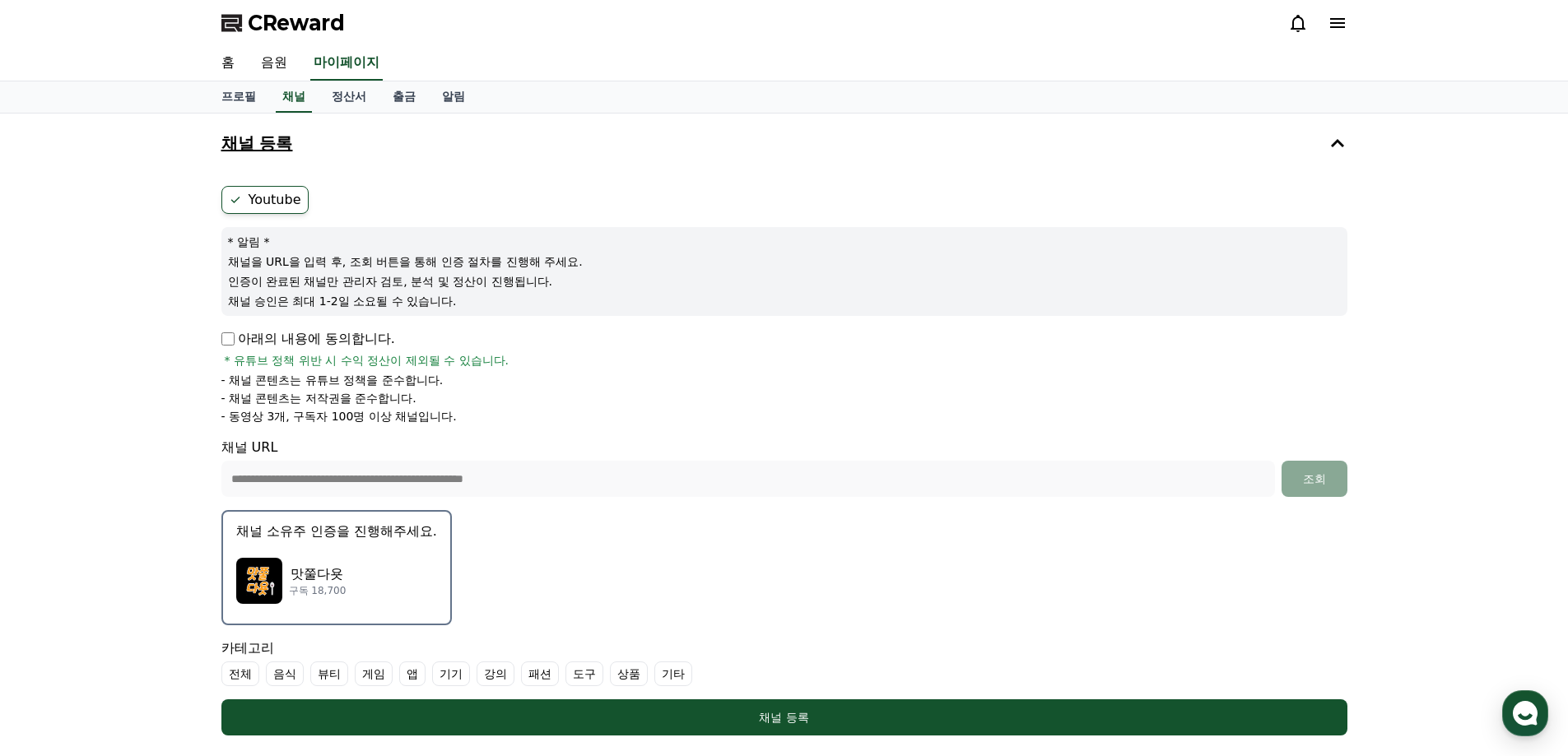
click at [285, 566] on div "맛쭐다욧 구독 18,700" at bounding box center [336, 581] width 201 height 66
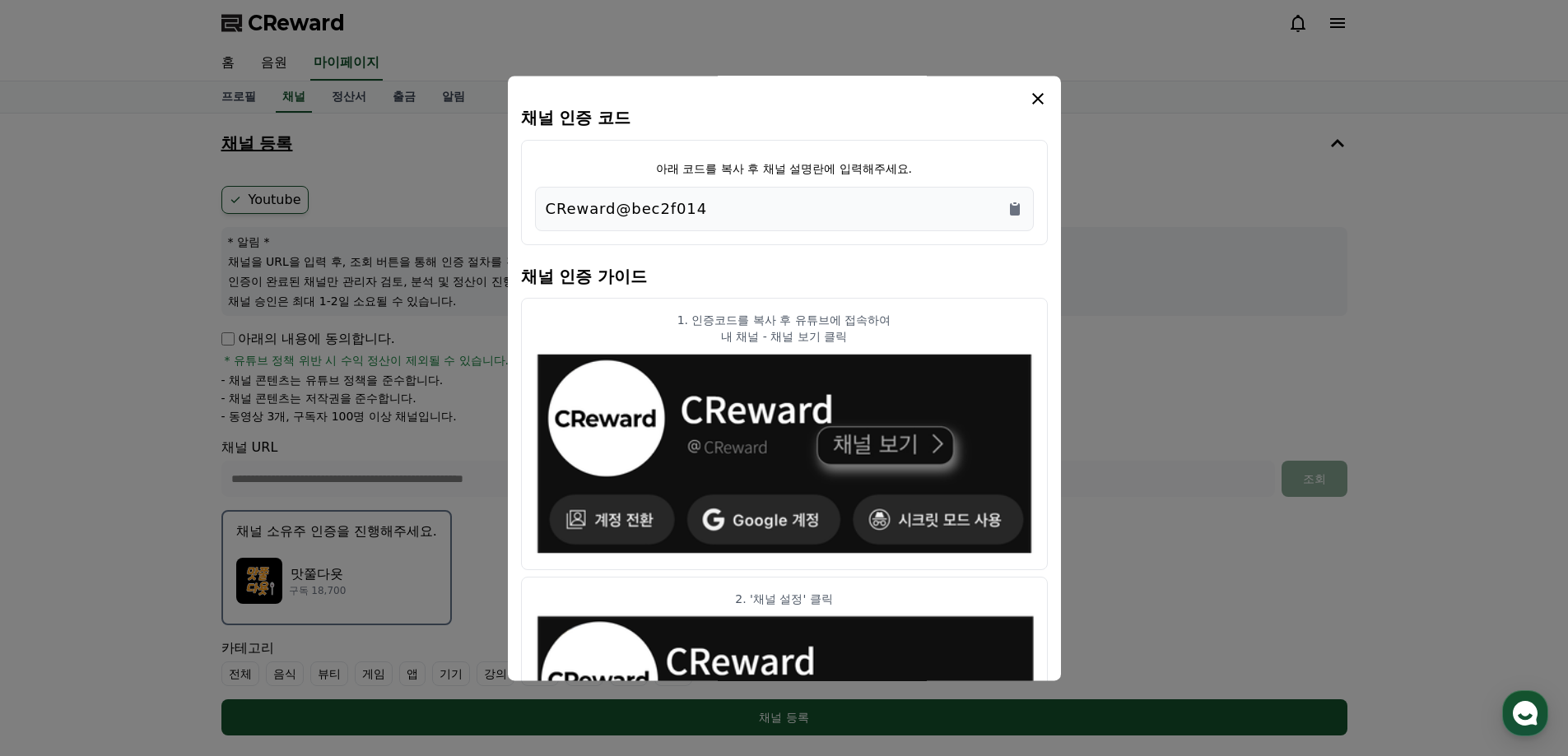
click at [1031, 97] on icon "modal" at bounding box center [1037, 98] width 19 height 19
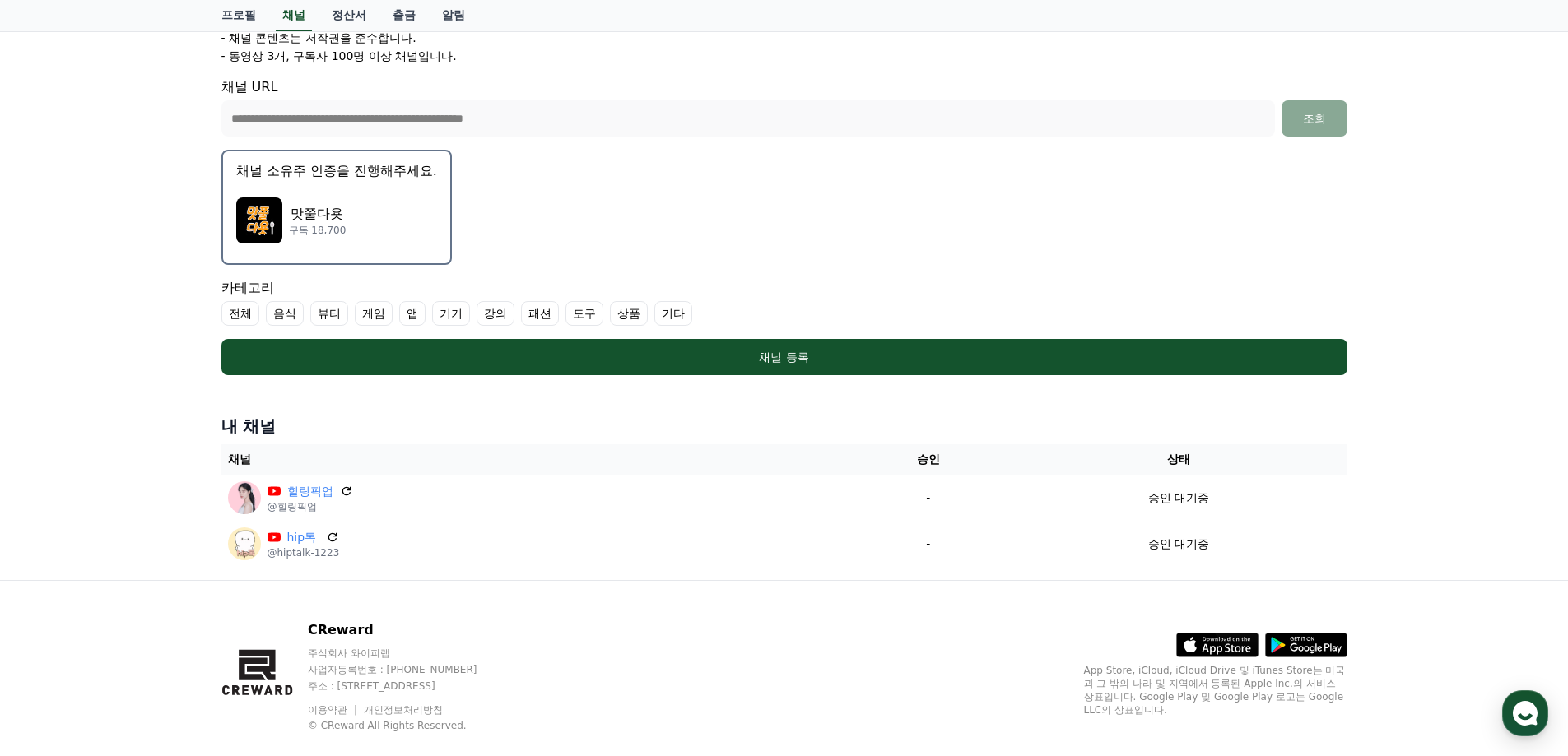
scroll to position [389, 0]
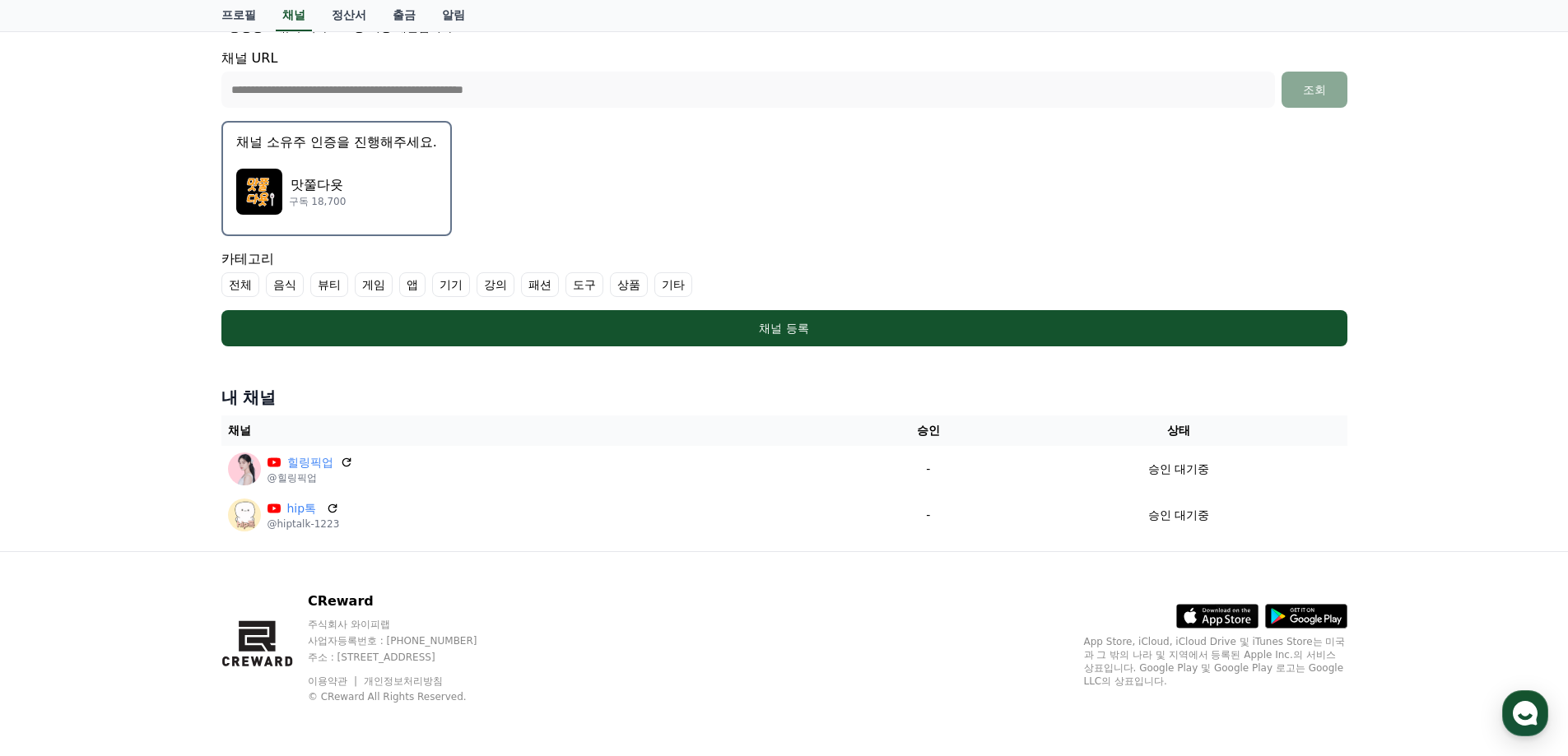
click at [344, 196] on div "맛쭐다욧 구독 18,700" at bounding box center [336, 192] width 201 height 66
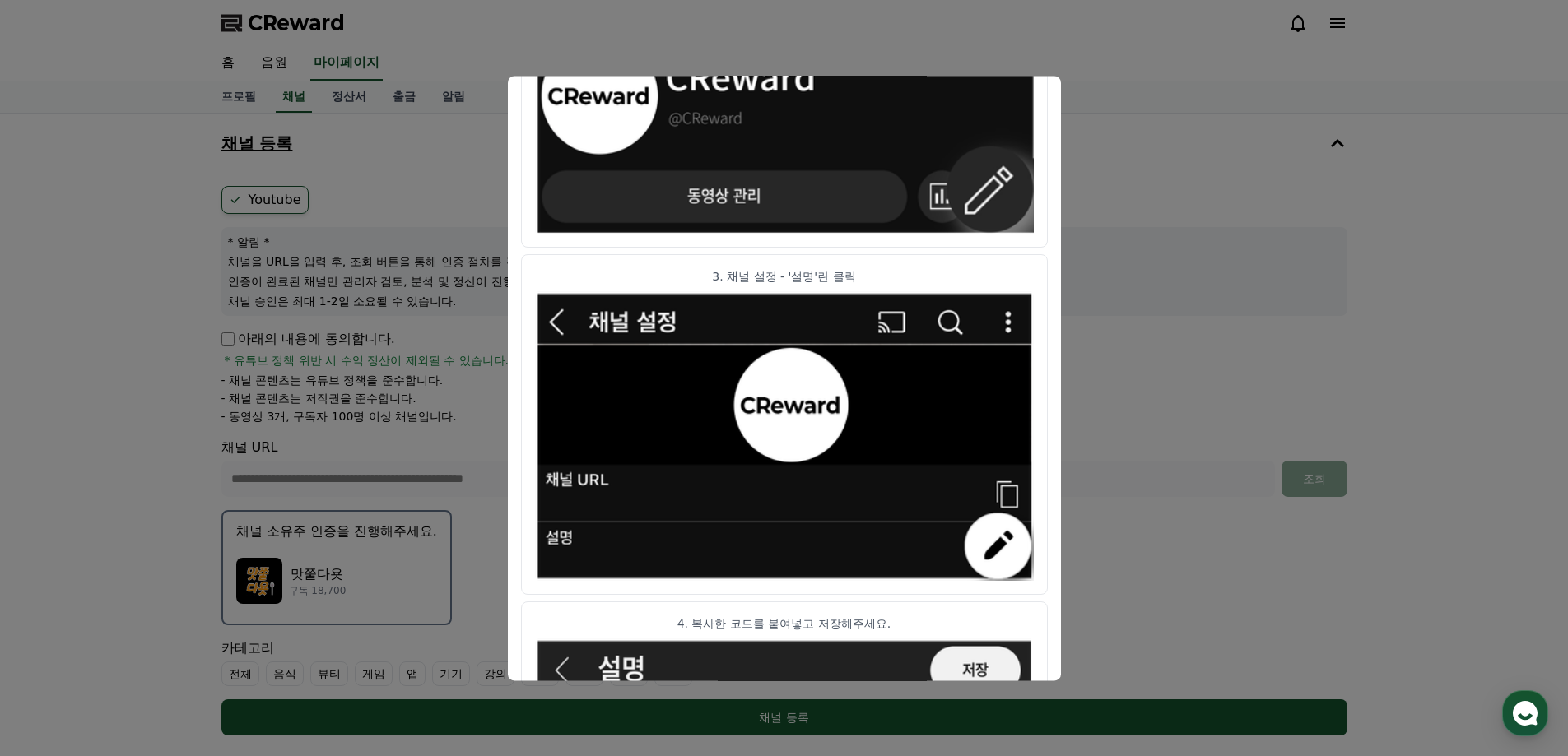
scroll to position [815, 0]
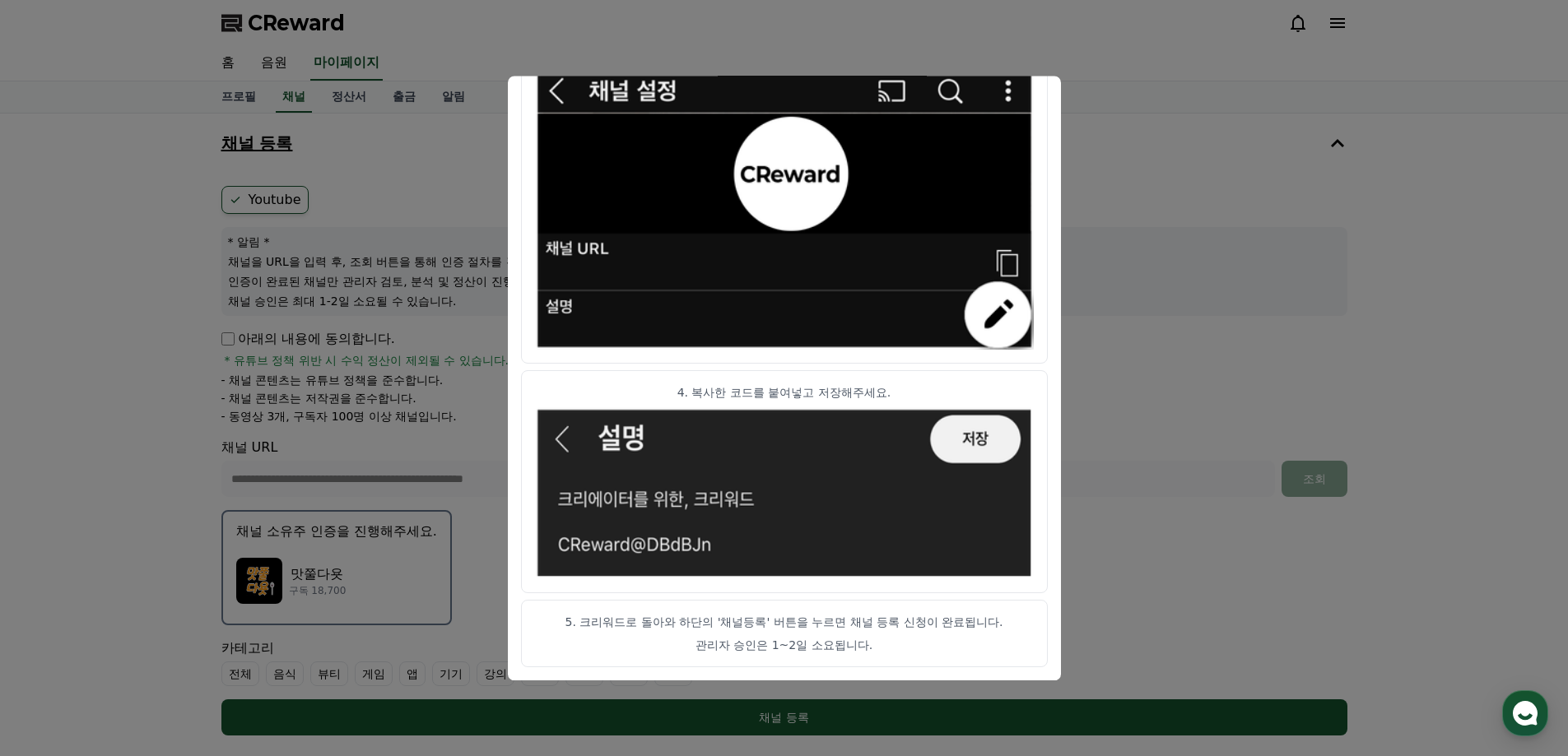
click at [1419, 381] on button "close modal" at bounding box center [784, 378] width 1568 height 756
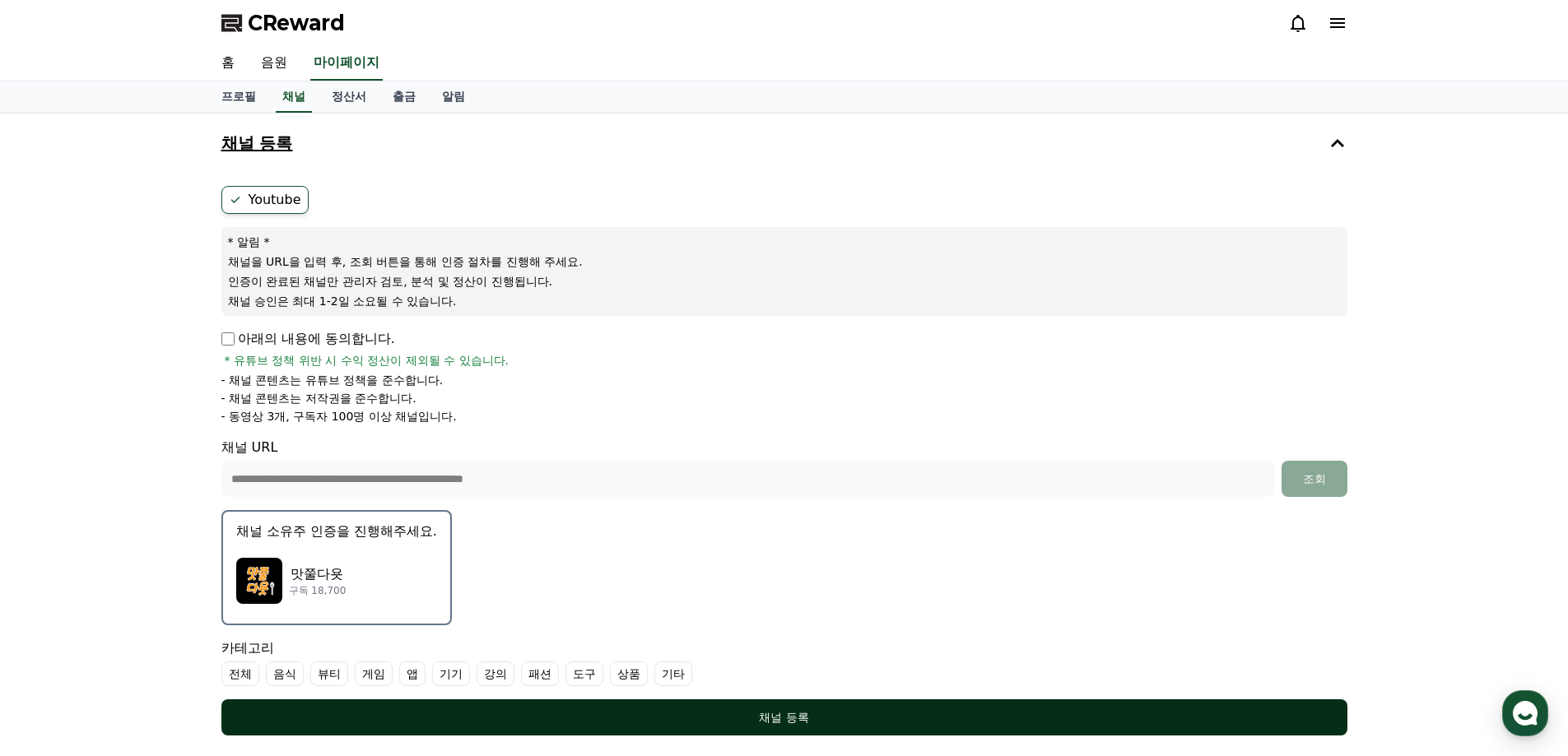
click at [781, 710] on div "채널 등록" at bounding box center [784, 716] width 1060 height 16
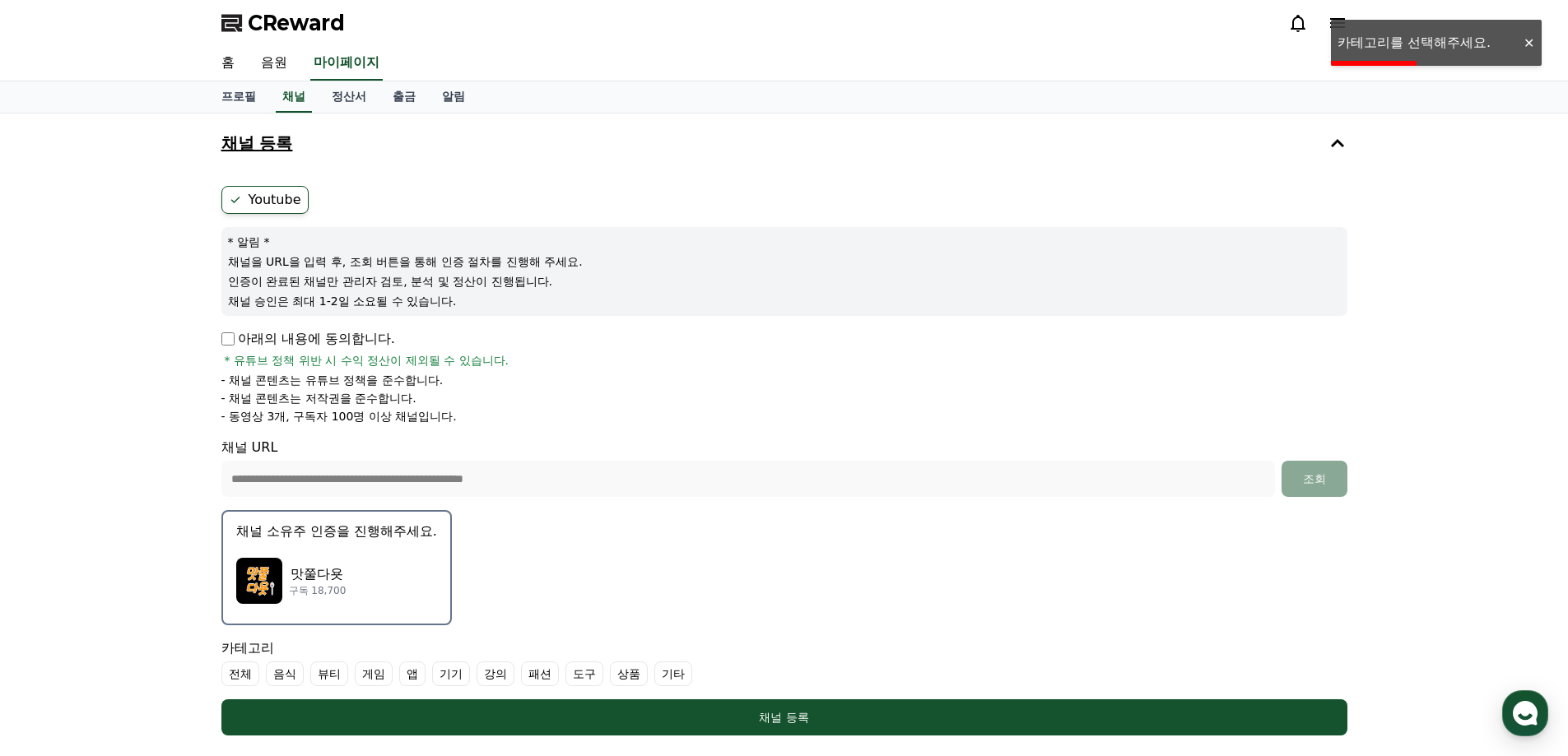
click at [242, 673] on label "전체" at bounding box center [240, 673] width 38 height 25
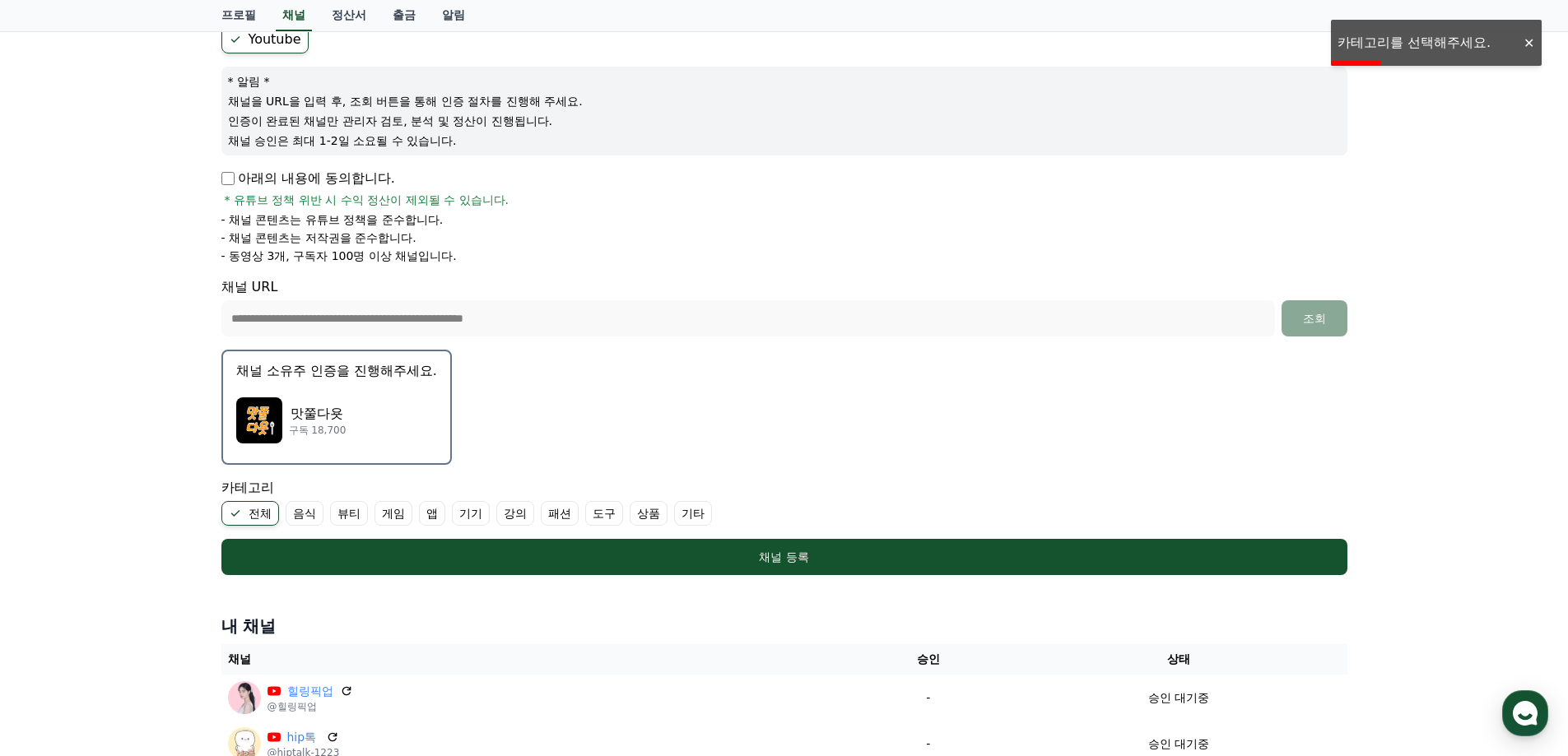
scroll to position [164, 0]
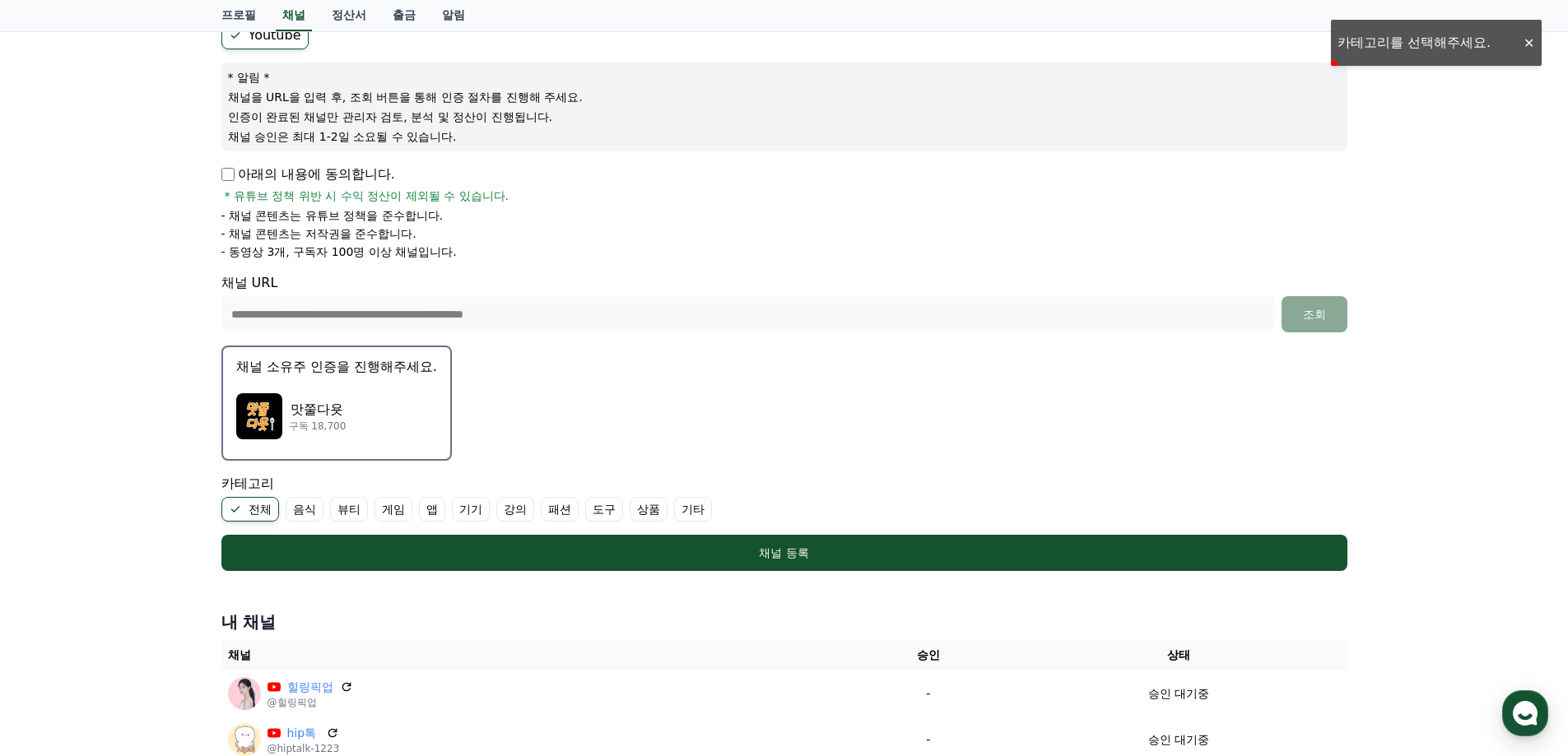
click at [310, 503] on label "음식" at bounding box center [304, 509] width 38 height 25
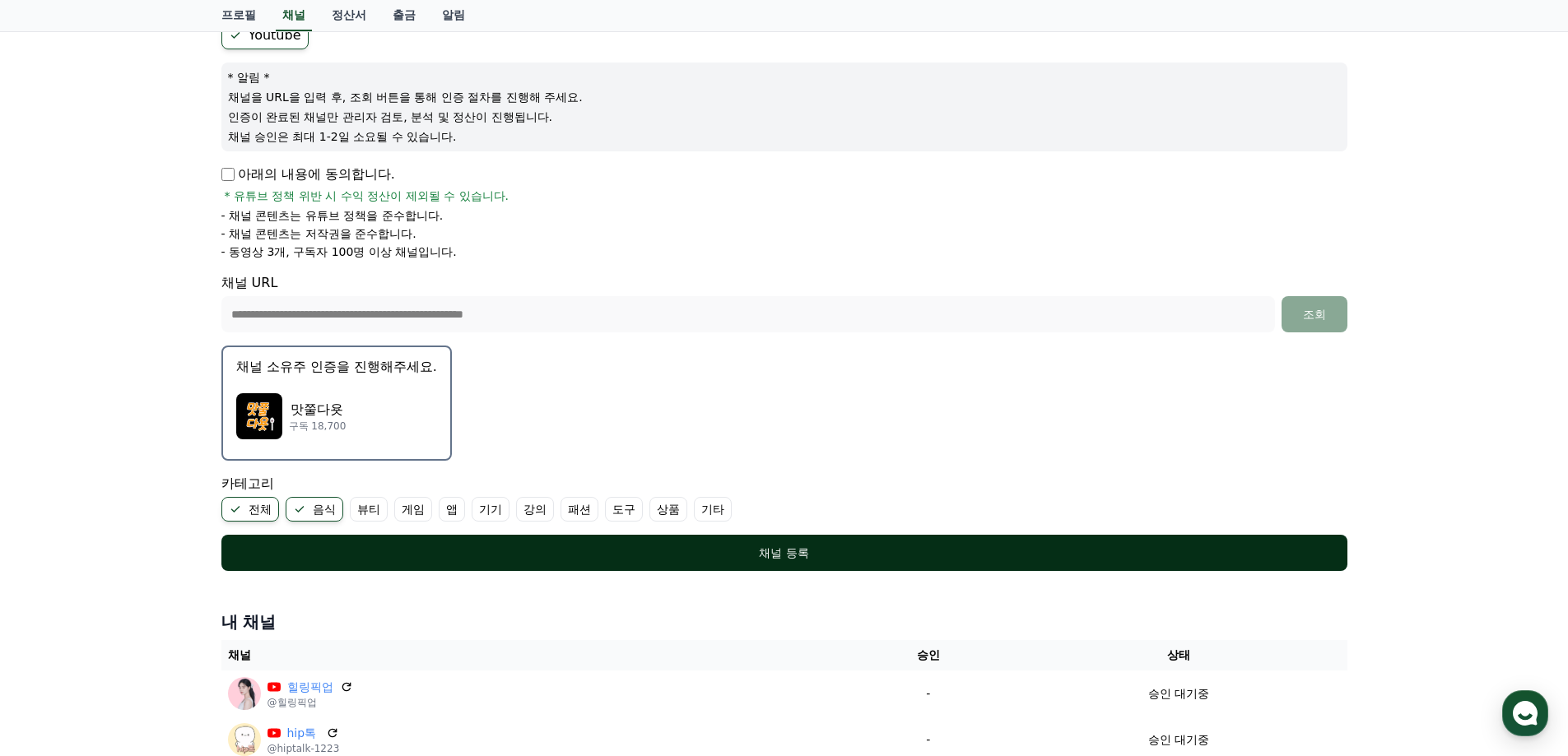
click at [571, 548] on div "채널 등록" at bounding box center [784, 552] width 1060 height 16
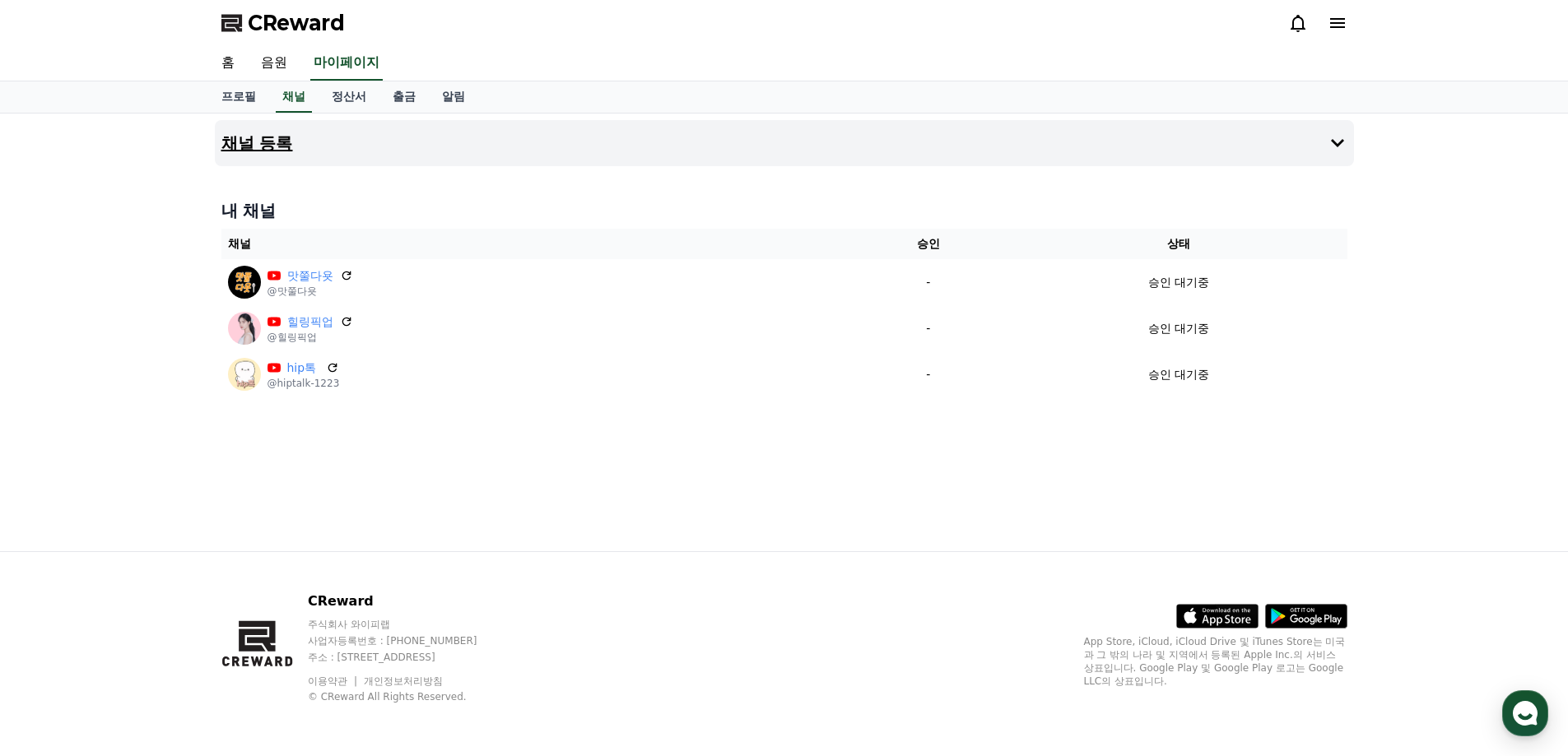
click at [1334, 142] on icon at bounding box center [1338, 143] width 14 height 8
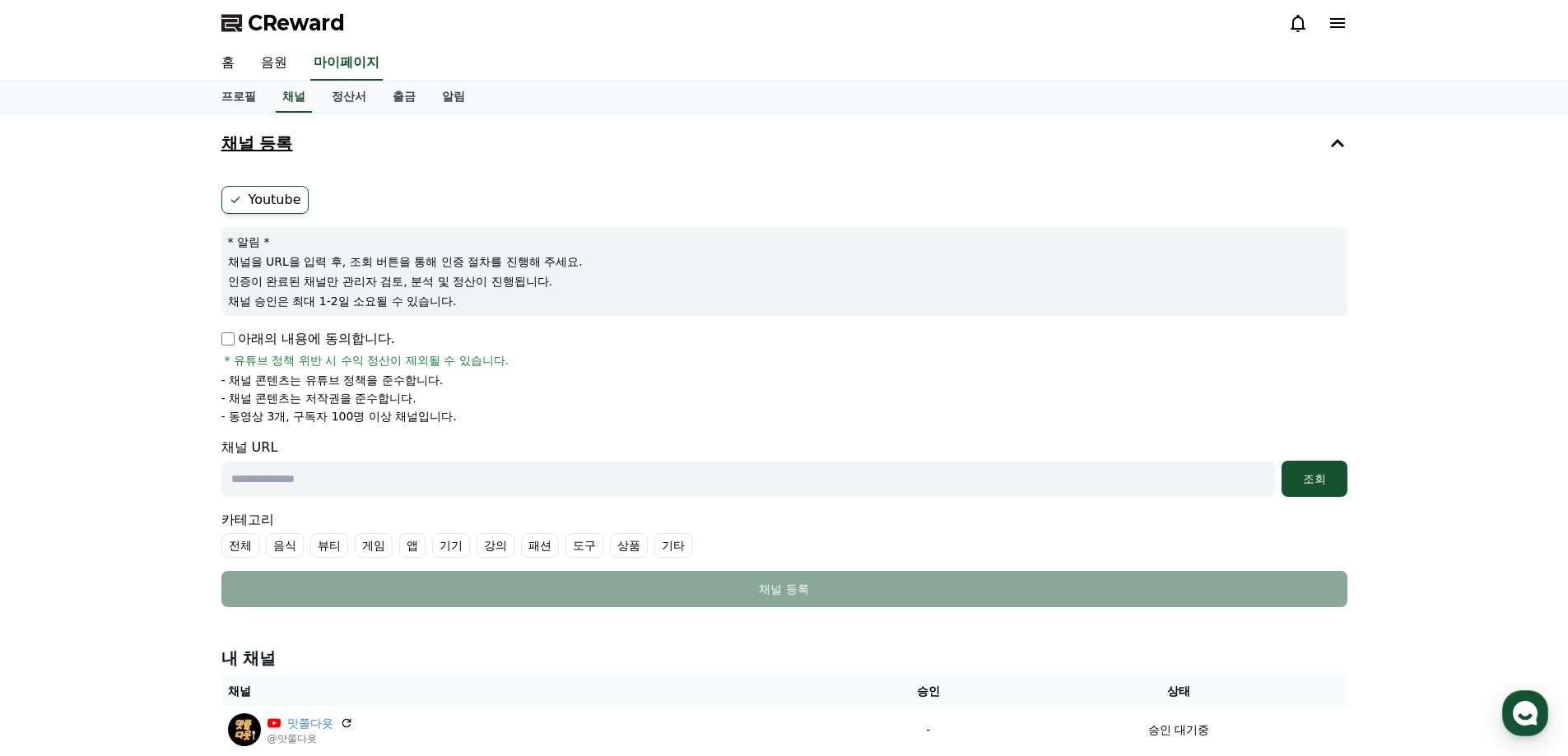
click at [307, 475] on input "text" at bounding box center [748, 478] width 1054 height 36
click at [258, 476] on input "text" at bounding box center [748, 478] width 1054 height 36
paste input "**********"
type input "**********"
click at [233, 542] on label "전체" at bounding box center [240, 545] width 38 height 25
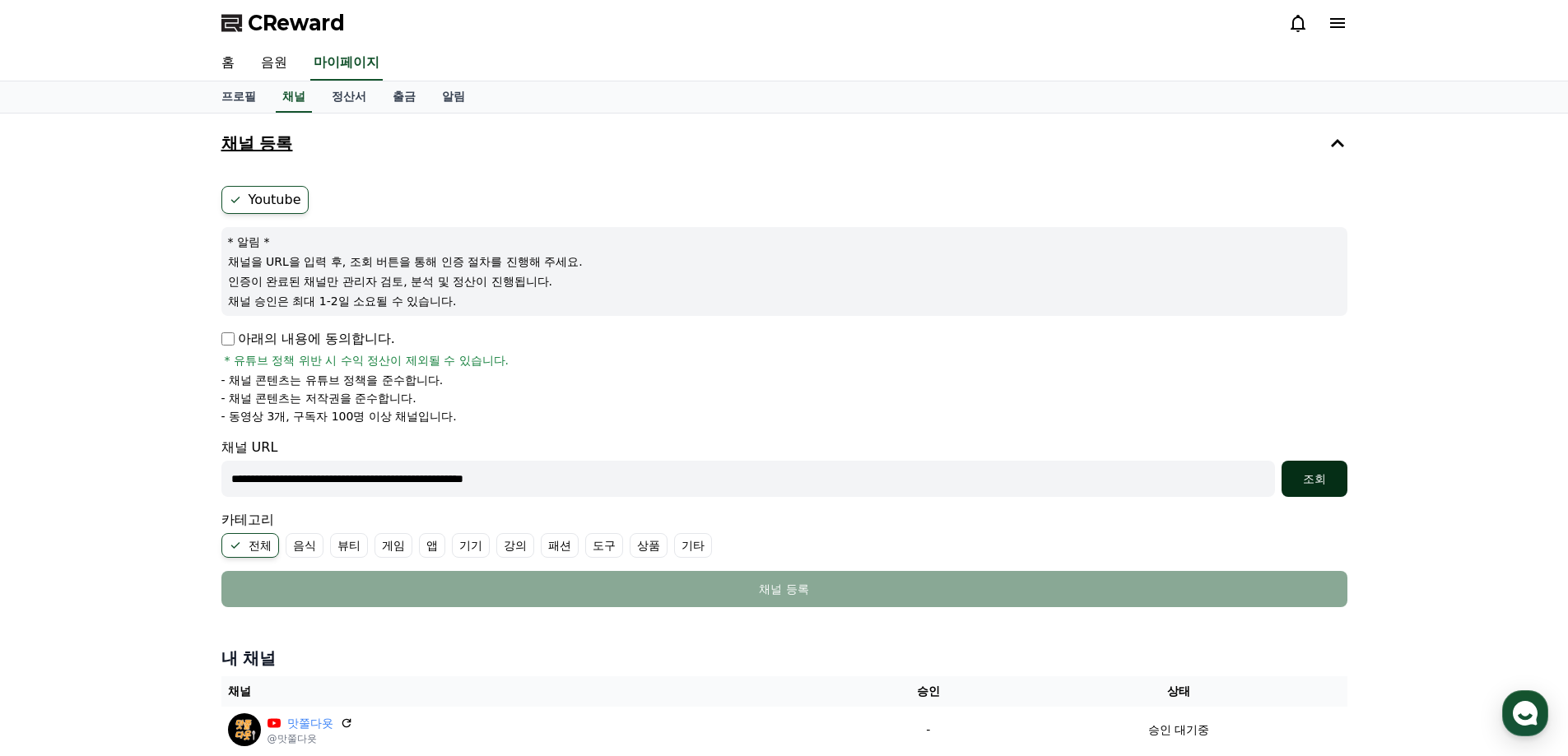
click at [1305, 477] on div "조회" at bounding box center [1314, 478] width 53 height 16
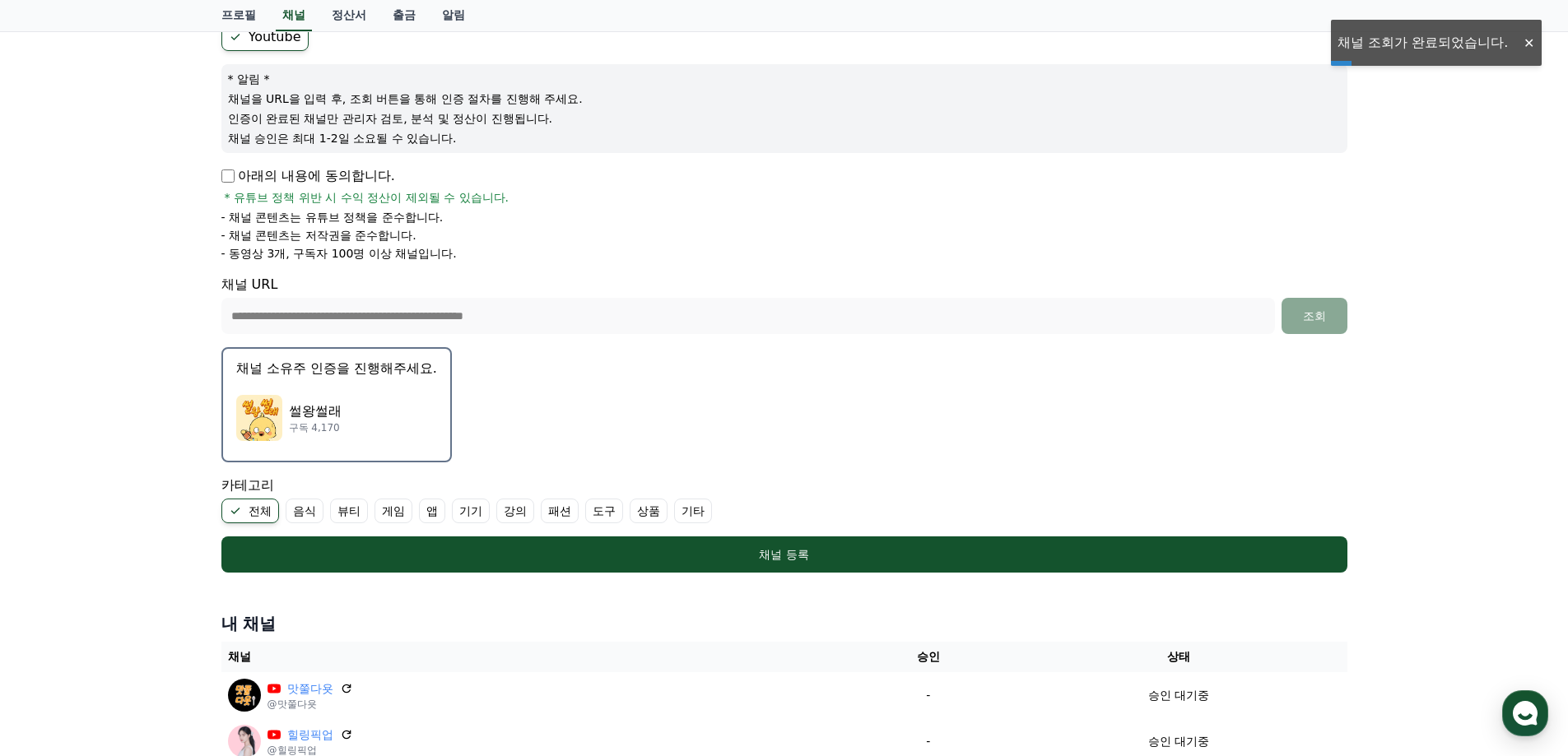
scroll to position [164, 0]
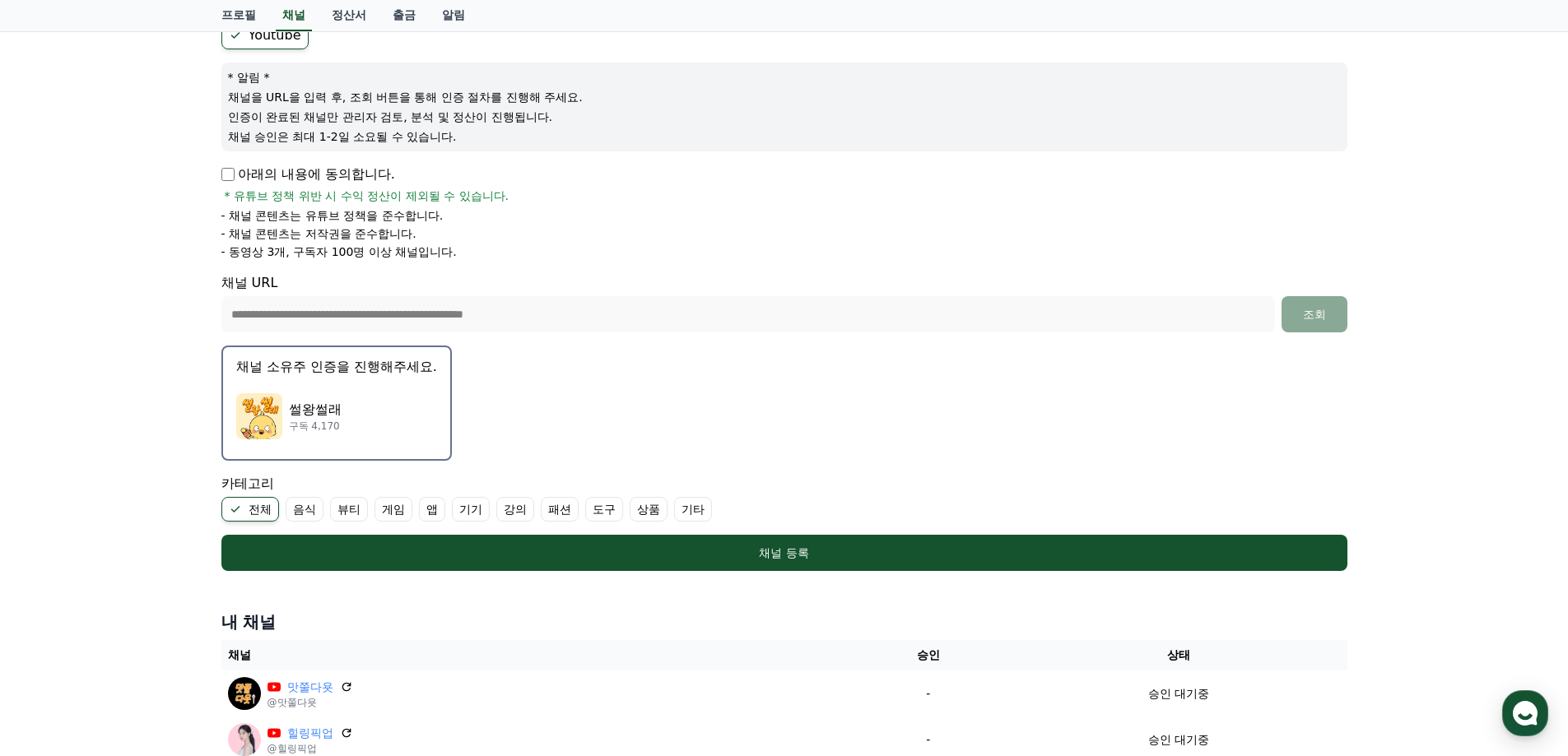
click at [352, 403] on div "썰왕썰래 구독 4,170" at bounding box center [336, 417] width 201 height 66
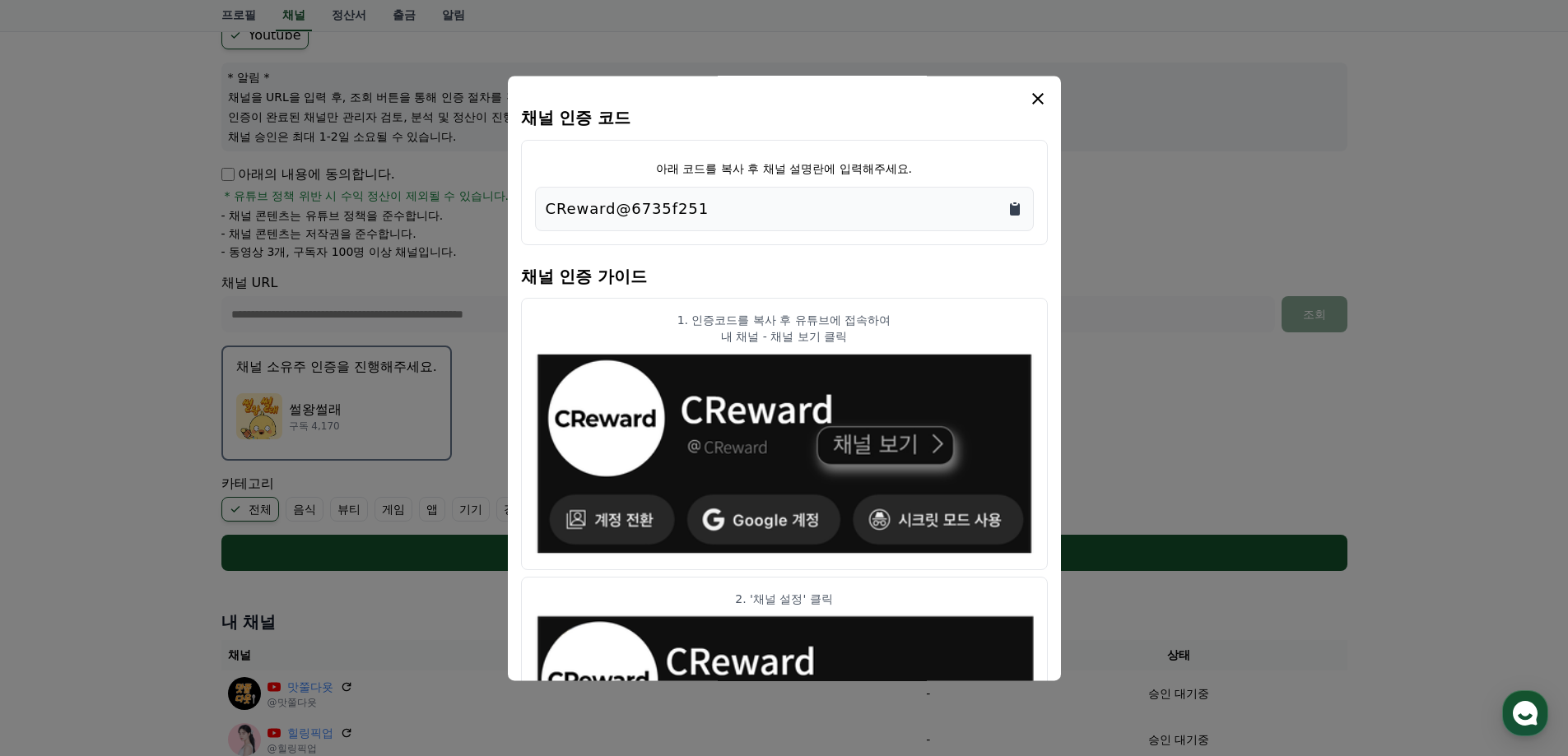
click at [1016, 212] on icon "Copy to clipboard" at bounding box center [1015, 209] width 10 height 13
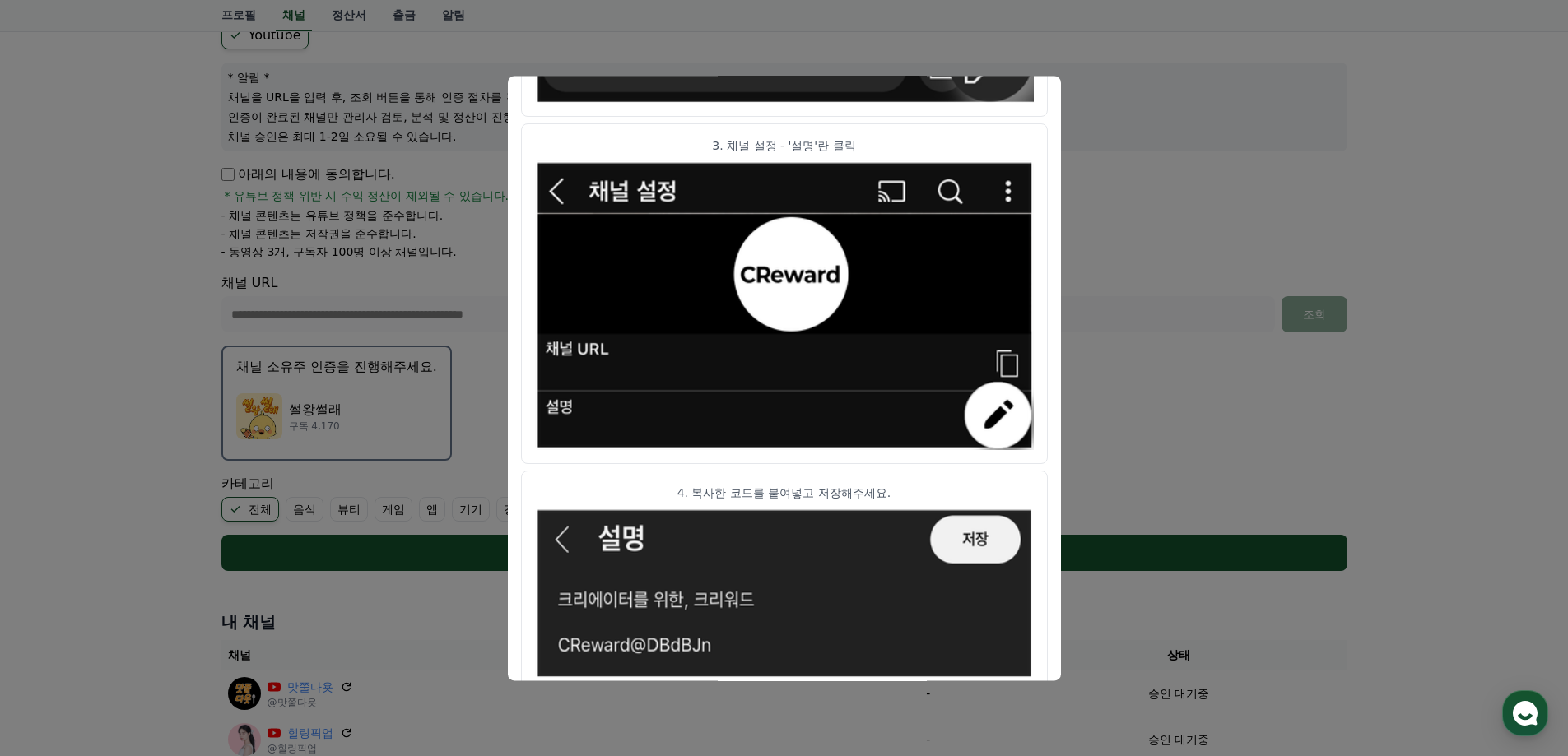
scroll to position [815, 0]
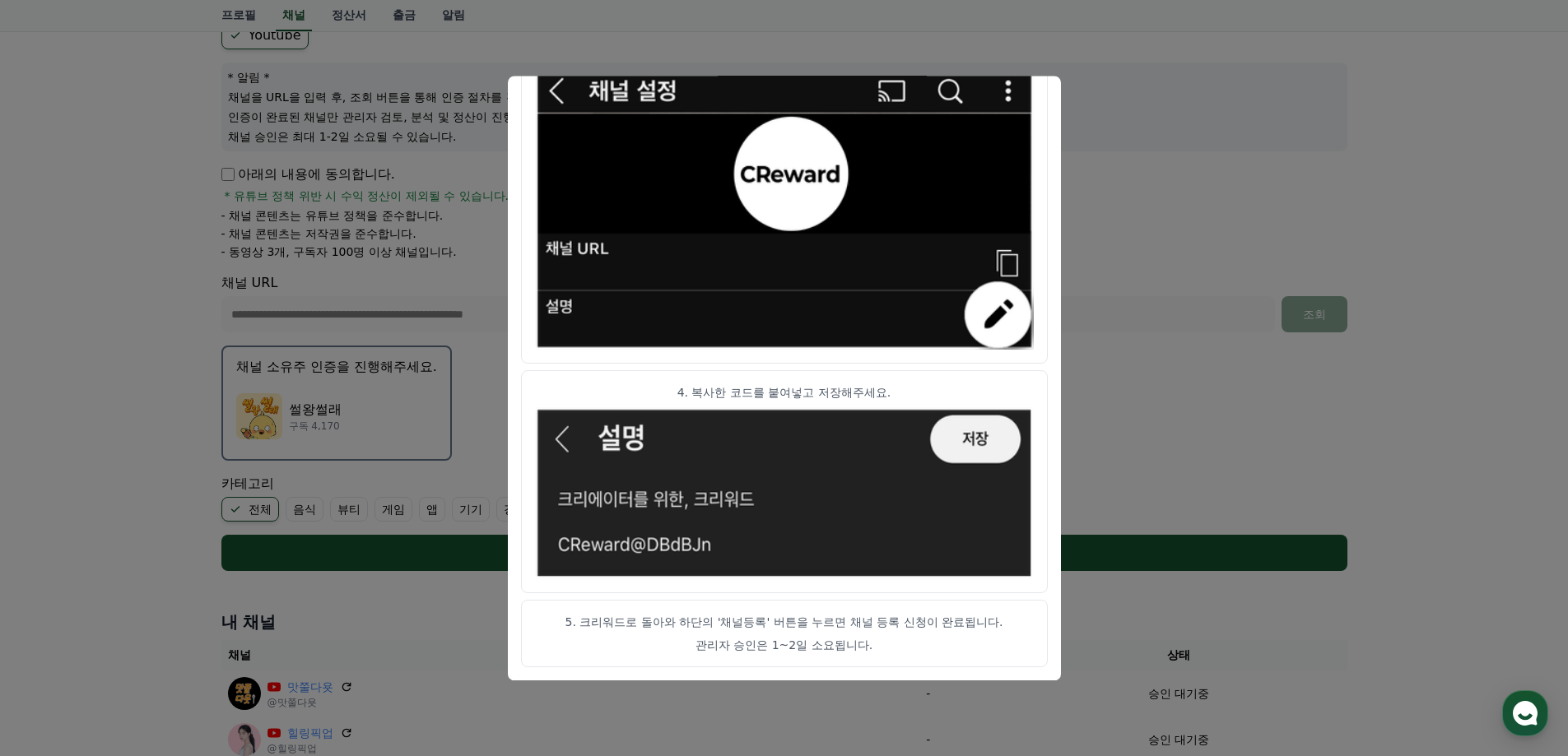
click at [1216, 428] on button "close modal" at bounding box center [784, 378] width 1568 height 756
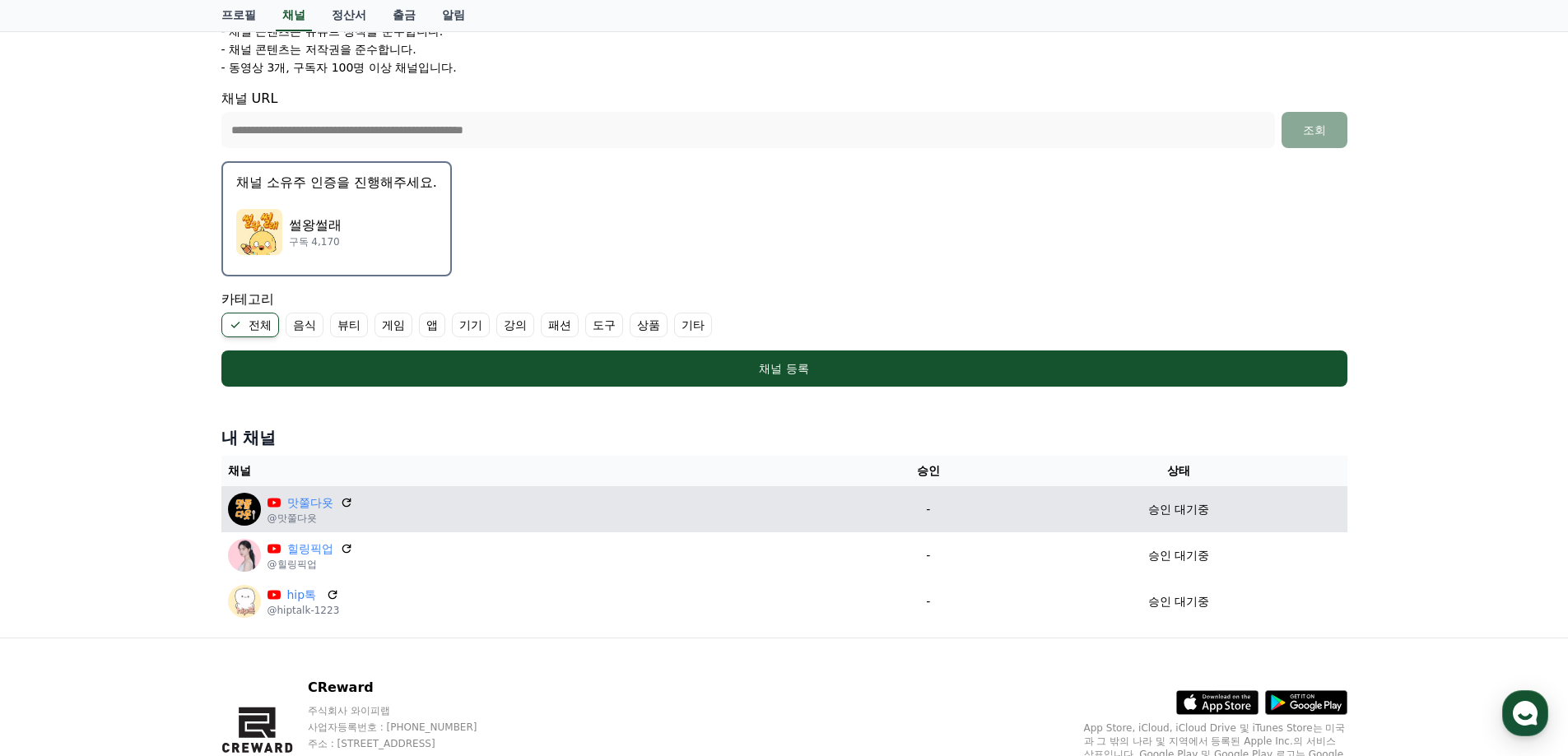
scroll to position [353, 0]
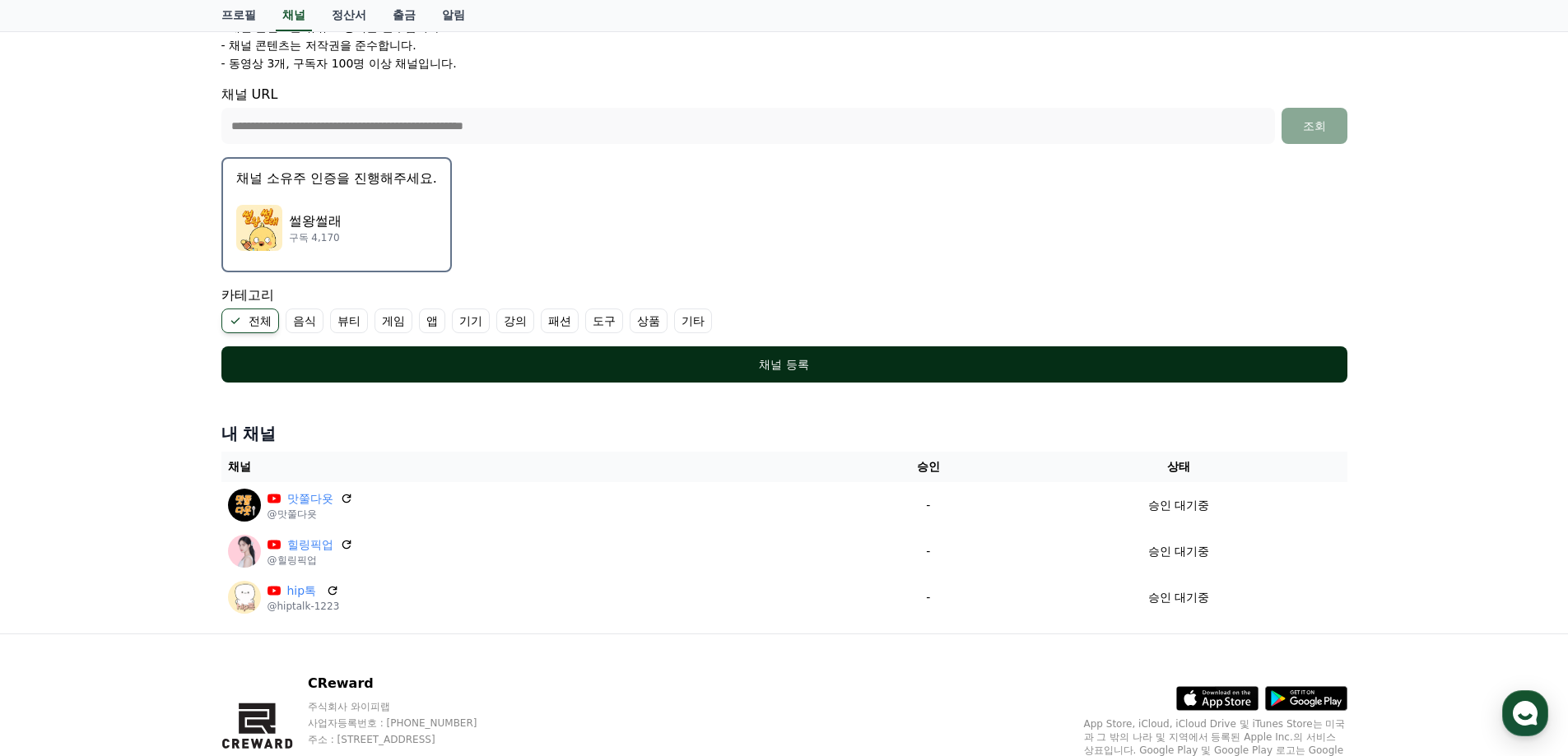
click at [895, 359] on div "채널 등록" at bounding box center [784, 364] width 1060 height 16
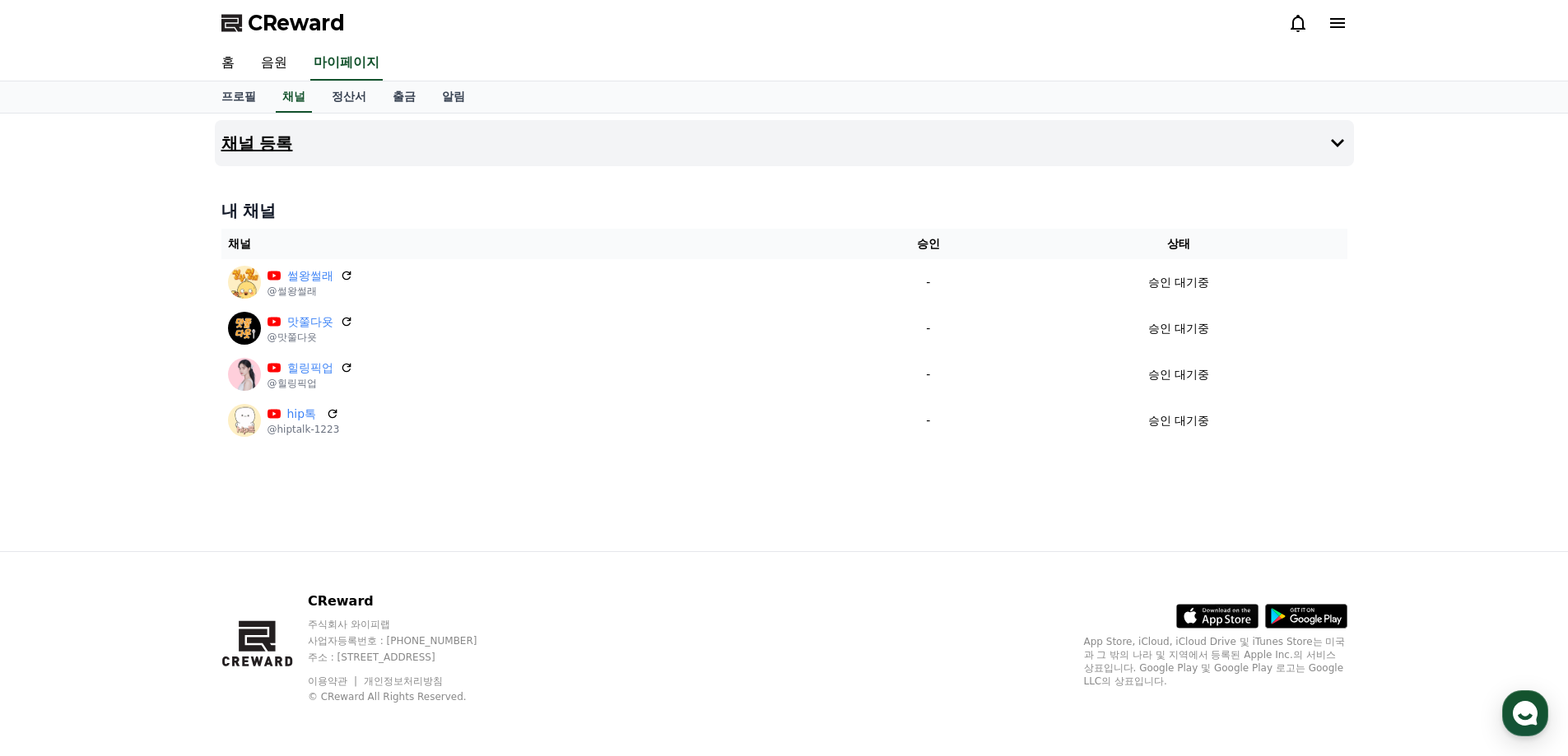
click at [263, 143] on h4 "채널 등록" at bounding box center [257, 142] width 72 height 18
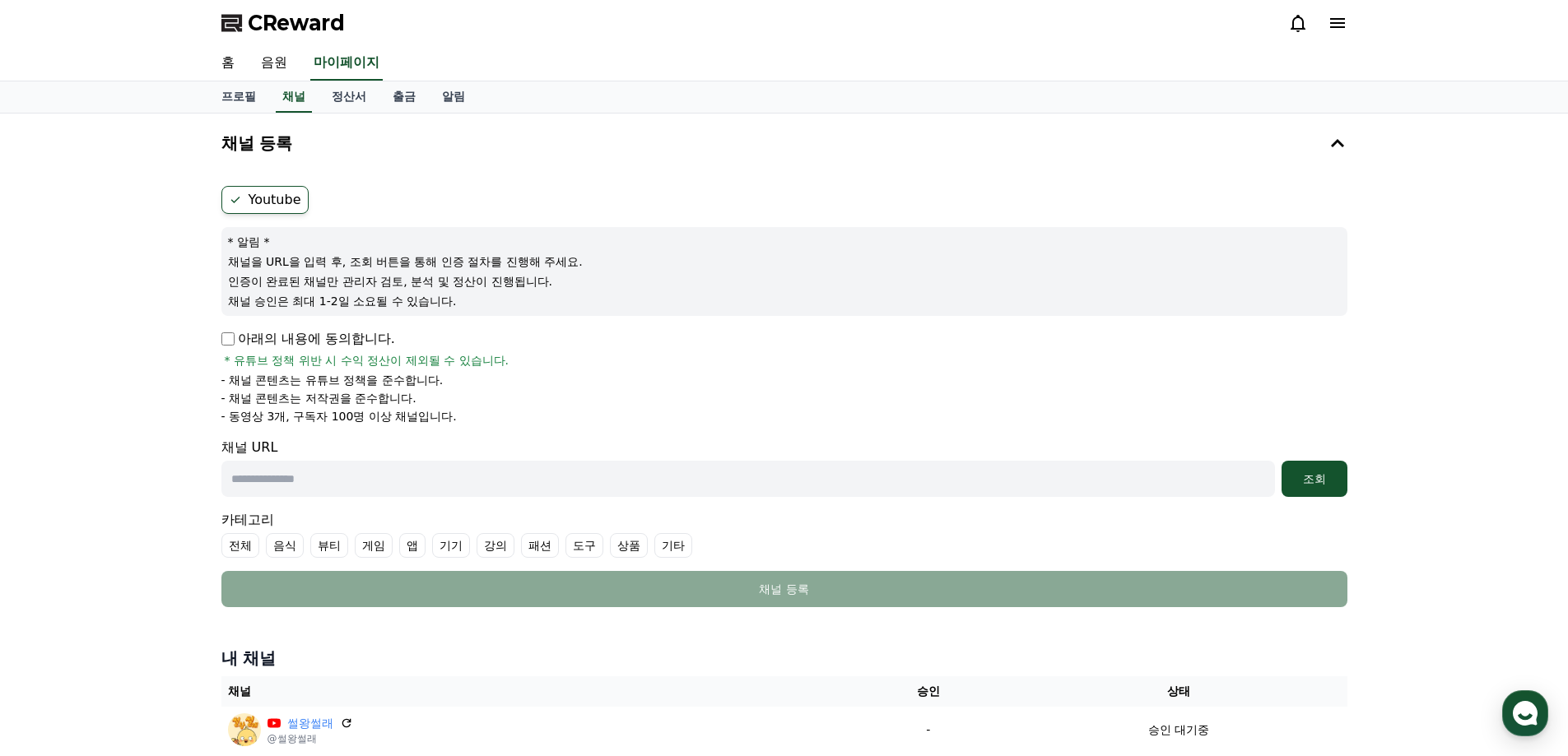
click at [292, 481] on input "text" at bounding box center [748, 478] width 1054 height 36
click at [347, 477] on input "text" at bounding box center [748, 478] width 1054 height 36
paste input "**********"
type input "**********"
click at [1322, 475] on div "조회" at bounding box center [1314, 478] width 53 height 16
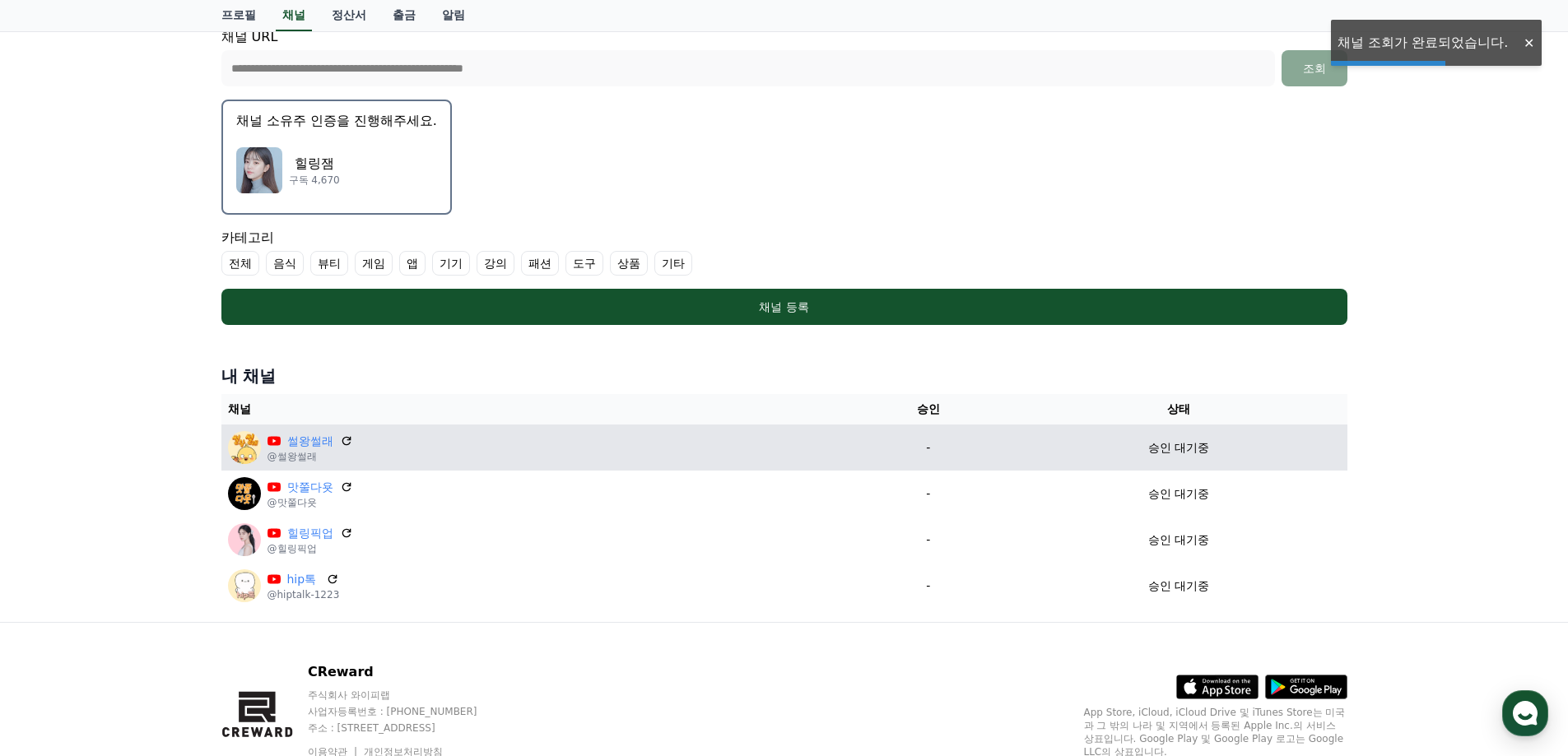
scroll to position [411, 0]
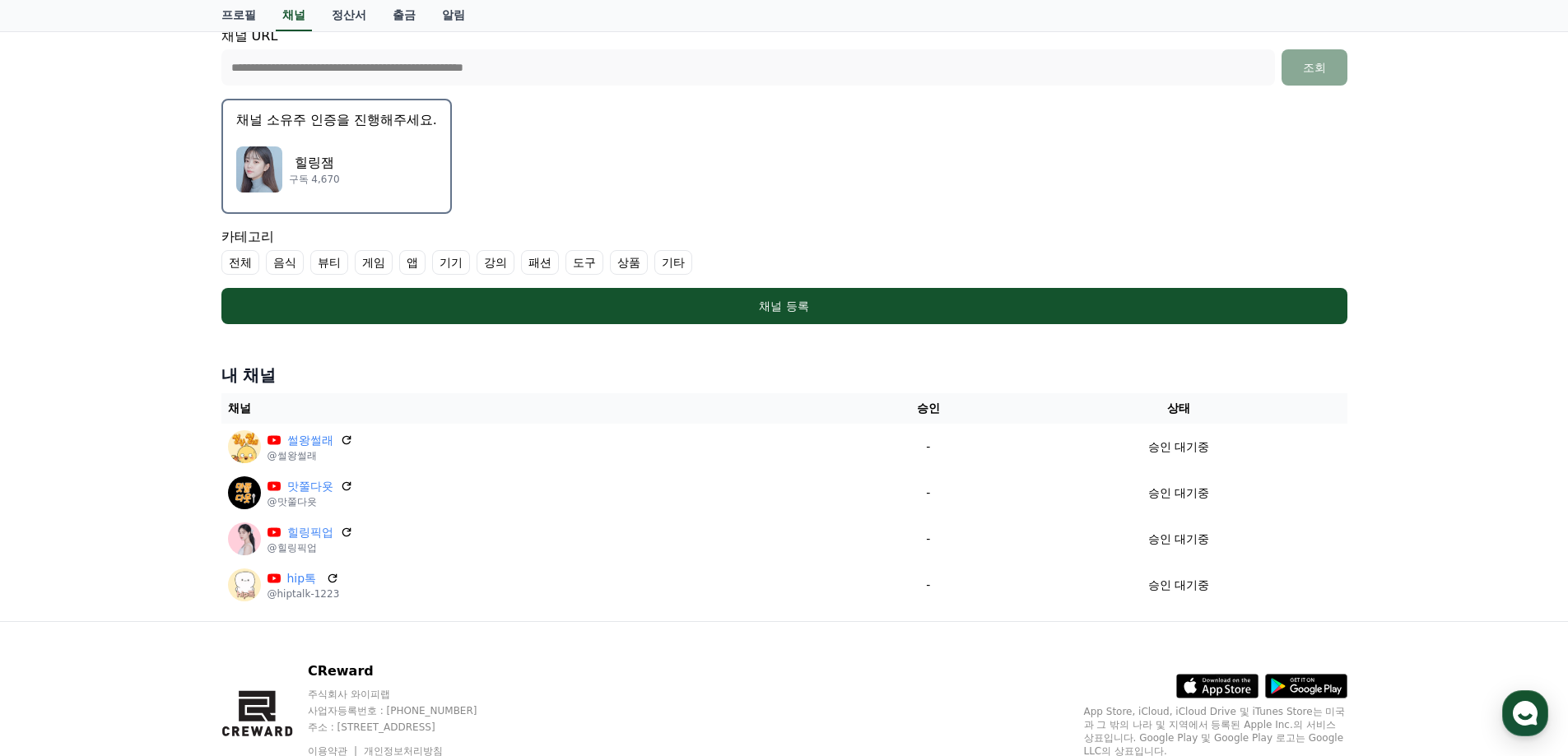
click at [244, 258] on label "전체" at bounding box center [240, 262] width 38 height 25
click at [326, 168] on p "힐링잼" at bounding box center [314, 163] width 51 height 19
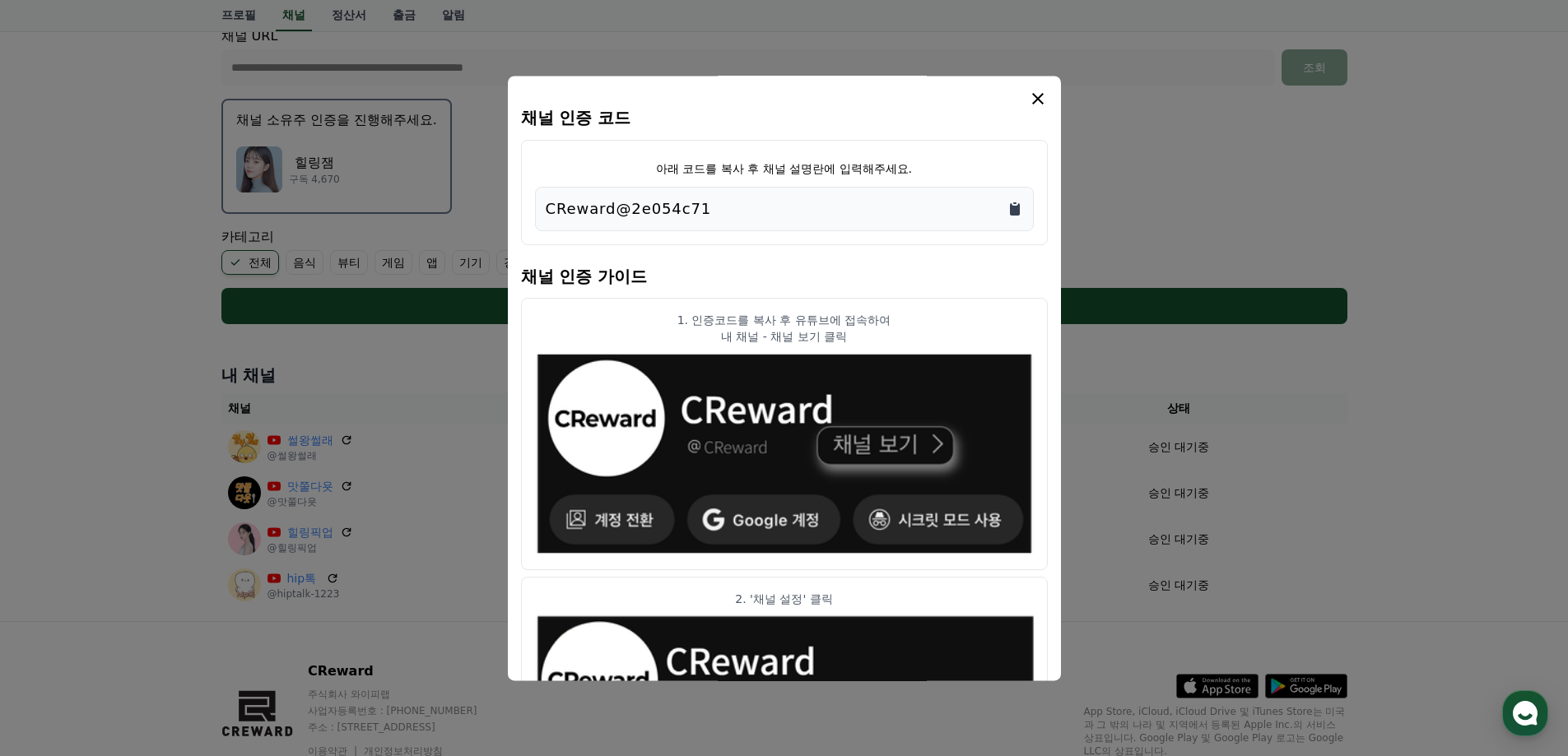
click at [1011, 210] on icon "Copy to clipboard" at bounding box center [1015, 209] width 10 height 13
click at [1039, 95] on icon "modal" at bounding box center [1037, 98] width 19 height 19
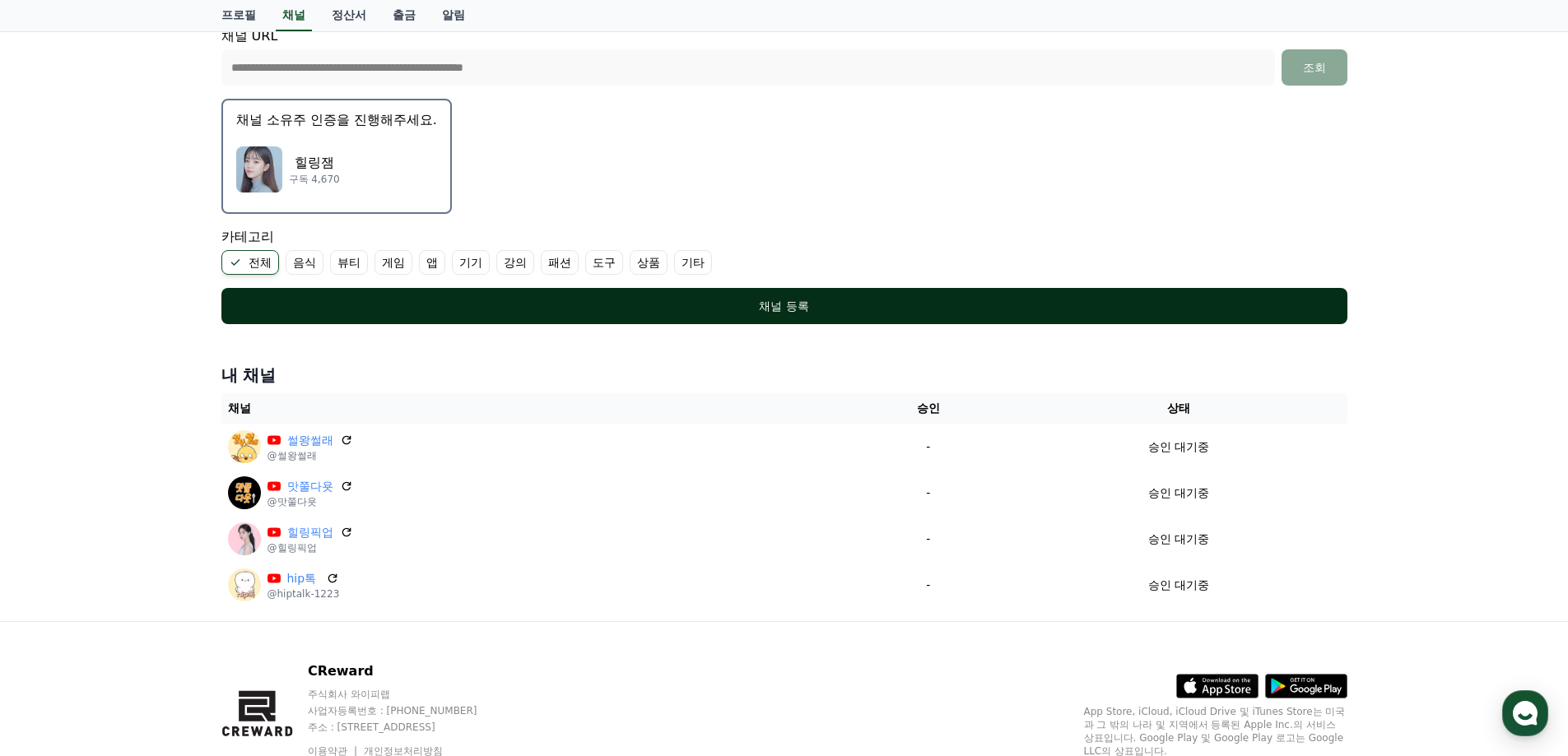
click at [760, 300] on div "채널 등록" at bounding box center [784, 306] width 1060 height 16
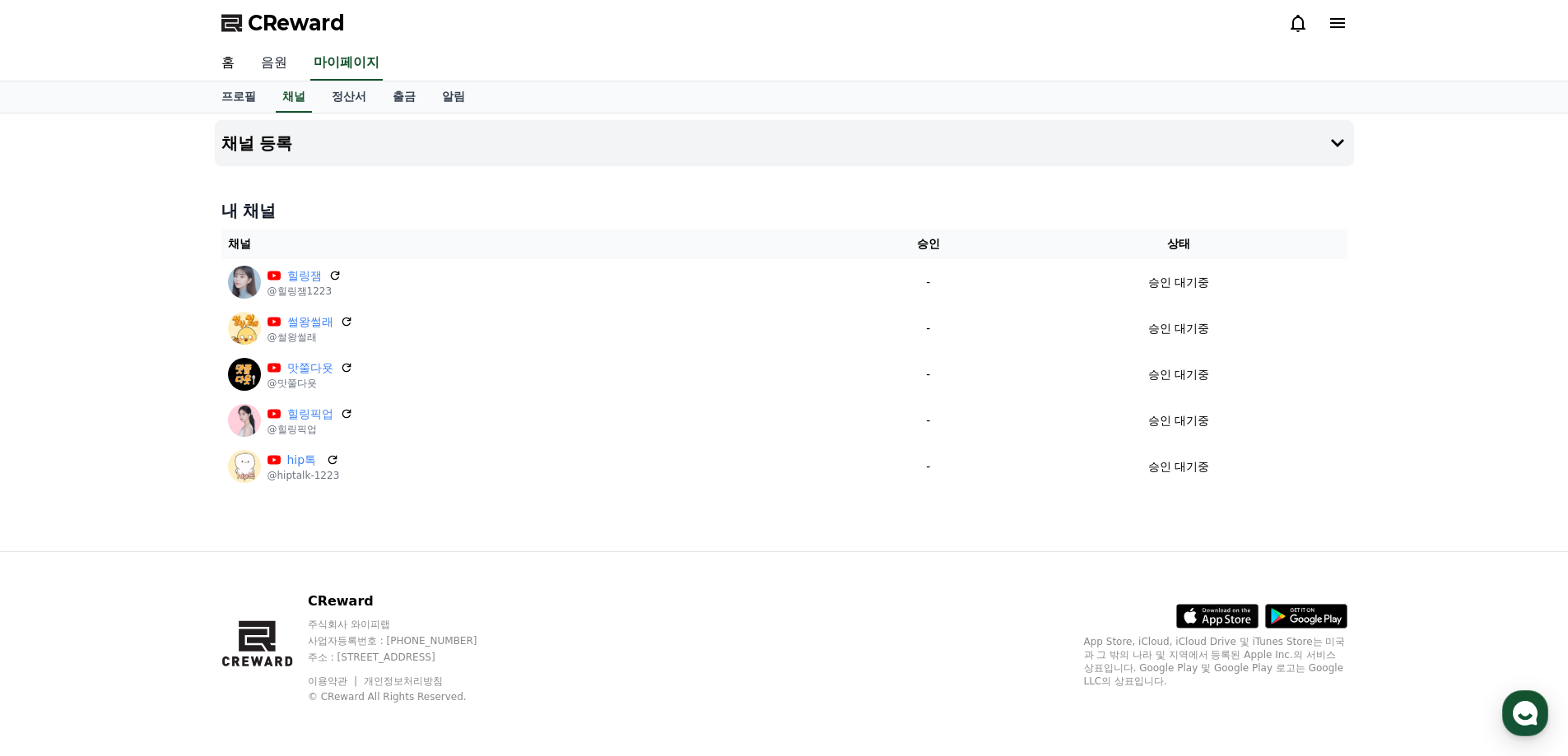
click at [283, 66] on link "음원" at bounding box center [274, 63] width 53 height 35
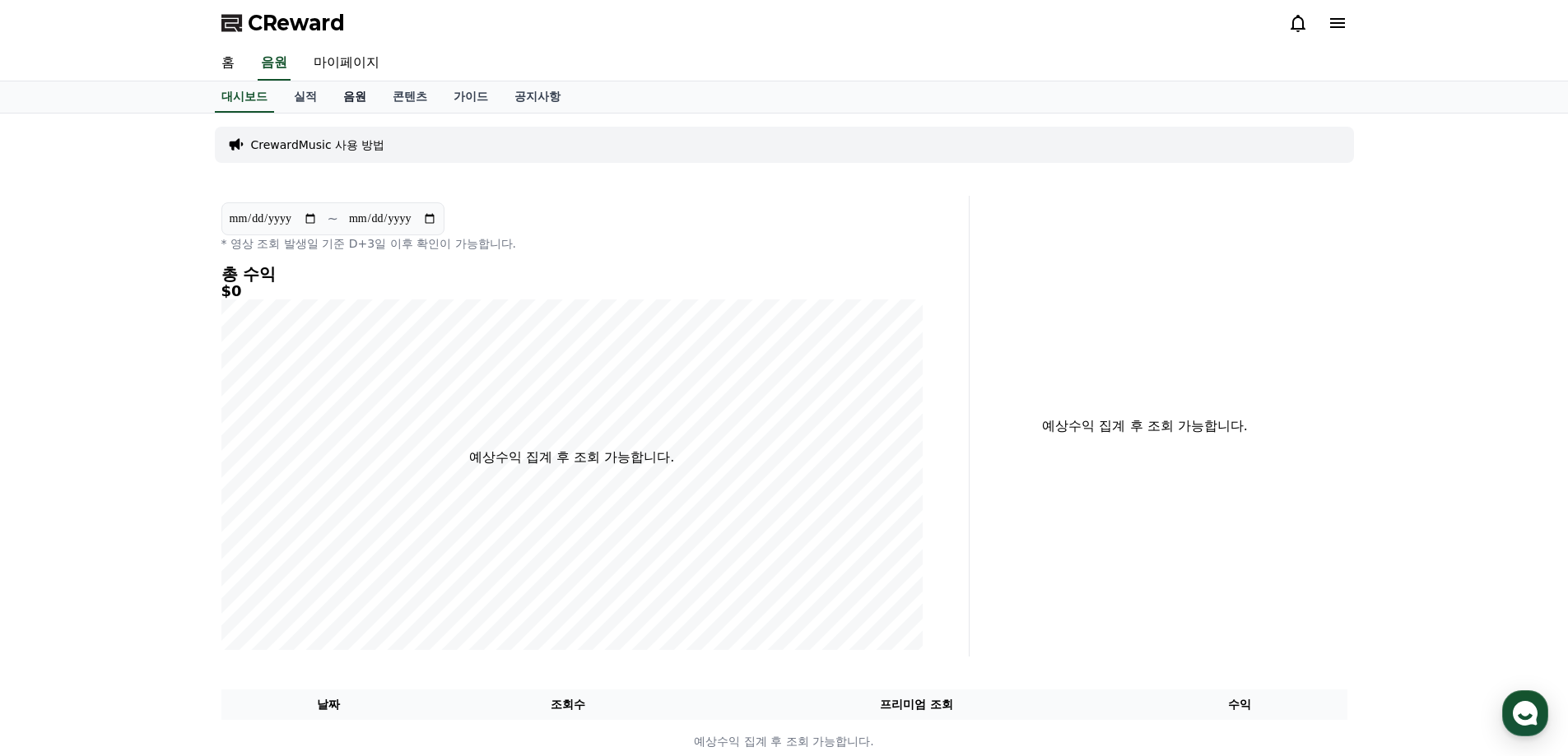
click at [349, 93] on link "음원" at bounding box center [355, 97] width 49 height 31
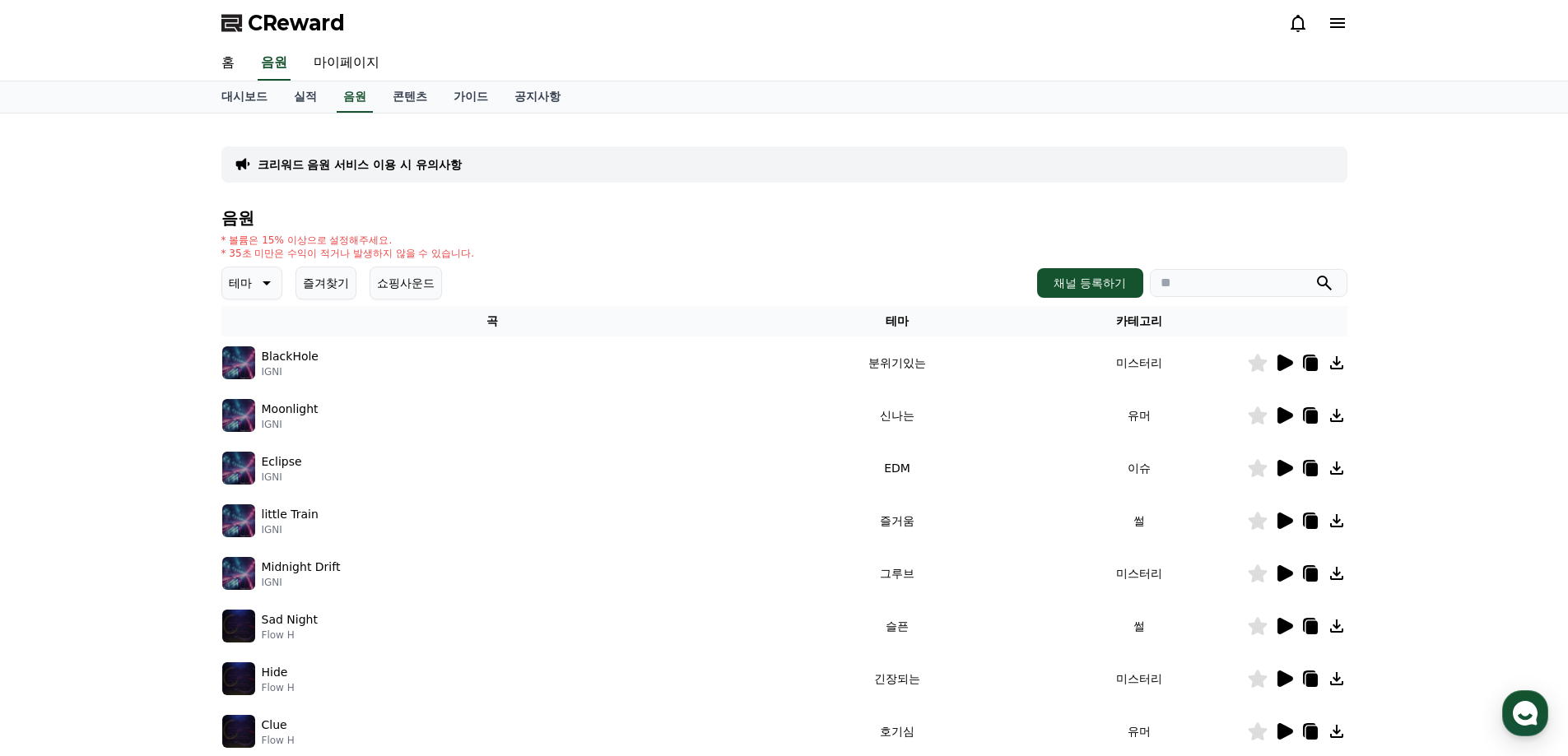
click at [1285, 360] on icon at bounding box center [1285, 362] width 15 height 16
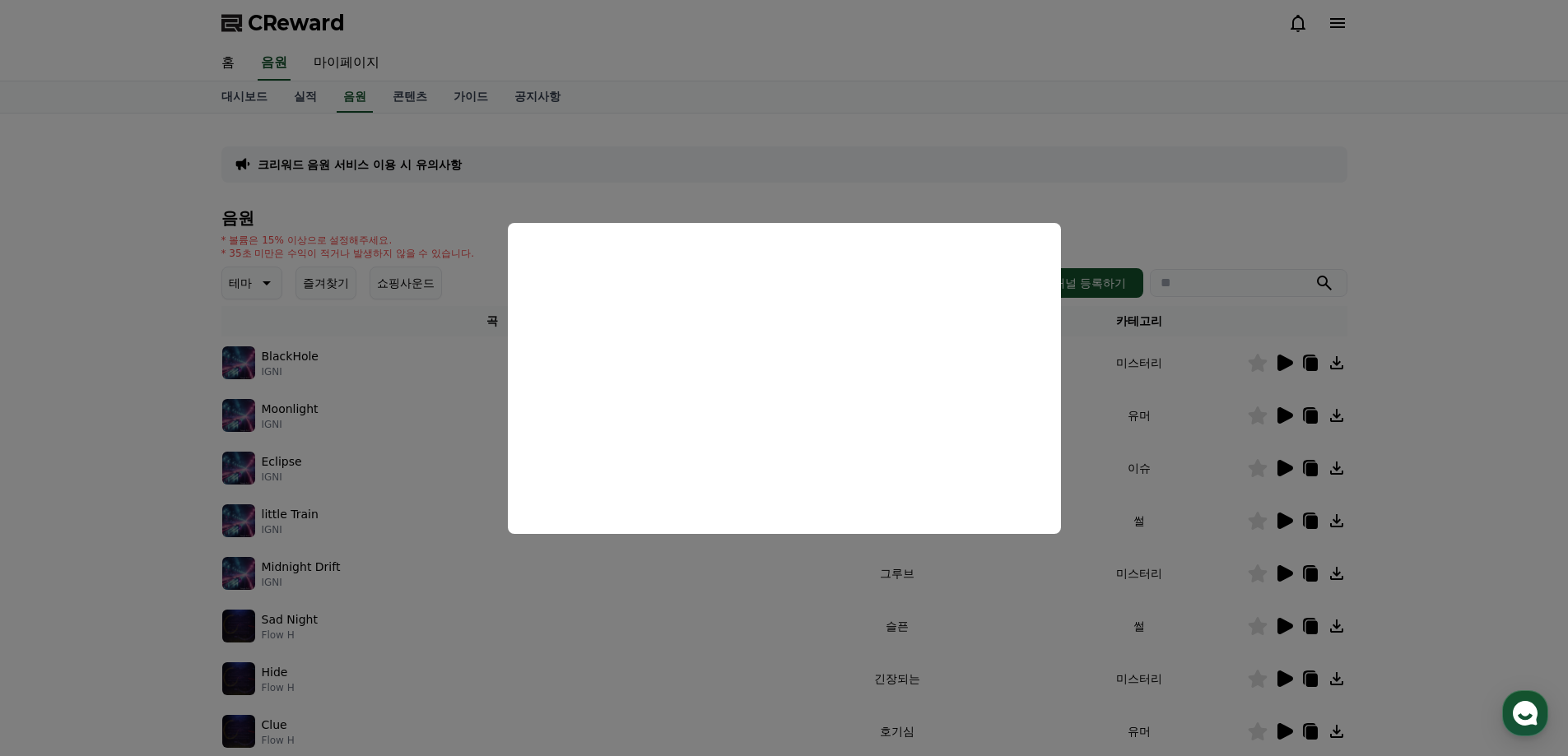
click at [1210, 226] on button "close modal" at bounding box center [784, 378] width 1568 height 756
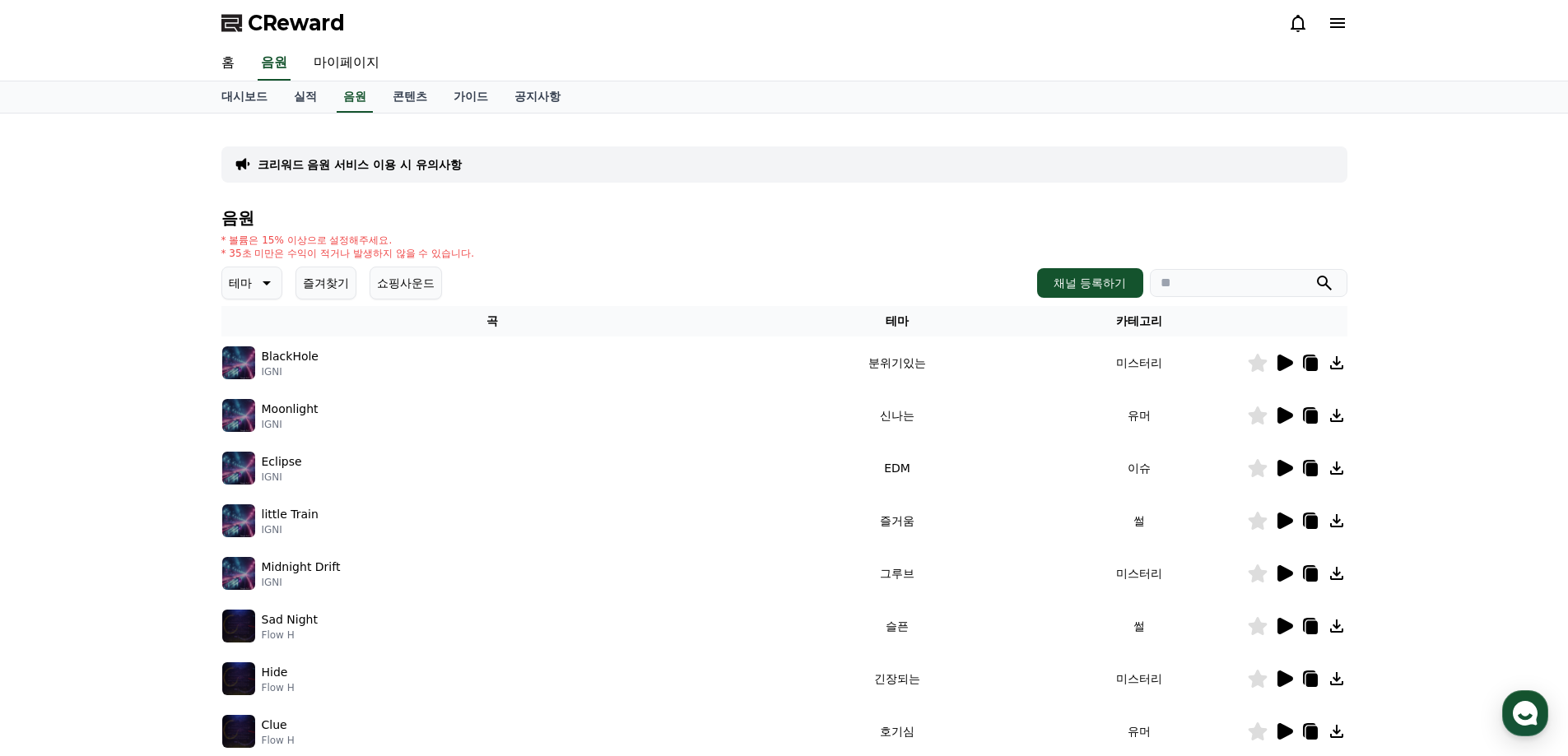
click at [252, 284] on button "테마" at bounding box center [252, 283] width 61 height 33
click at [245, 414] on button "호기심" at bounding box center [247, 411] width 47 height 36
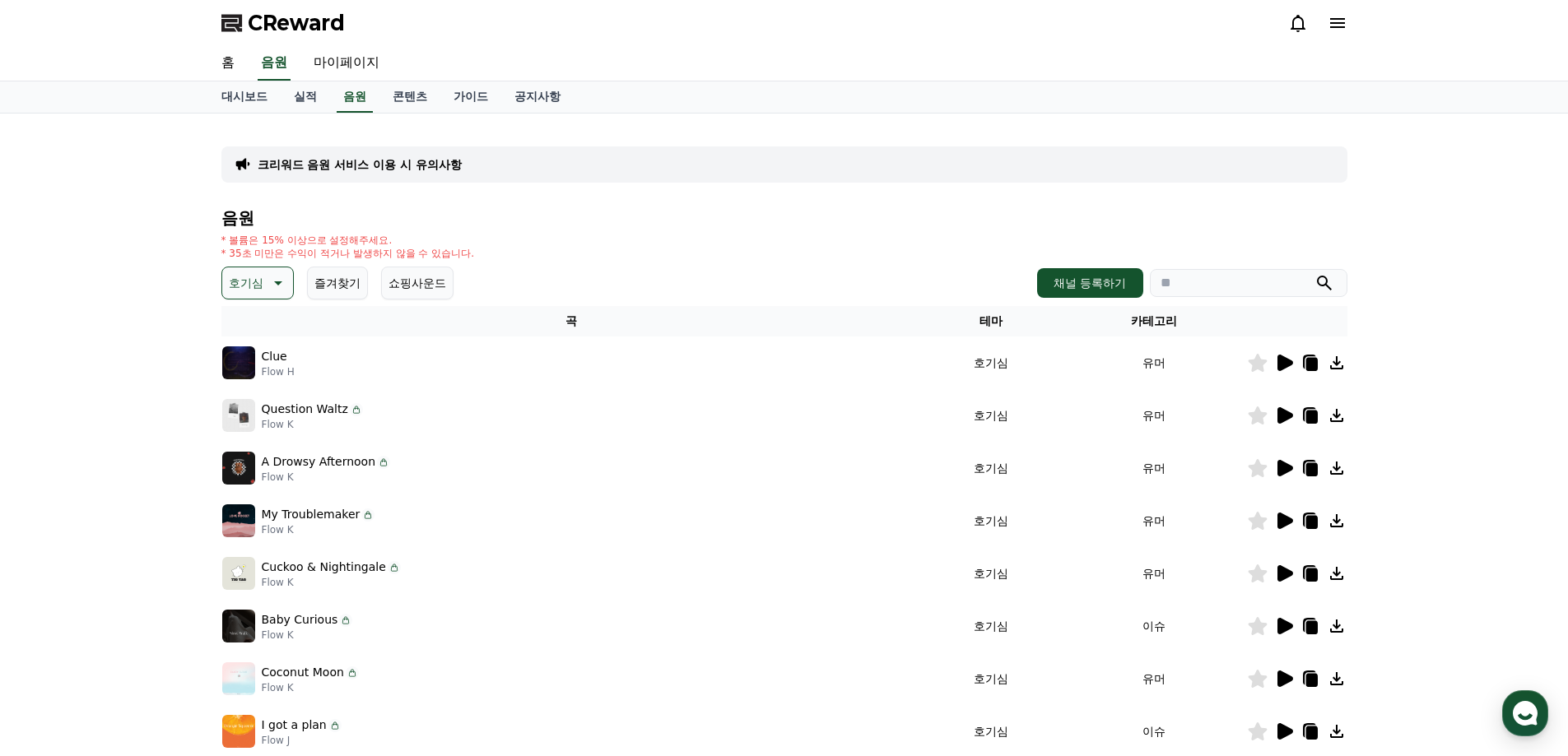
click at [1281, 360] on icon at bounding box center [1285, 362] width 15 height 16
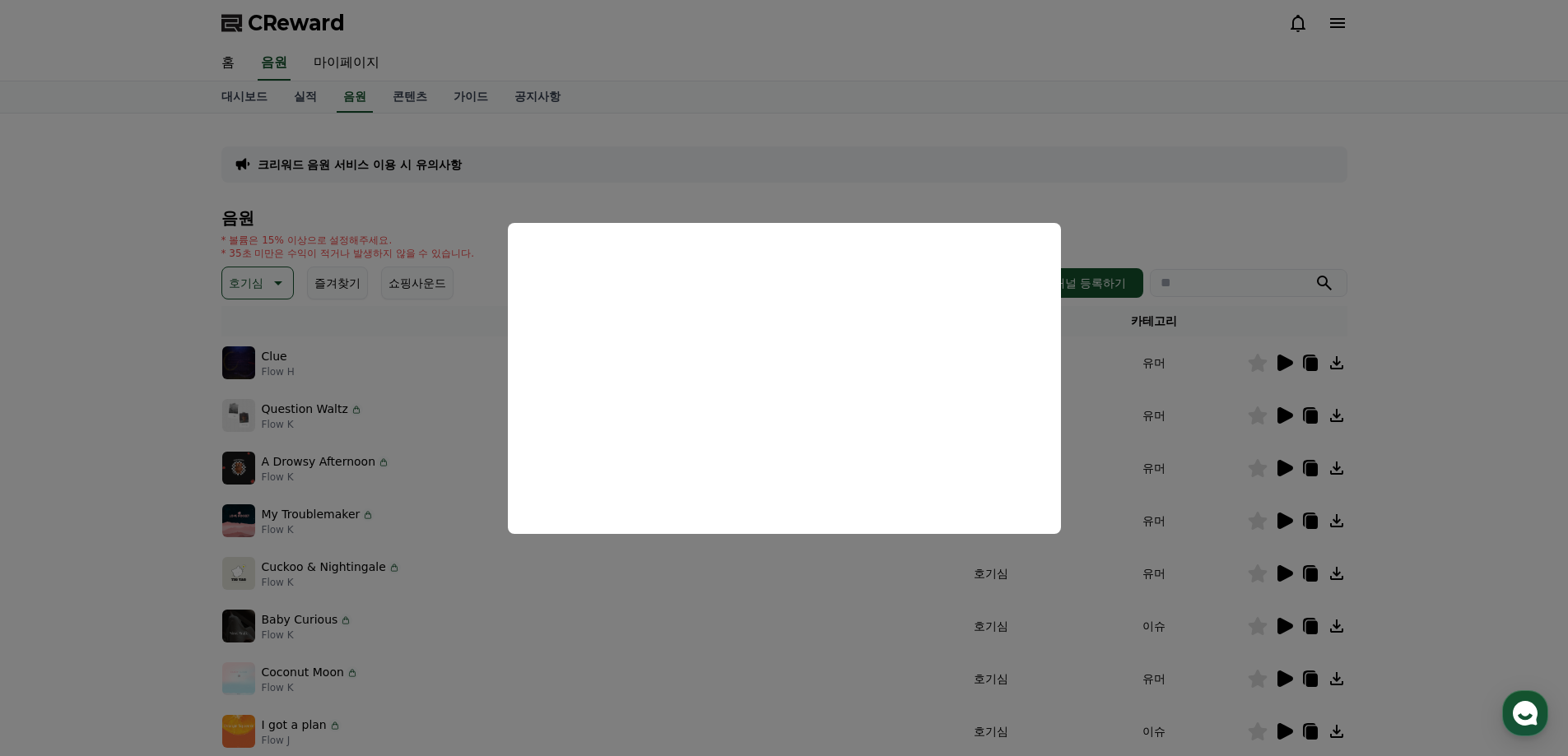
click at [1133, 212] on button "close modal" at bounding box center [784, 378] width 1568 height 756
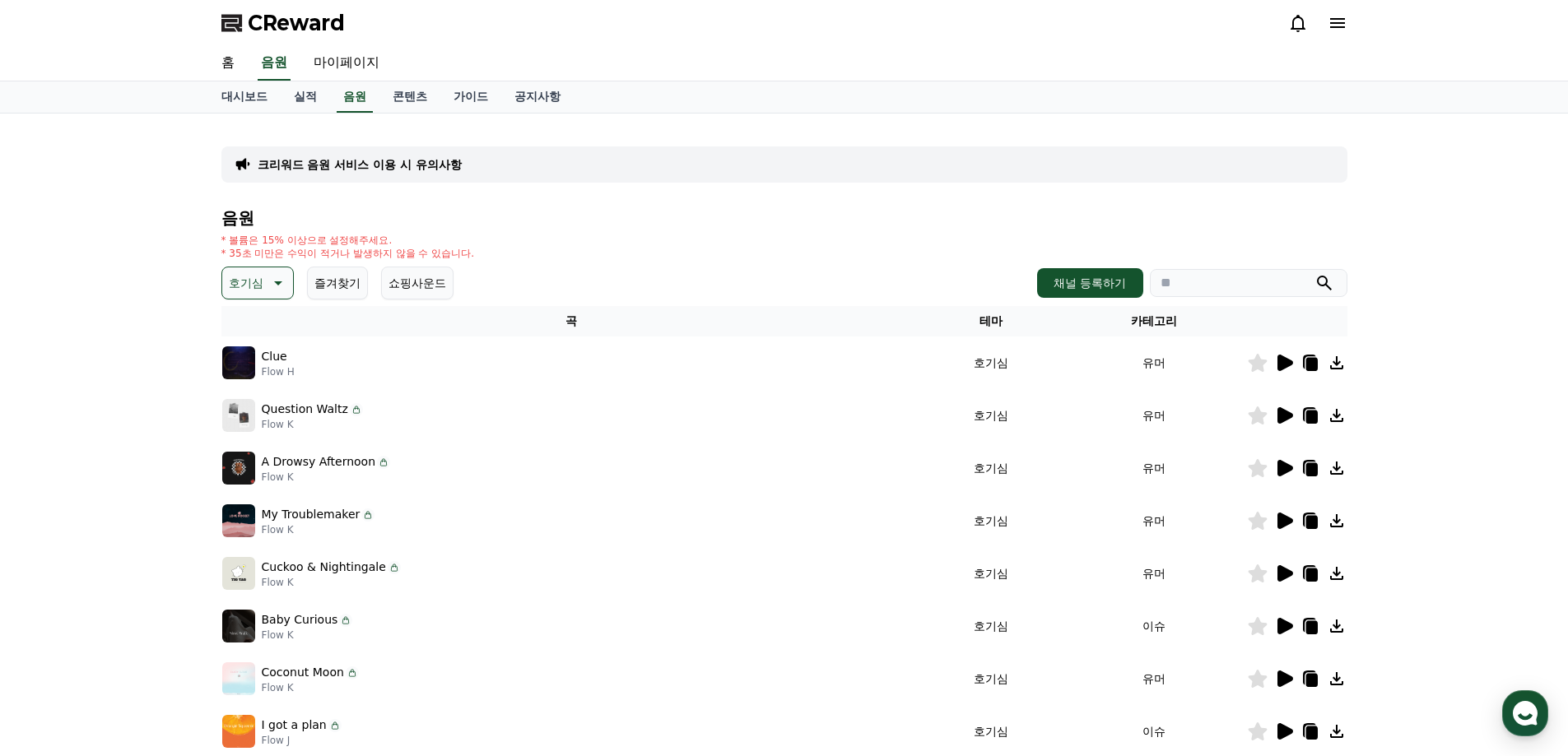
click at [1288, 420] on icon at bounding box center [1283, 415] width 19 height 19
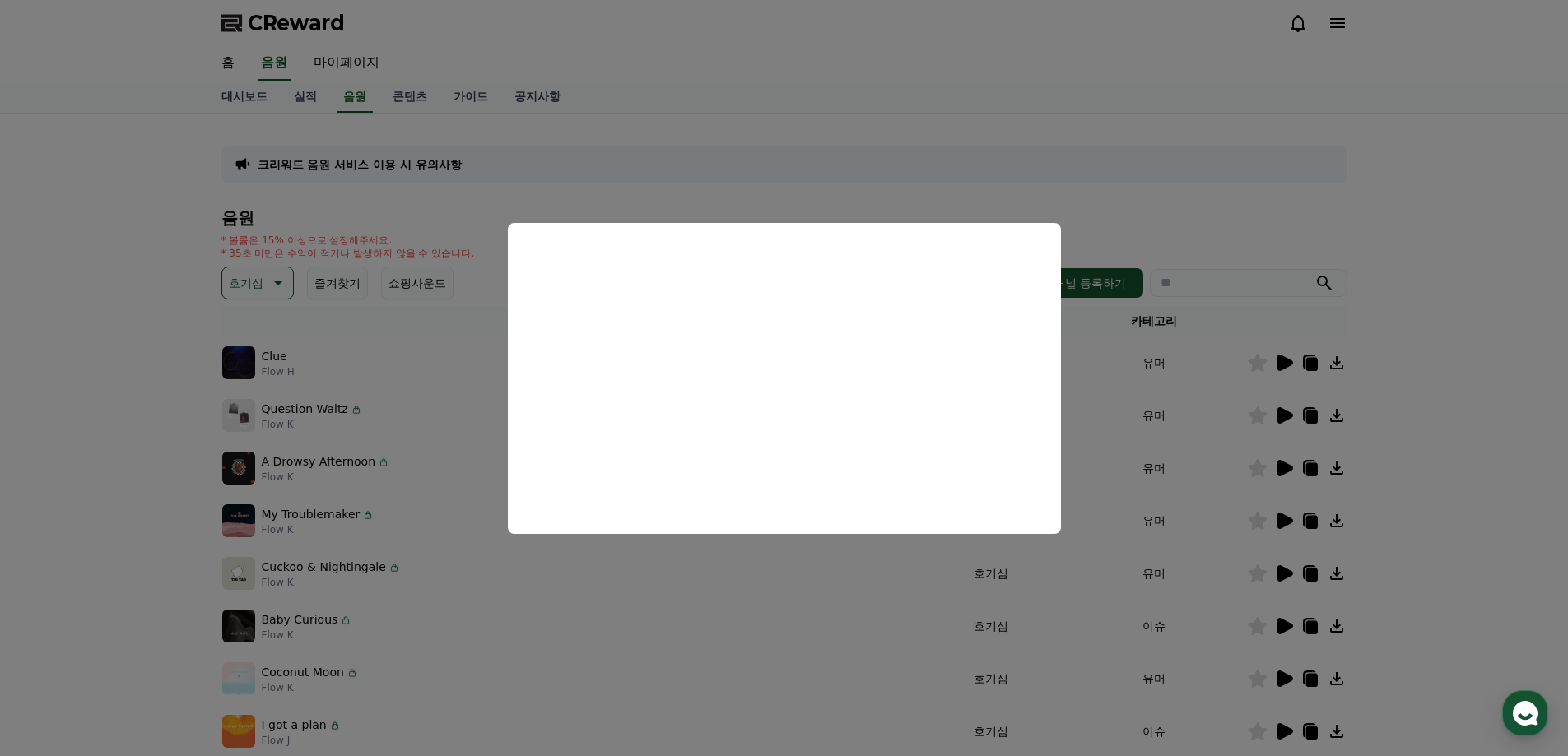
click at [1179, 211] on button "close modal" at bounding box center [784, 378] width 1568 height 756
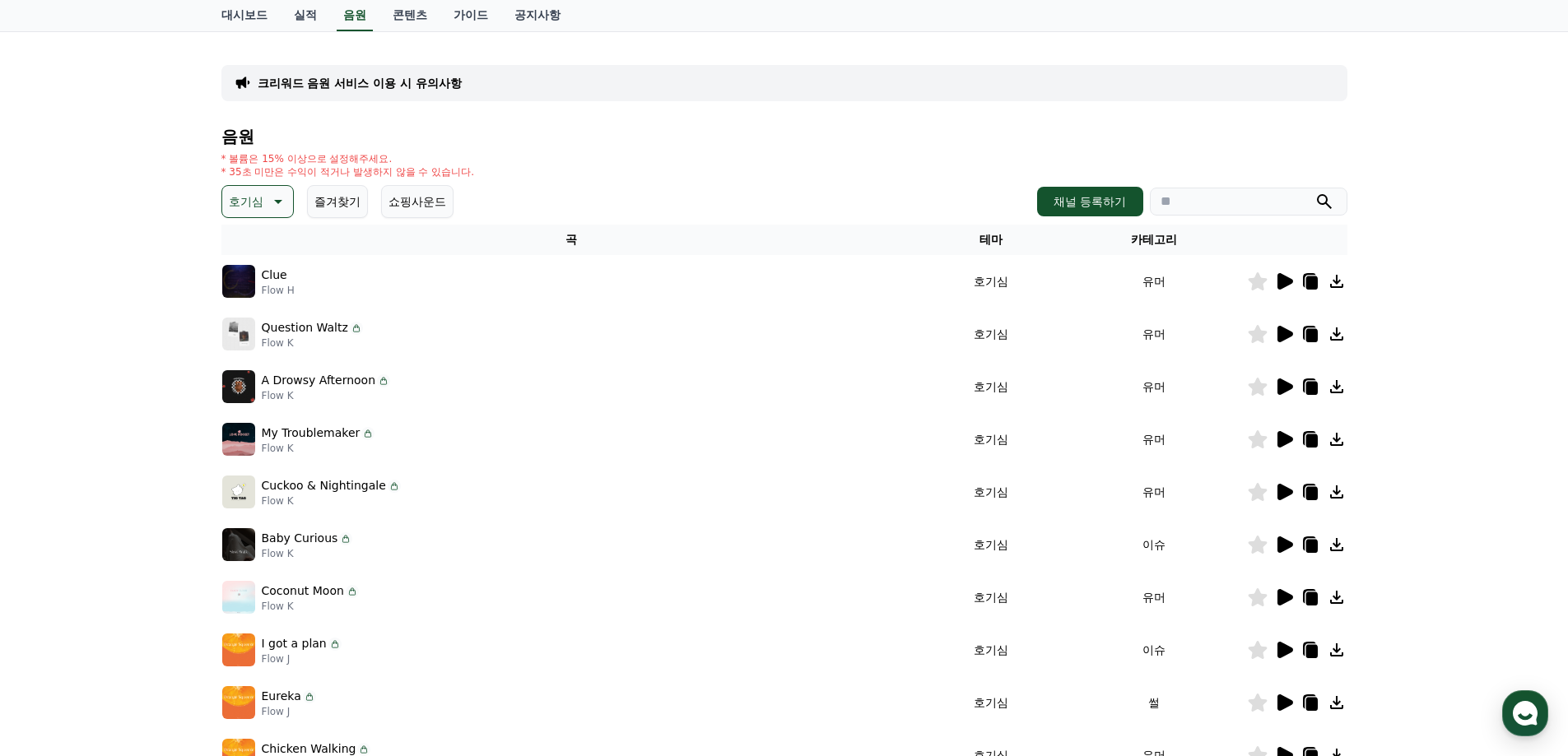
scroll to position [82, 0]
click at [241, 492] on img at bounding box center [238, 491] width 33 height 33
click at [1284, 488] on icon at bounding box center [1285, 490] width 15 height 16
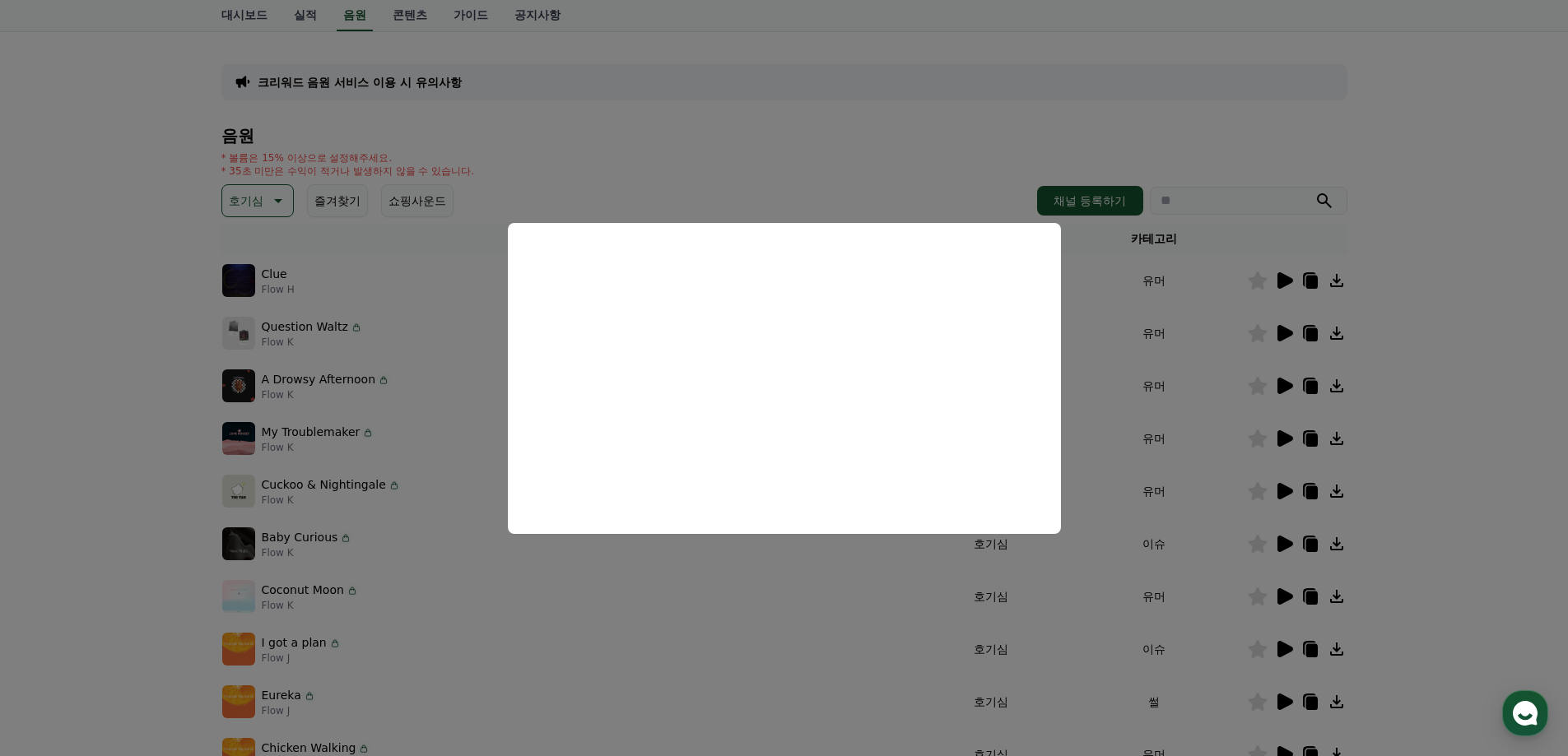
click at [586, 186] on button "close modal" at bounding box center [784, 378] width 1568 height 756
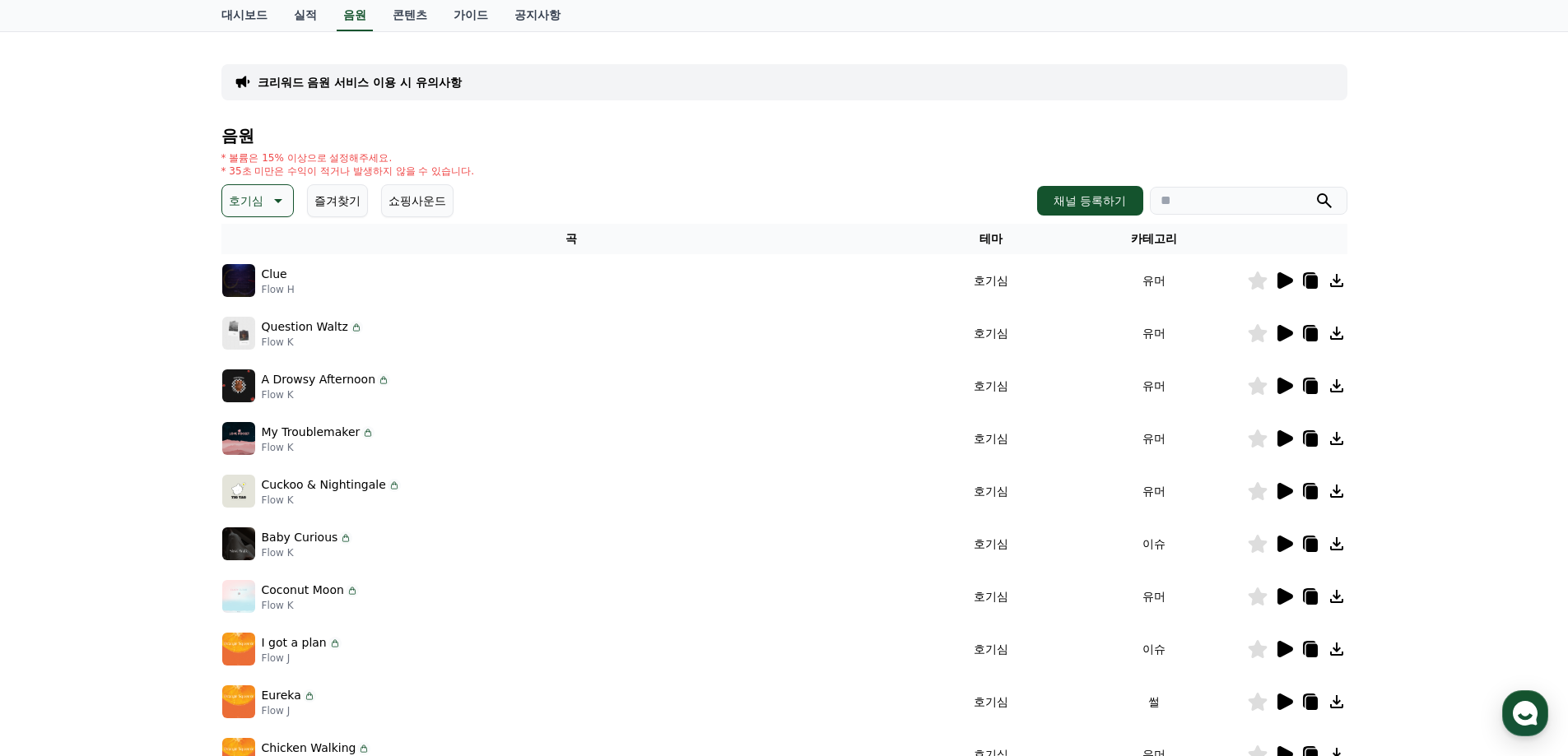
click at [276, 198] on icon at bounding box center [276, 200] width 19 height 19
click at [256, 328] on button "신나는" at bounding box center [247, 336] width 47 height 36
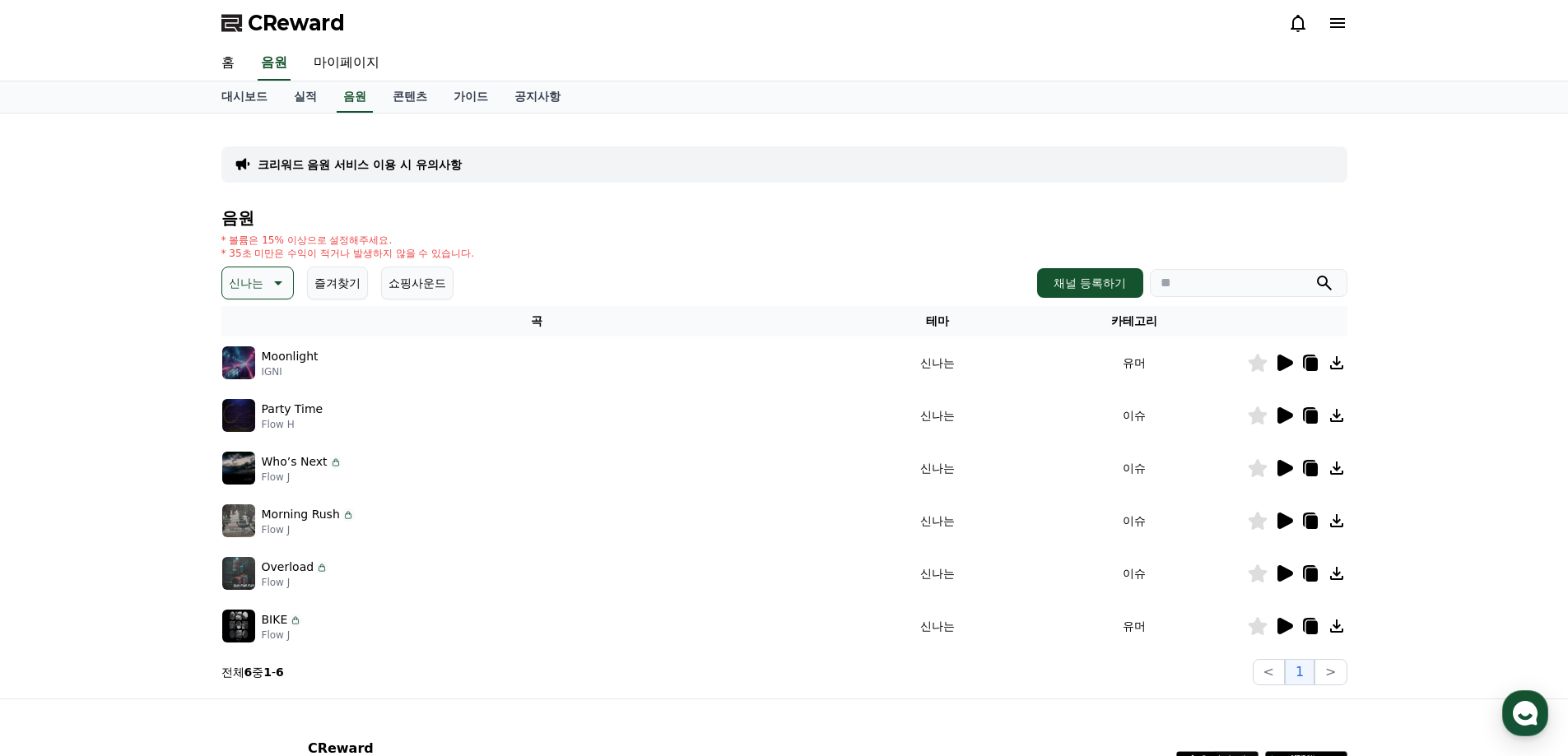
click at [1280, 413] on icon at bounding box center [1285, 415] width 15 height 16
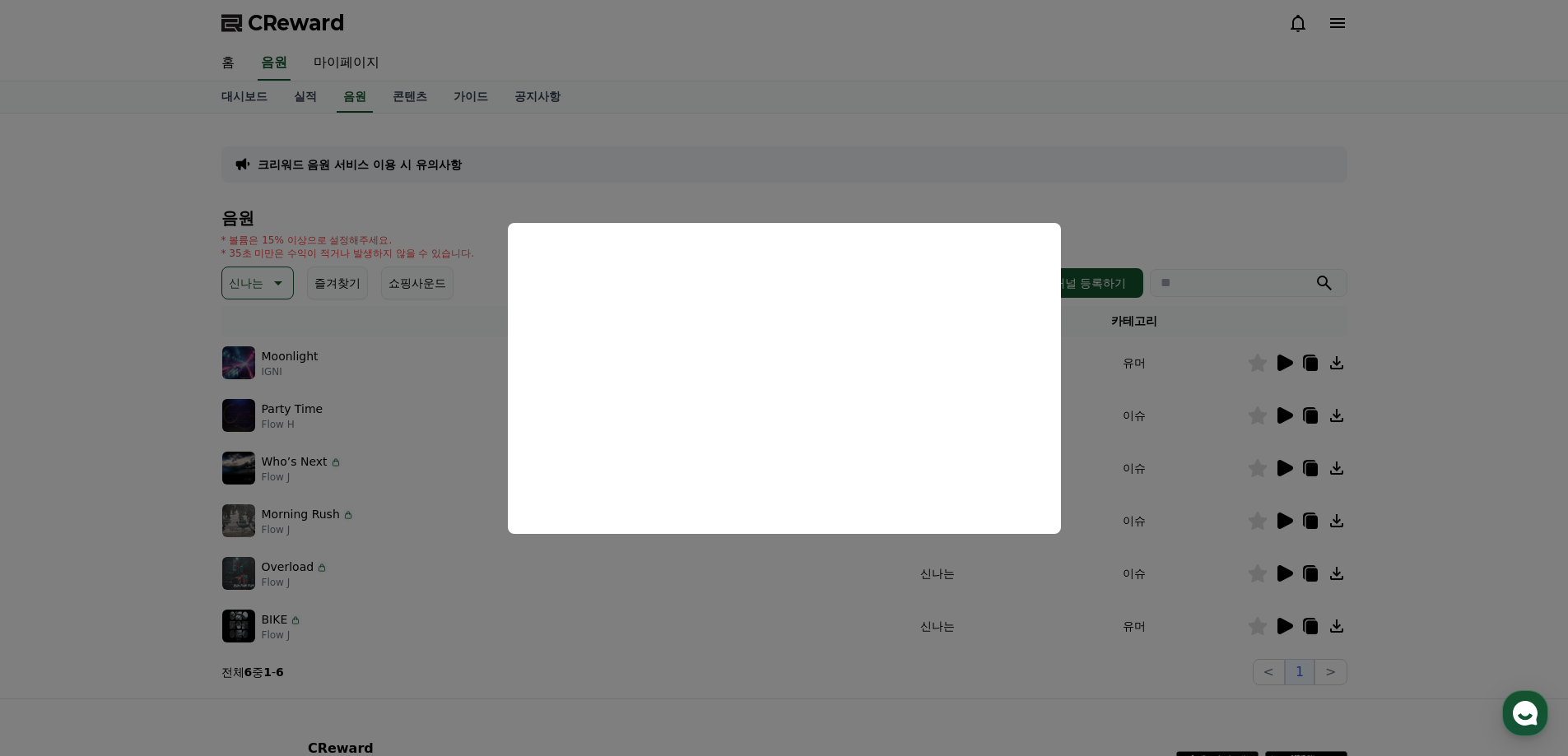
click at [1310, 207] on button "close modal" at bounding box center [784, 378] width 1568 height 756
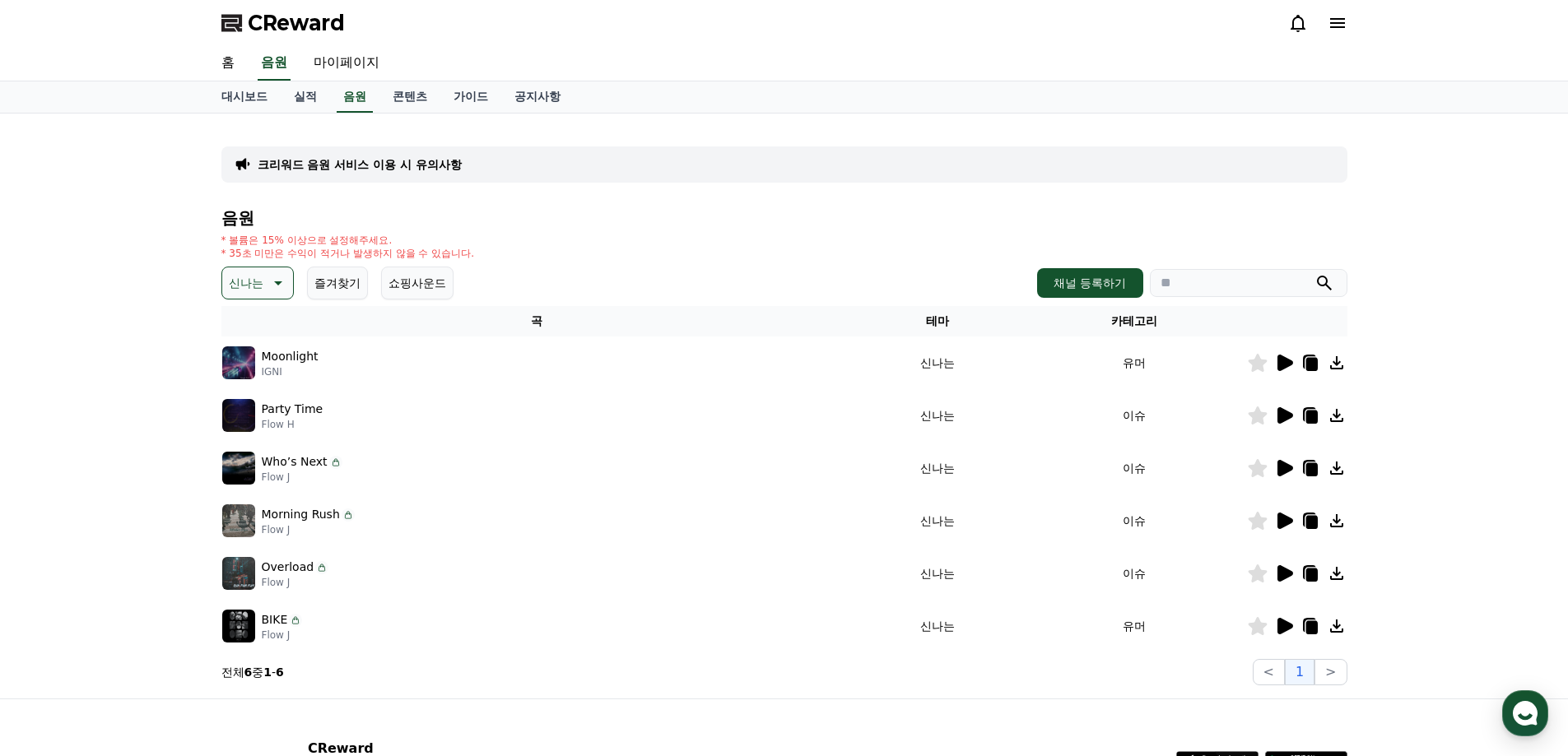
click at [244, 468] on img at bounding box center [238, 467] width 33 height 33
click at [1288, 465] on icon at bounding box center [1285, 467] width 15 height 16
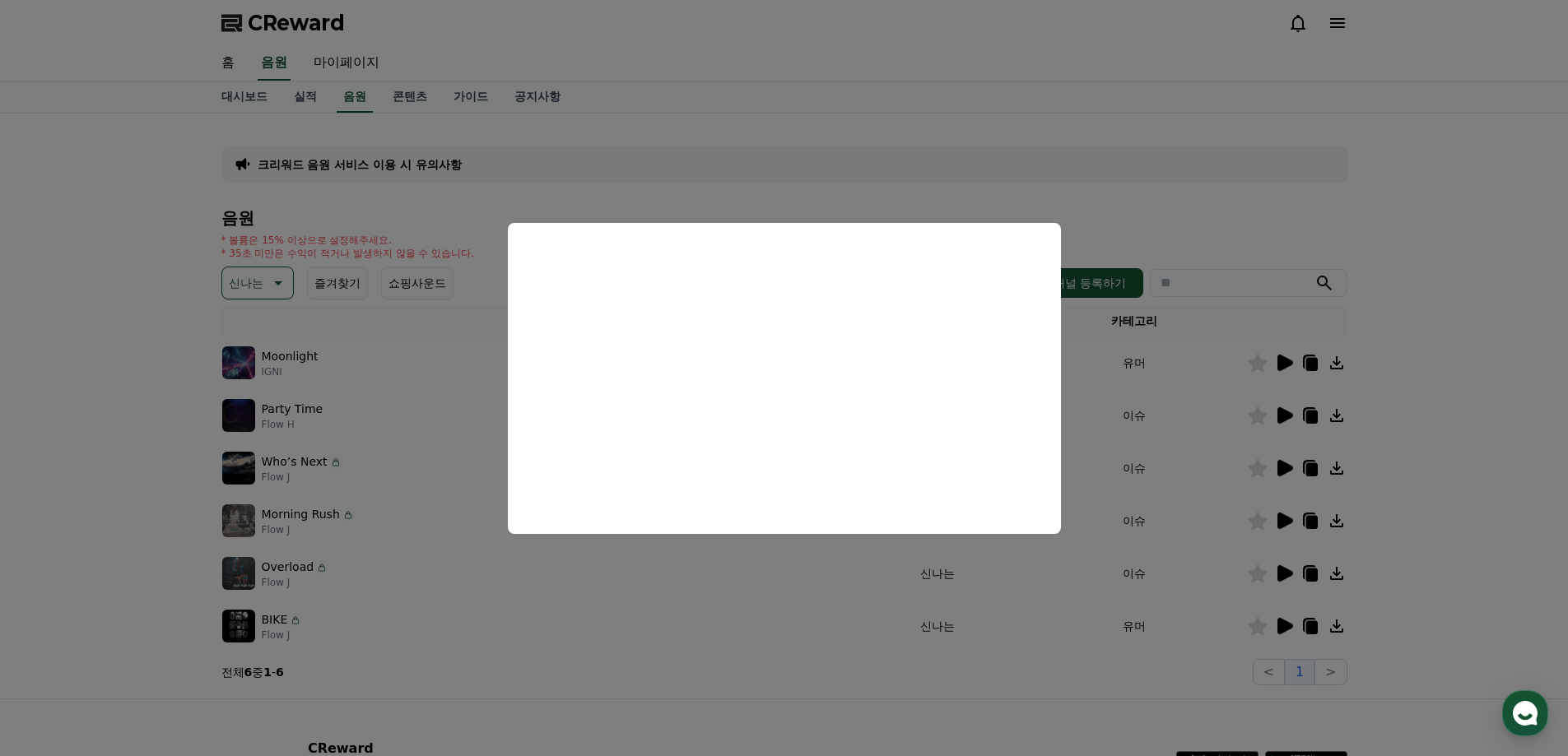
drag, startPoint x: 241, startPoint y: 525, endPoint x: 252, endPoint y: 514, distance: 15.6
click at [240, 524] on button "close modal" at bounding box center [784, 378] width 1568 height 756
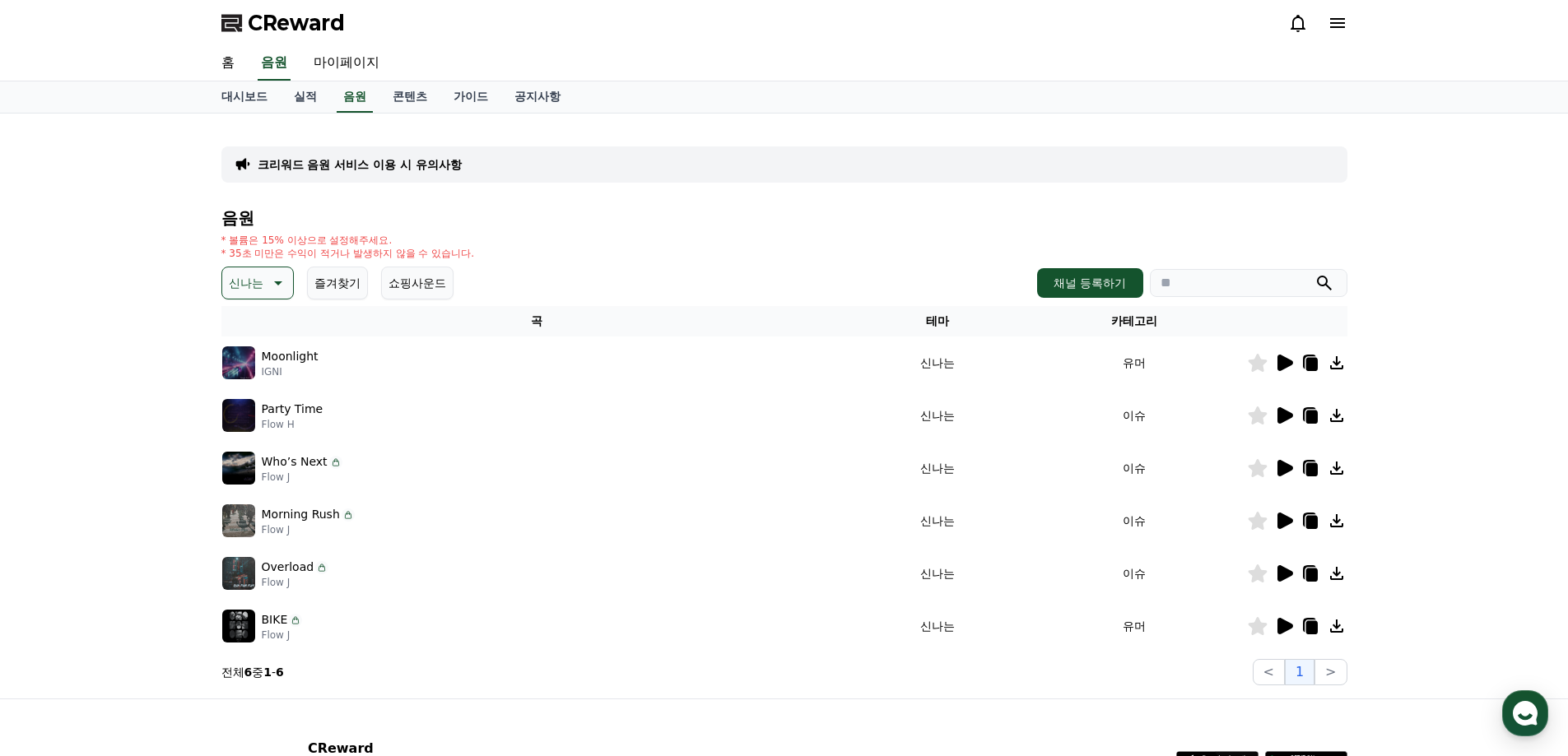
click at [1280, 523] on icon at bounding box center [1285, 520] width 15 height 16
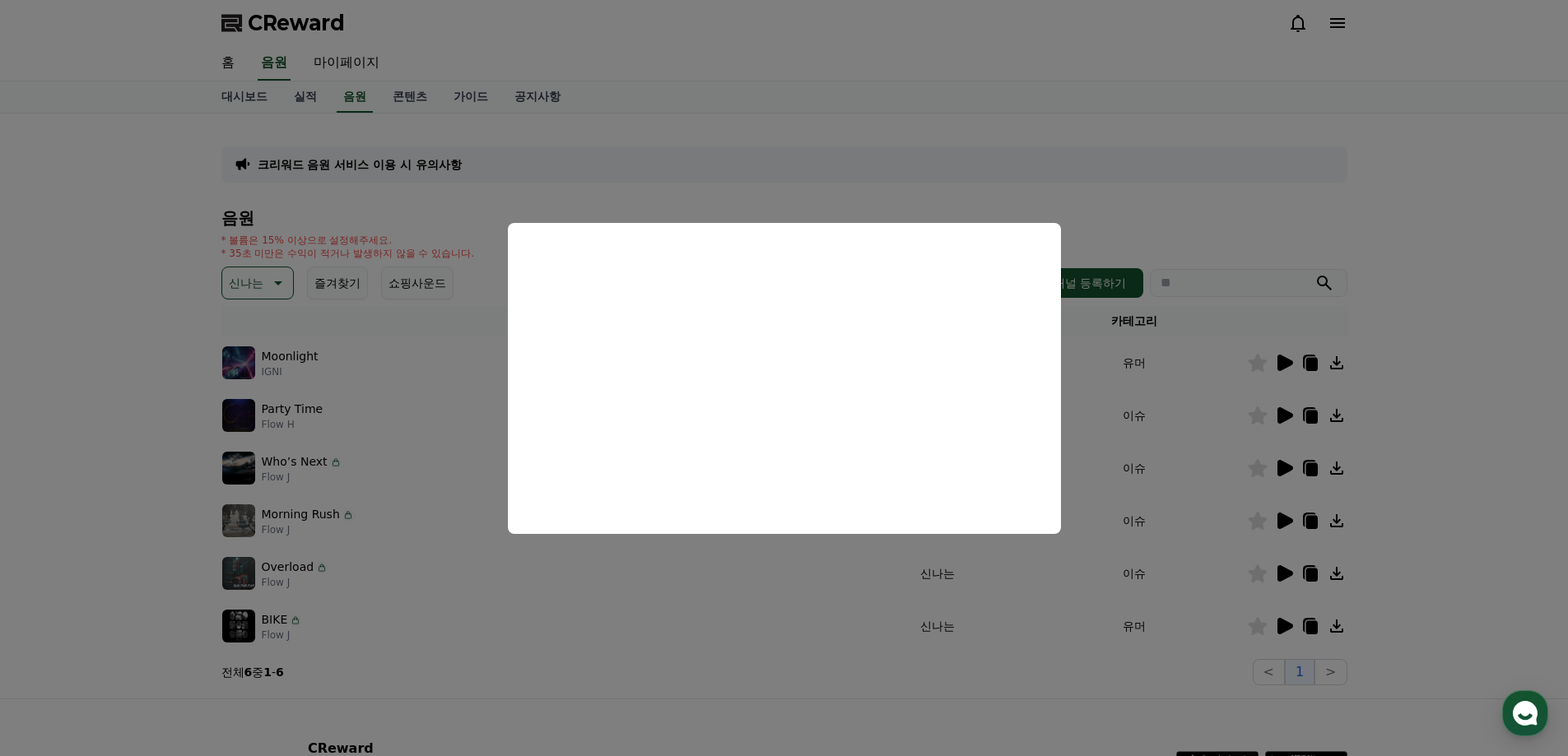
click at [1091, 230] on button "close modal" at bounding box center [784, 378] width 1568 height 756
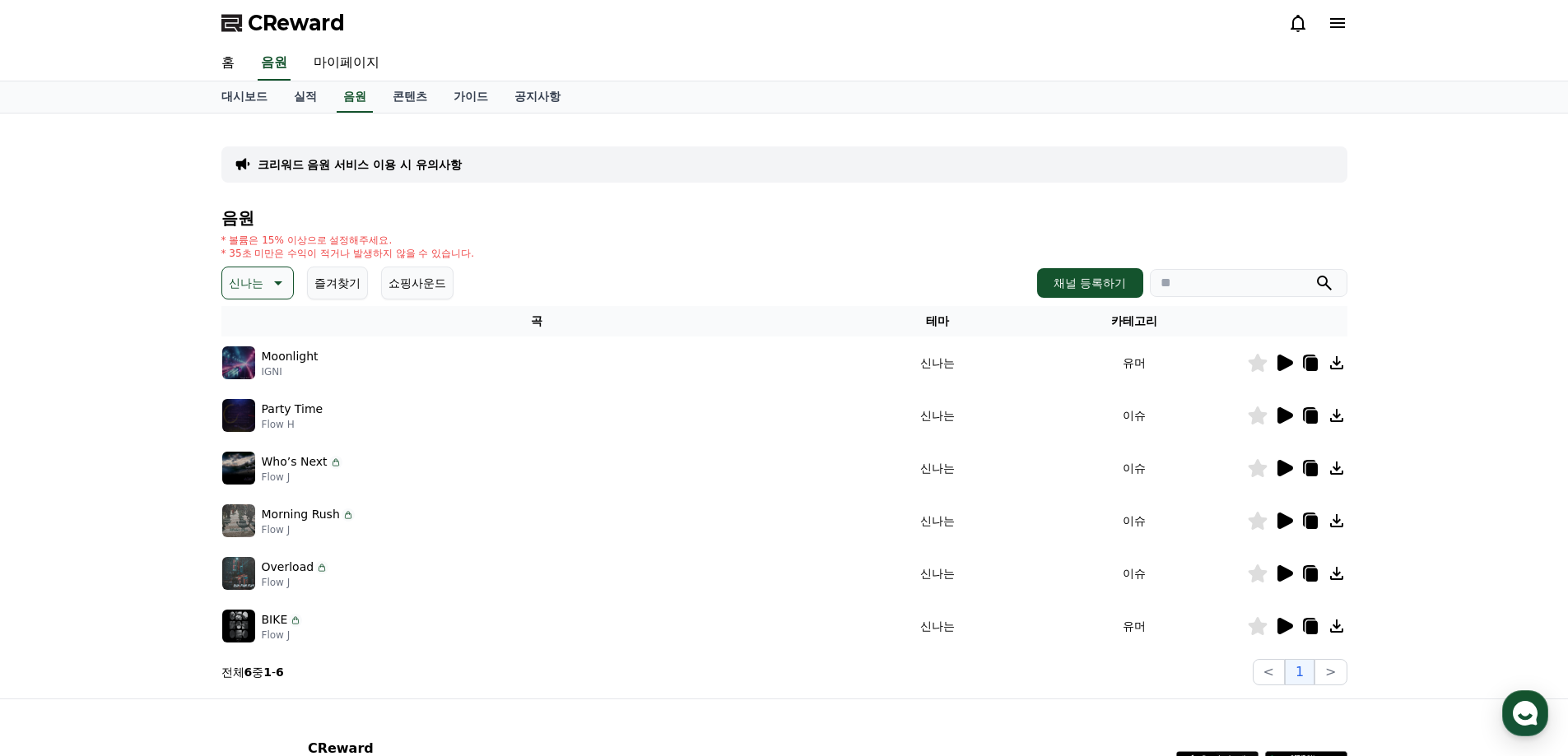
click at [238, 632] on img at bounding box center [238, 626] width 33 height 33
click at [1284, 621] on icon at bounding box center [1283, 626] width 19 height 19
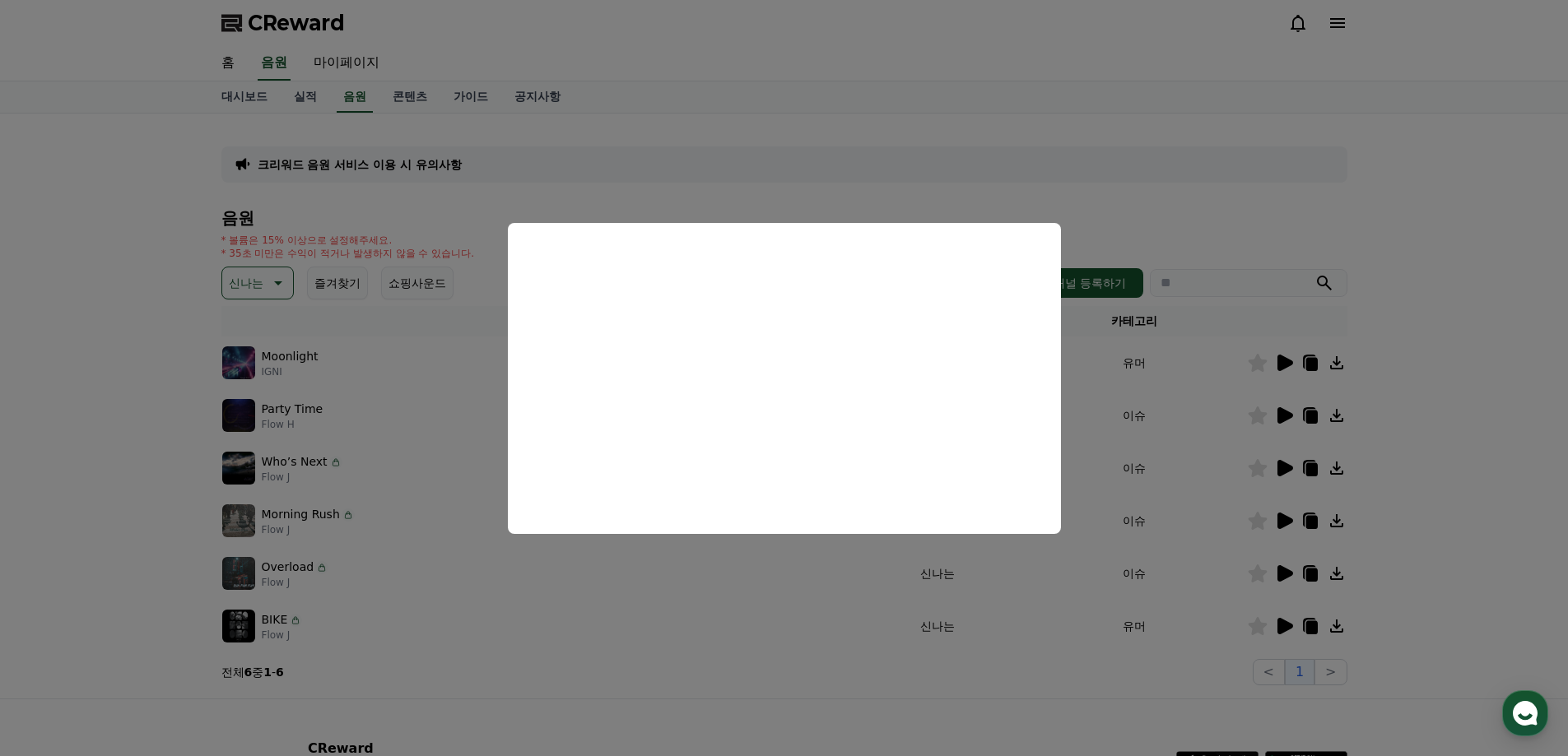
click at [1112, 213] on button "close modal" at bounding box center [784, 378] width 1568 height 756
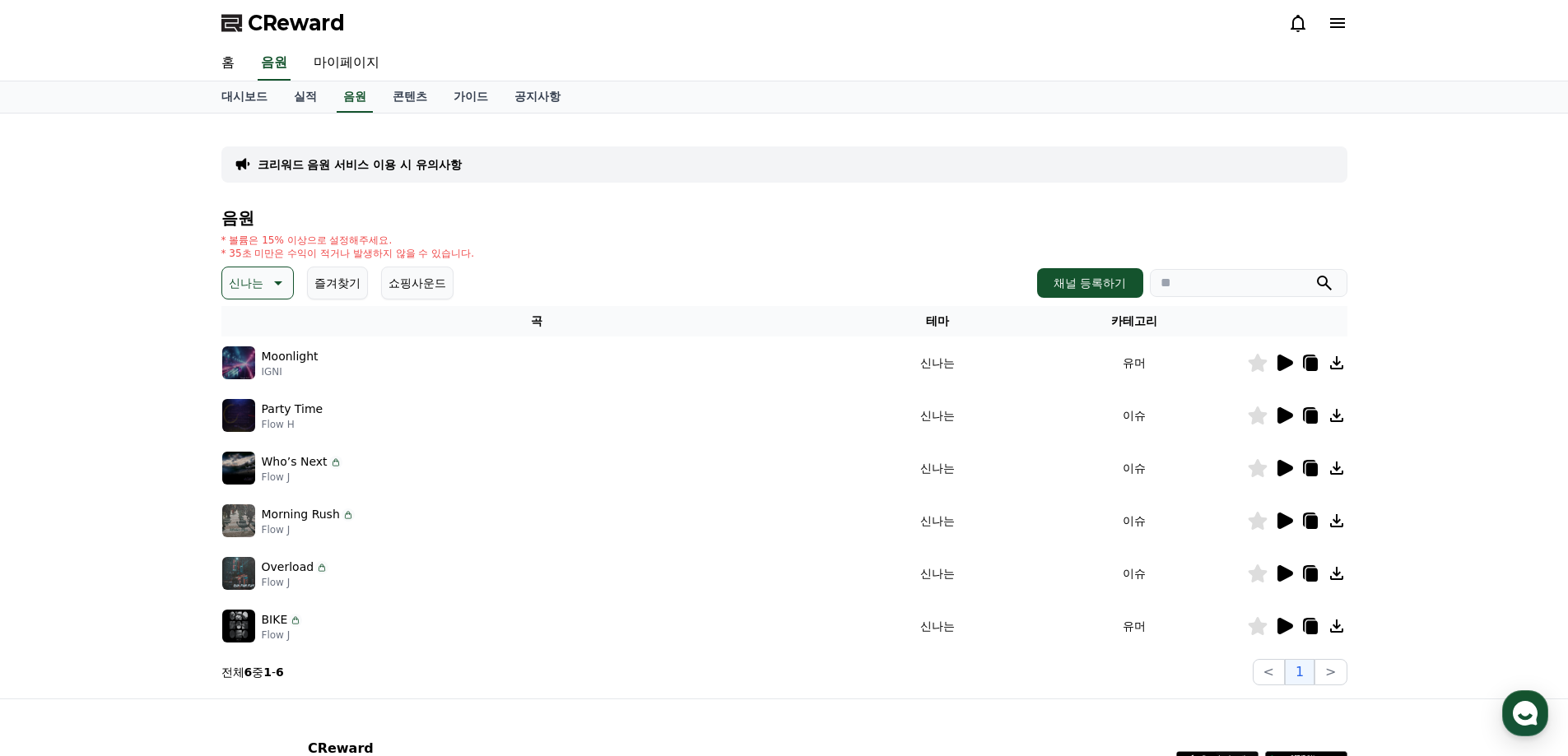
click at [235, 569] on img at bounding box center [238, 573] width 33 height 33
click at [1281, 573] on icon at bounding box center [1285, 572] width 15 height 16
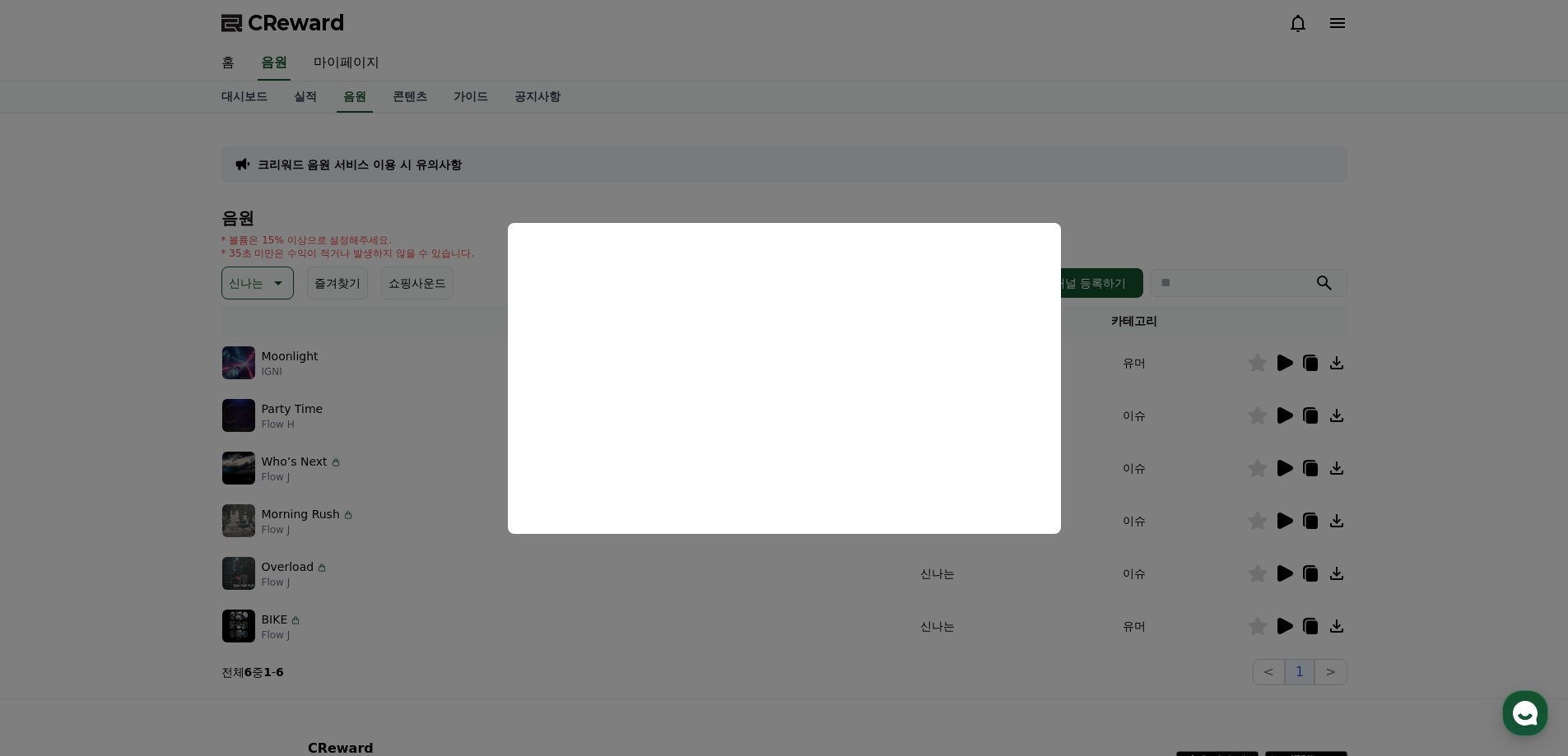
click at [1200, 215] on button "close modal" at bounding box center [784, 378] width 1568 height 756
